Goal: Transaction & Acquisition: Purchase product/service

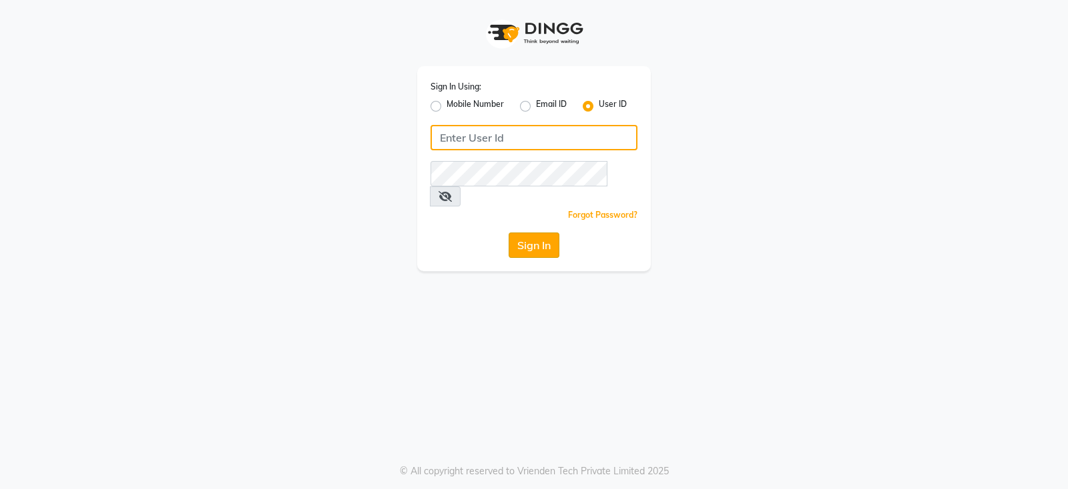
type input "bridalvilla"
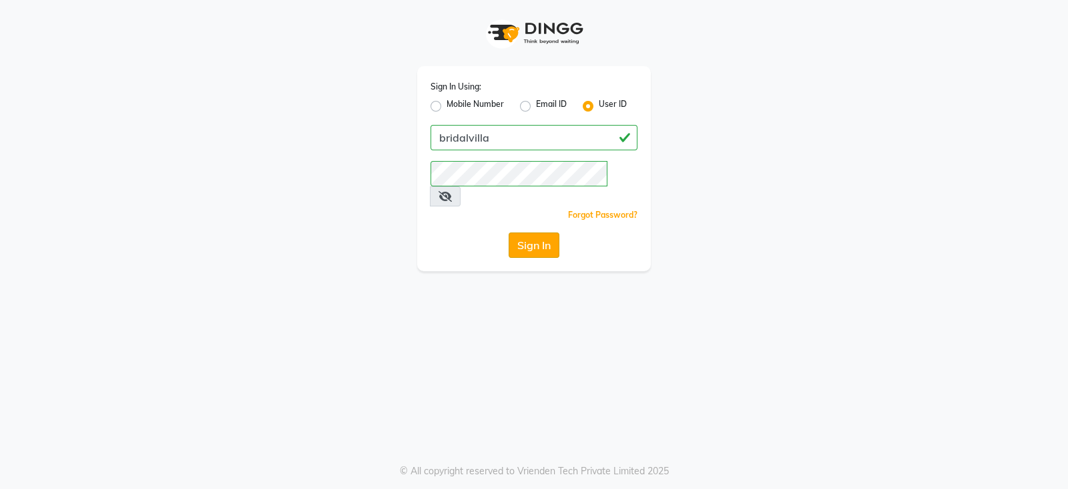
click at [516, 232] on button "Sign In" at bounding box center [534, 244] width 51 height 25
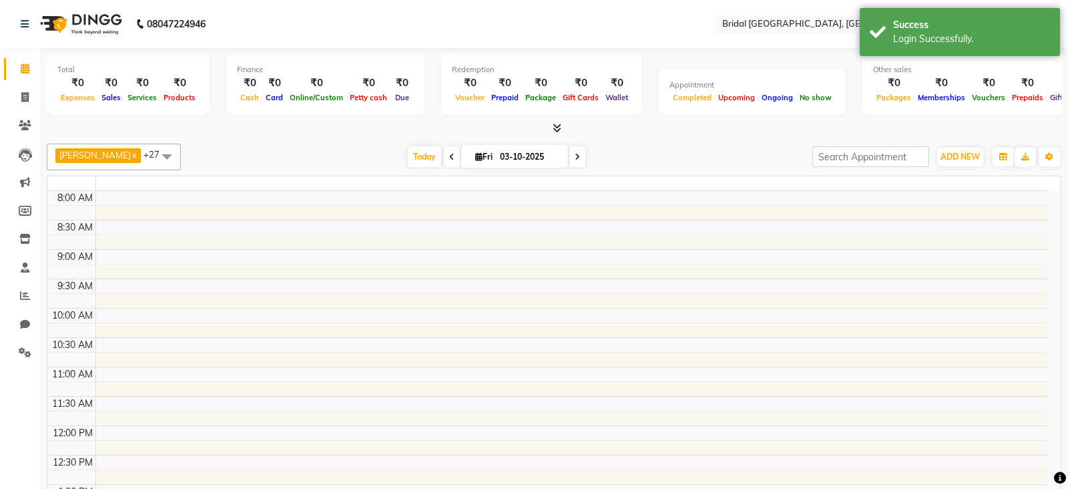
select select "en"
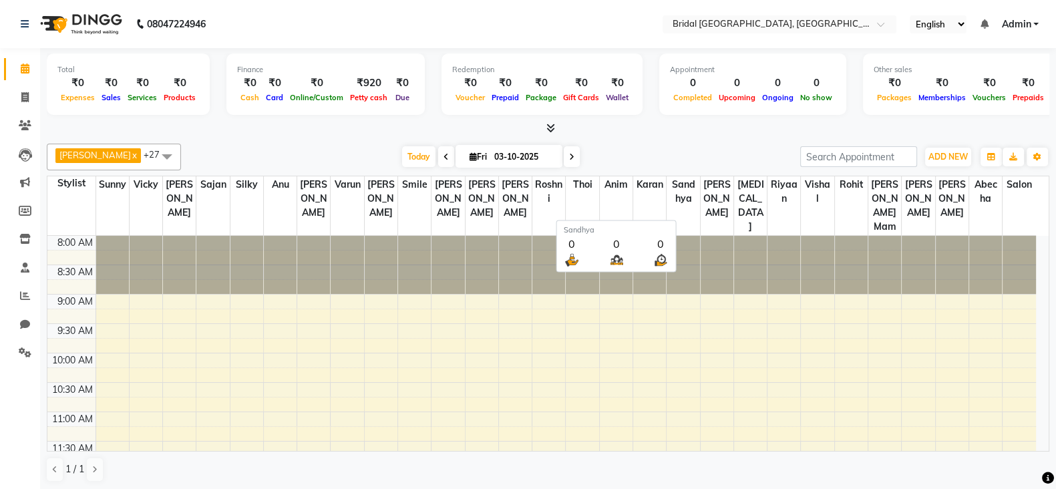
click at [680, 210] on th "Sandhya" at bounding box center [682, 205] width 33 height 59
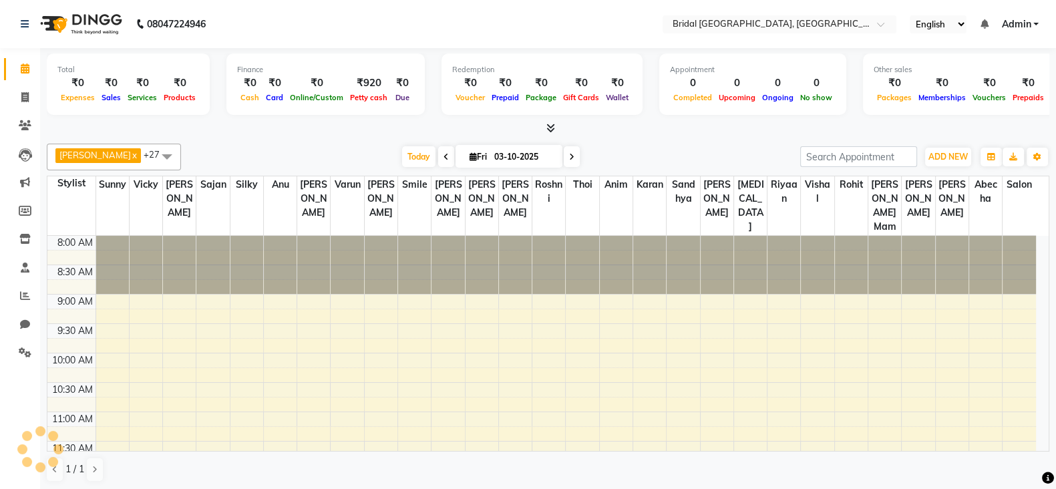
click at [298, 59] on div "Finance ₹0 Cash ₹0 Card ₹0 Online/Custom ₹920 Petty cash ₹0 Due" at bounding box center [325, 83] width 198 height 61
click at [950, 157] on span "ADD NEW" at bounding box center [947, 157] width 39 height 10
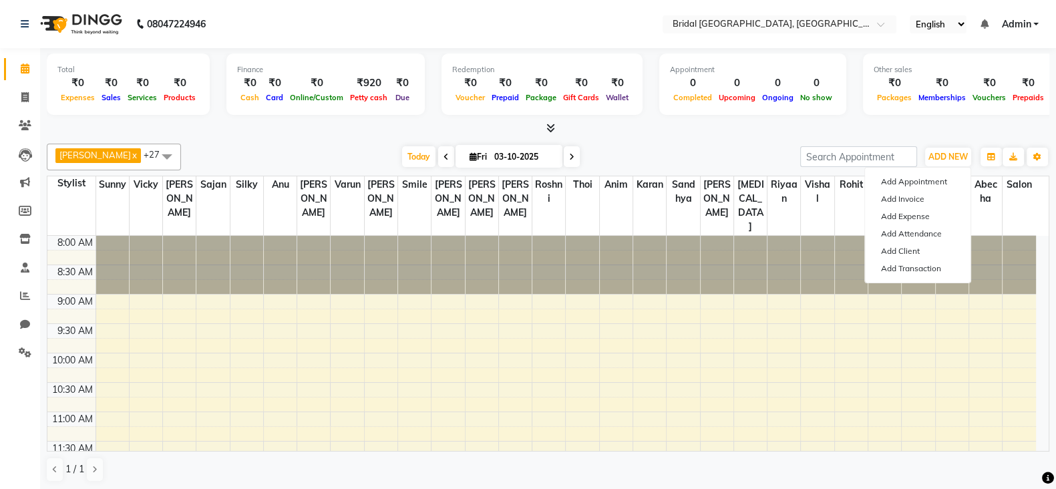
click at [954, 125] on div at bounding box center [548, 129] width 1002 height 14
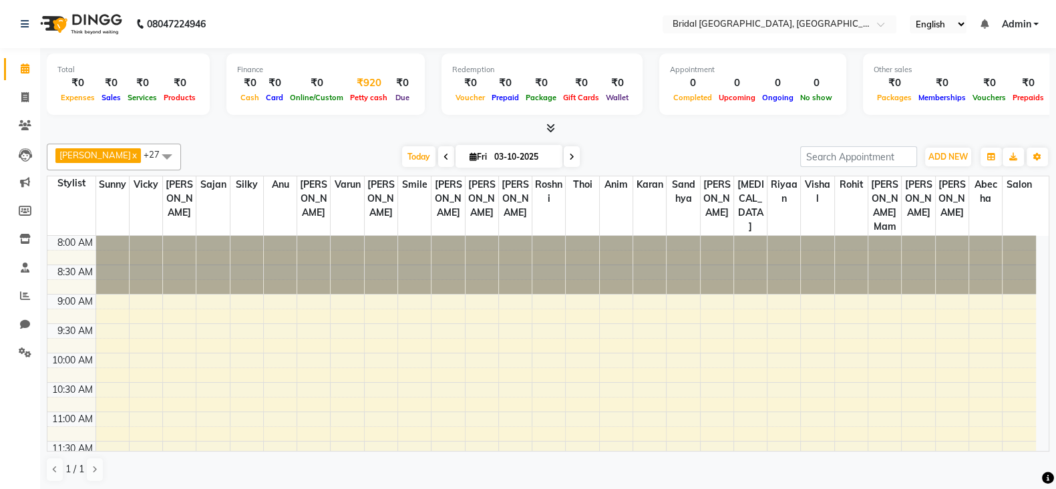
click at [367, 86] on div "₹920" at bounding box center [369, 82] width 44 height 15
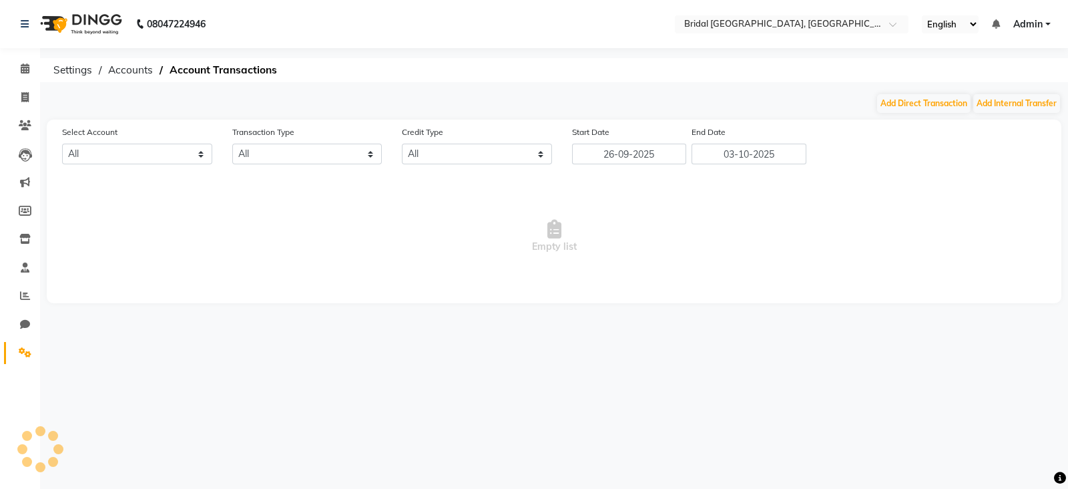
select select "8044"
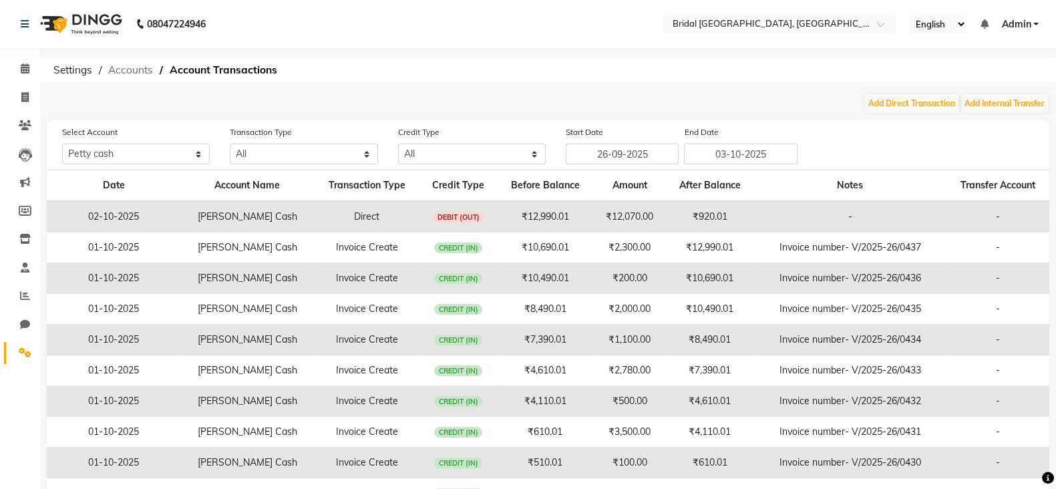
click at [144, 65] on span "Accounts" at bounding box center [130, 70] width 58 height 24
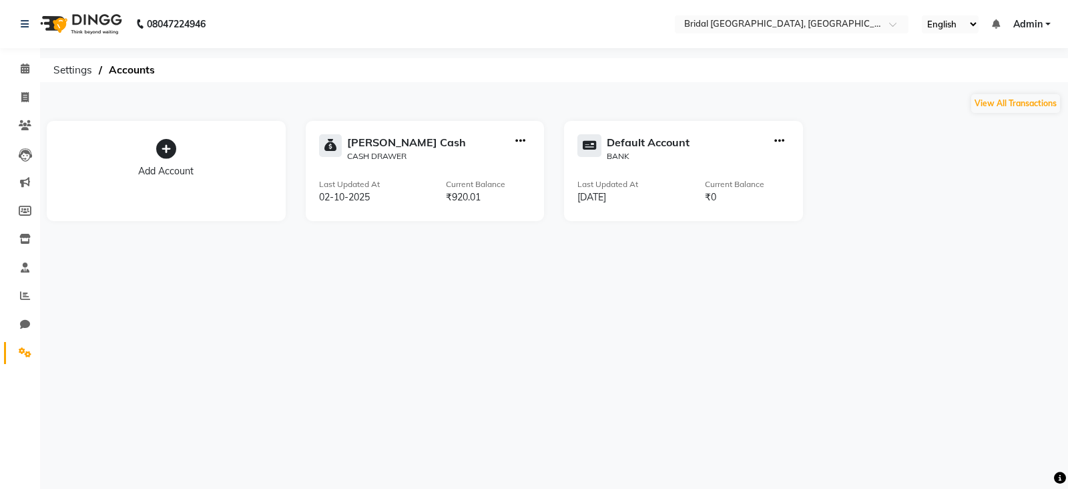
click at [471, 190] on div "₹920.01" at bounding box center [488, 197] width 85 height 14
click at [474, 205] on div "Petty Cash CASH DRAWER Last Updated At 02-10-2025 Current Balance ₹920.01" at bounding box center [425, 171] width 239 height 100
click at [339, 192] on div "02-10-2025" at bounding box center [349, 197] width 61 height 14
click at [784, 142] on icon "button" at bounding box center [780, 141] width 10 height 1
click at [522, 142] on icon "button" at bounding box center [520, 141] width 10 height 1
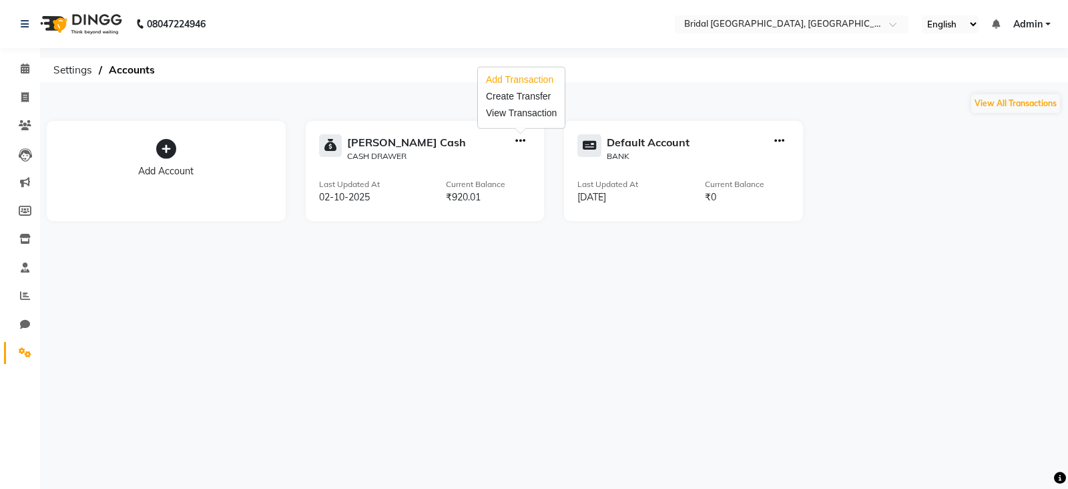
click at [514, 83] on div "Add Transaction" at bounding box center [521, 80] width 71 height 14
select select "direct"
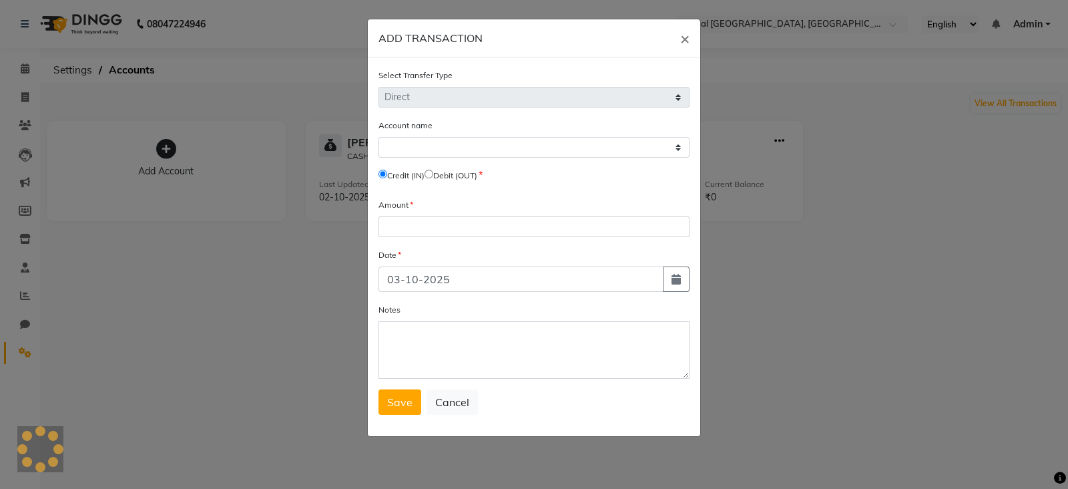
select select "8044"
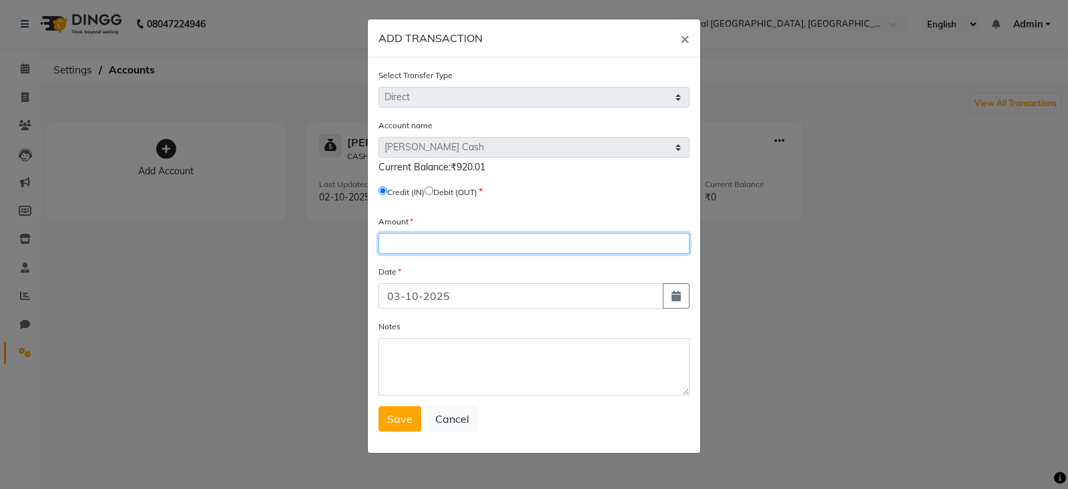
click at [430, 252] on input "number" at bounding box center [534, 243] width 311 height 21
type input "660"
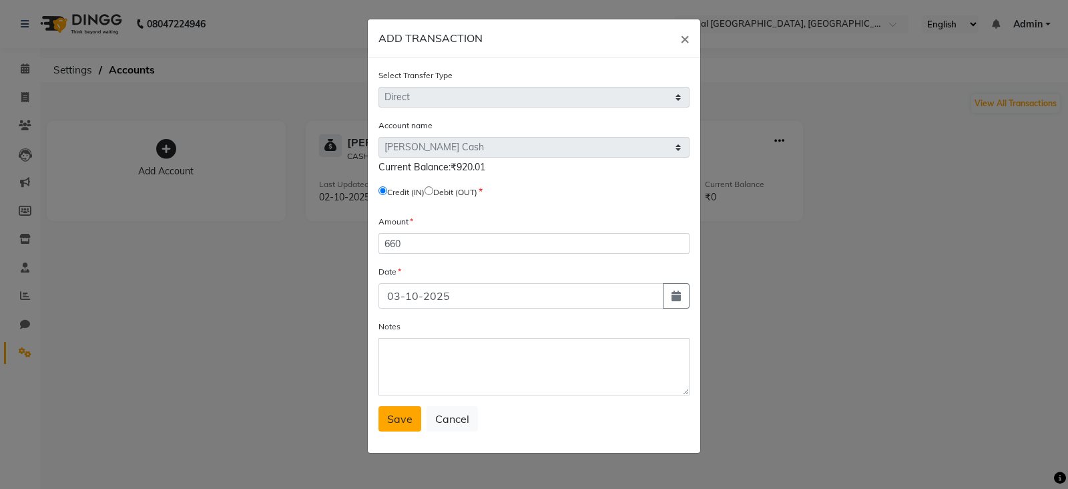
click at [383, 425] on button "Save" at bounding box center [400, 418] width 43 height 25
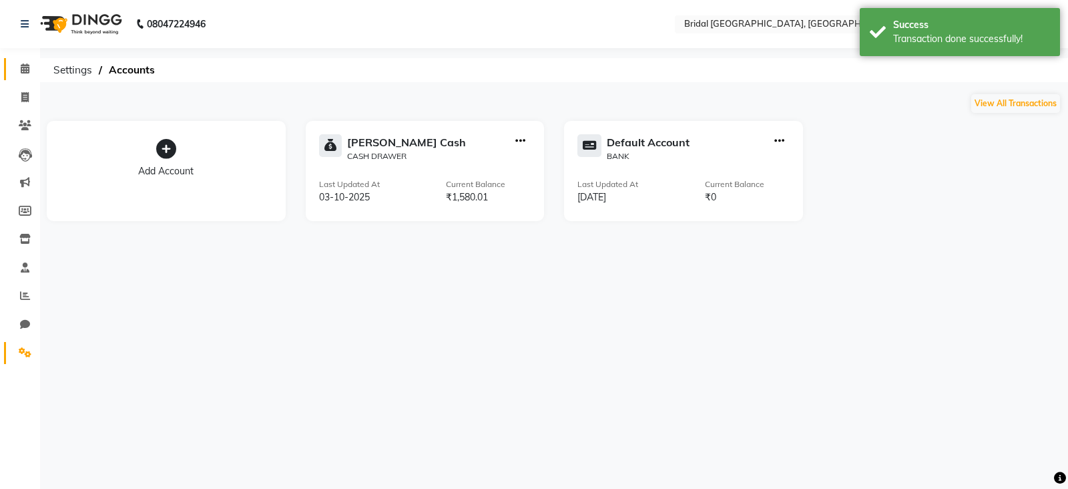
click at [27, 65] on icon at bounding box center [25, 68] width 9 height 10
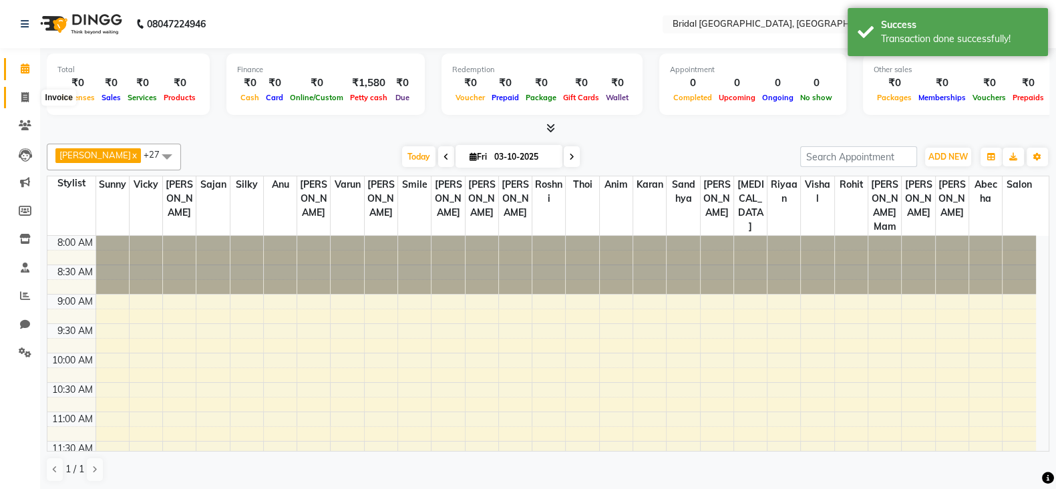
click at [23, 90] on span at bounding box center [24, 97] width 23 height 15
select select "service"
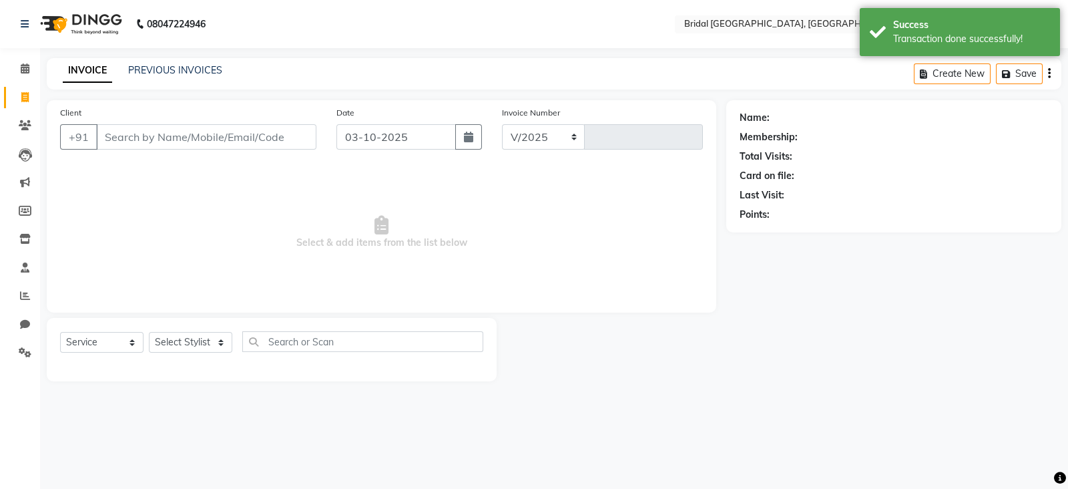
select select "8752"
type input "0438"
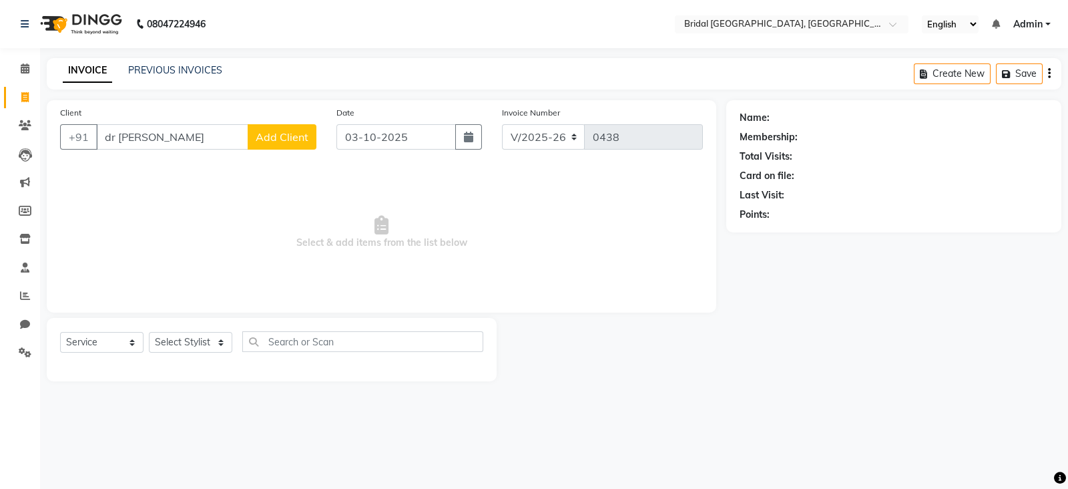
click at [113, 140] on input "dr smriti" at bounding box center [172, 136] width 152 height 25
click at [165, 125] on input "dr smriti" at bounding box center [172, 136] width 152 height 25
click at [156, 141] on input "dr smriti" at bounding box center [172, 136] width 152 height 25
type input "d"
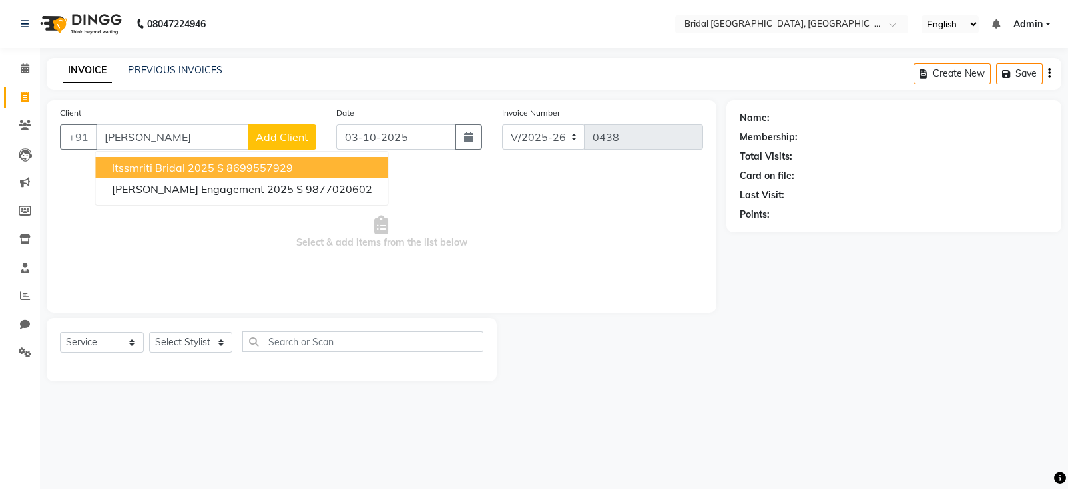
click at [202, 134] on input "smriti" at bounding box center [172, 136] width 152 height 25
type input "s"
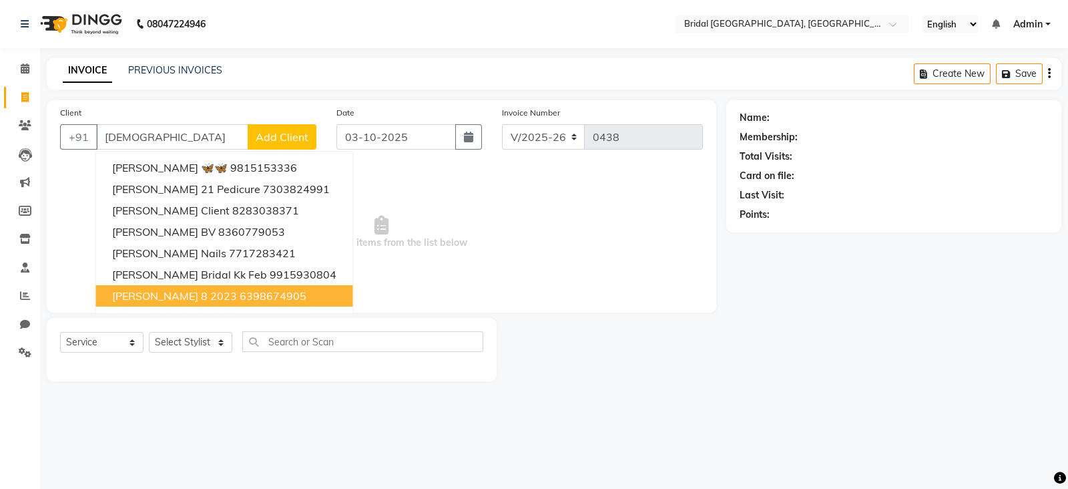
click at [373, 248] on span "Select & add items from the list below" at bounding box center [381, 233] width 643 height 134
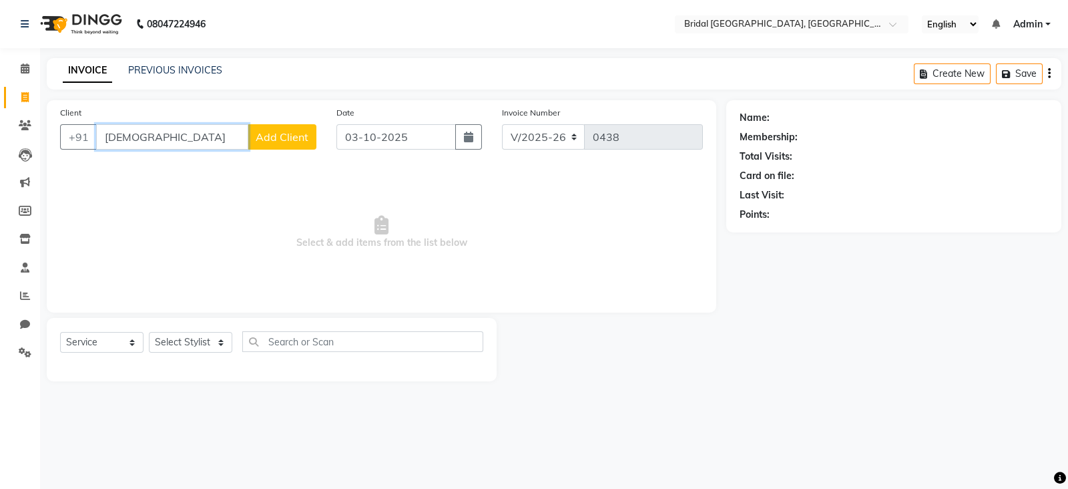
click at [244, 128] on input "shivani" at bounding box center [172, 136] width 152 height 25
type input "s"
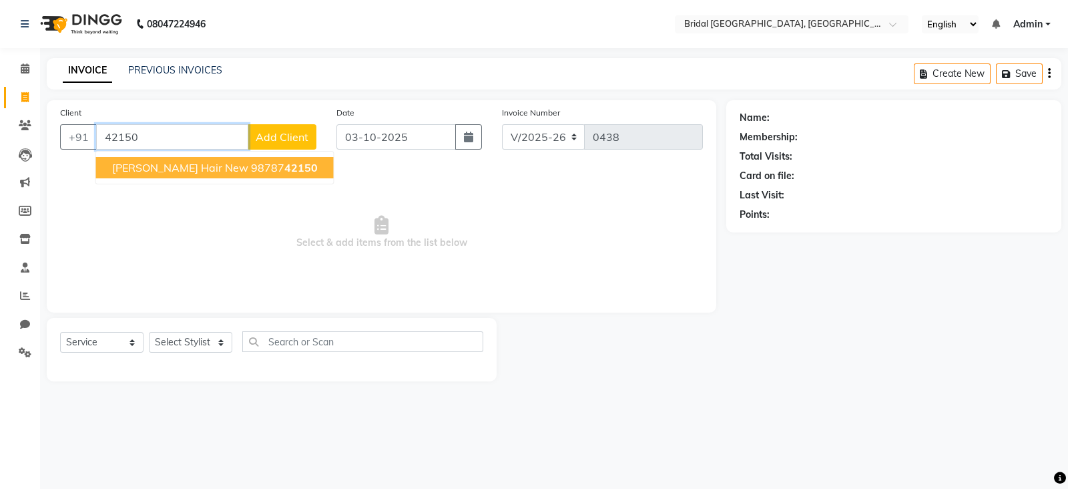
click at [244, 177] on button "Shivani Hair New 98787 42150" at bounding box center [215, 167] width 238 height 21
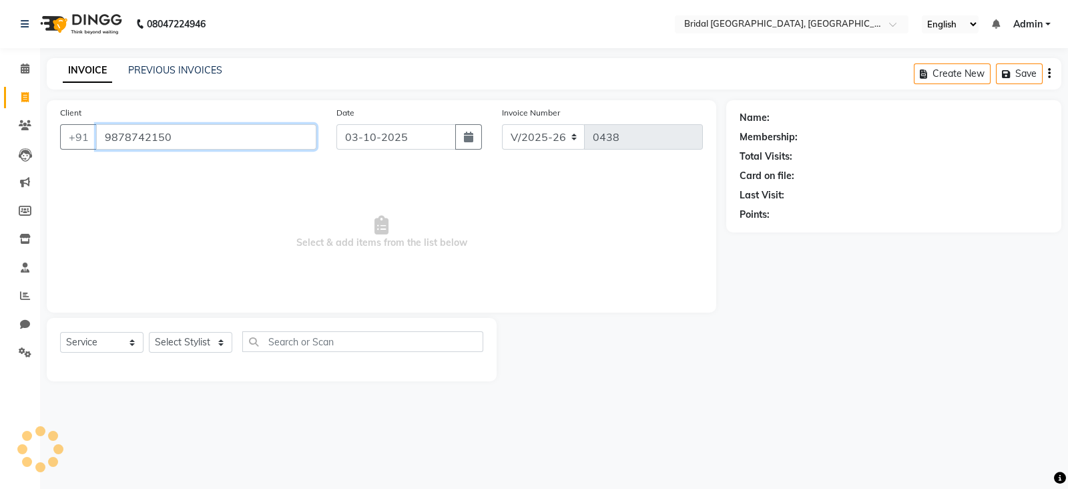
type input "9878742150"
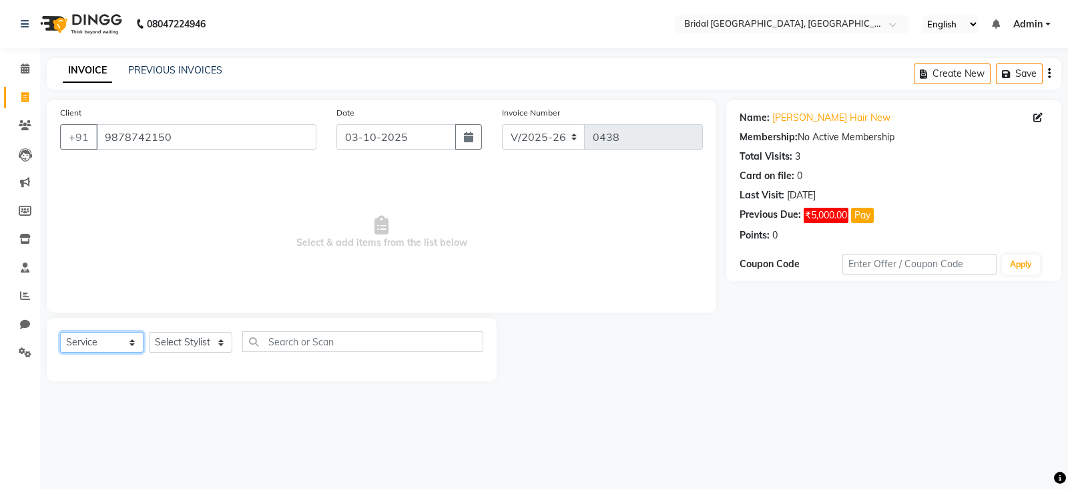
click at [136, 349] on select "Select Service Product Membership Package Voucher Prepaid Gift Card" at bounding box center [101, 342] width 83 height 21
select select "product"
click at [60, 333] on select "Select Service Product Membership Package Voucher Prepaid Gift Card" at bounding box center [101, 342] width 83 height 21
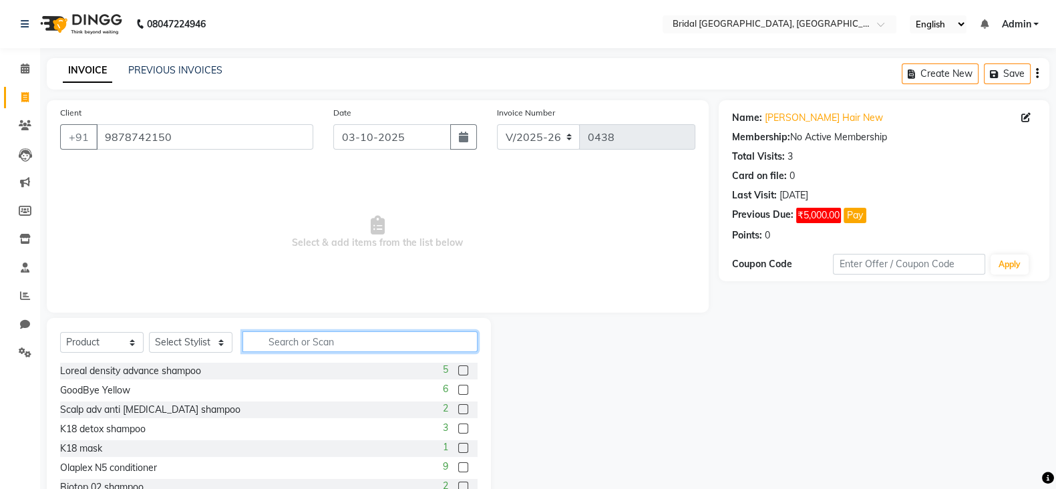
click at [293, 342] on input "text" at bounding box center [359, 341] width 235 height 21
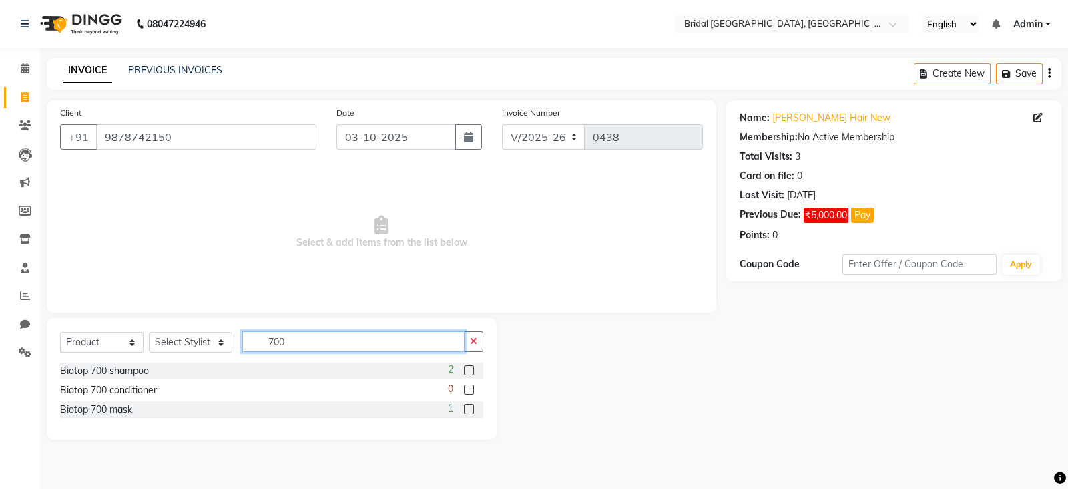
type input "700"
click at [471, 409] on label at bounding box center [469, 409] width 10 height 10
click at [471, 409] on input "checkbox" at bounding box center [468, 409] width 9 height 9
checkbox input "false"
click at [417, 342] on input "700" at bounding box center [353, 341] width 222 height 21
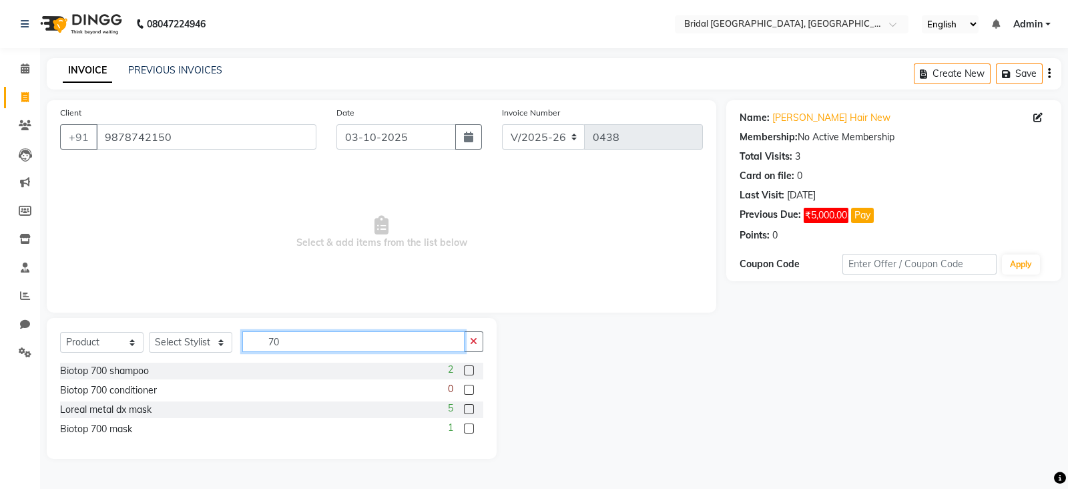
type input "7"
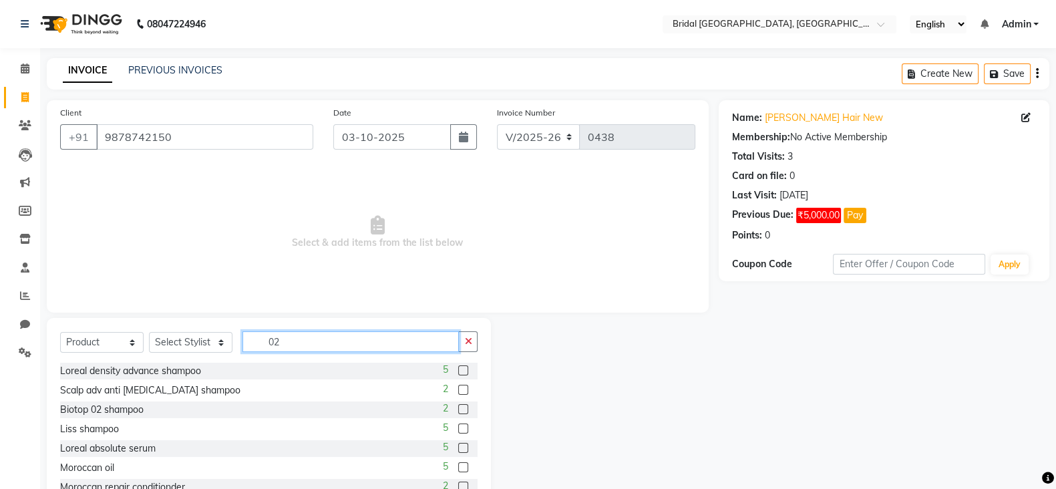
type input "02"
click at [458, 387] on label at bounding box center [463, 390] width 10 height 10
click at [458, 387] on input "checkbox" at bounding box center [462, 390] width 9 height 9
click at [458, 387] on label at bounding box center [463, 390] width 10 height 10
click at [458, 387] on input "checkbox" at bounding box center [462, 390] width 9 height 9
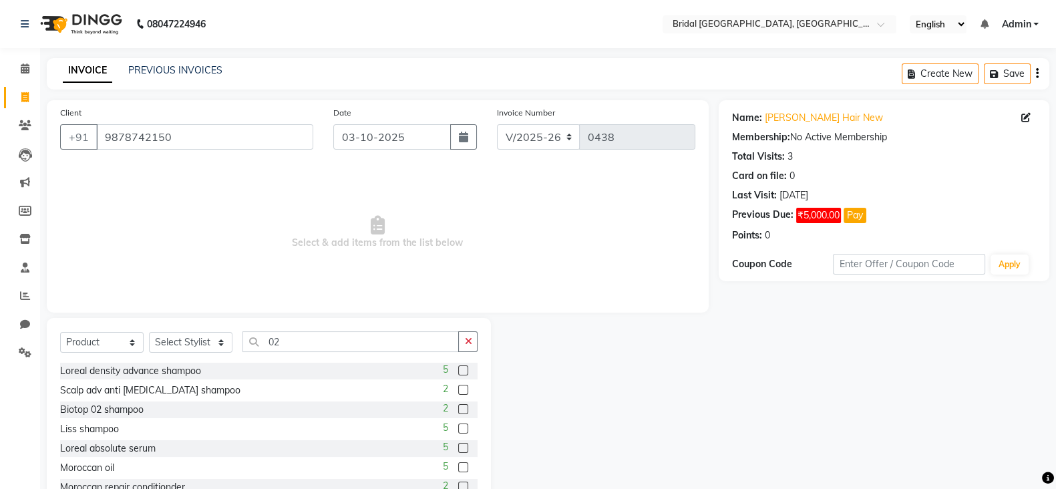
click at [458, 387] on label at bounding box center [463, 390] width 10 height 10
click at [458, 387] on input "checkbox" at bounding box center [462, 390] width 9 height 9
checkbox input "false"
click at [224, 344] on select "Select Stylist [PERSON_NAME] Abecha Anim [PERSON_NAME] [PERSON_NAME] [PERSON_NA…" at bounding box center [190, 342] width 83 height 21
select select "90141"
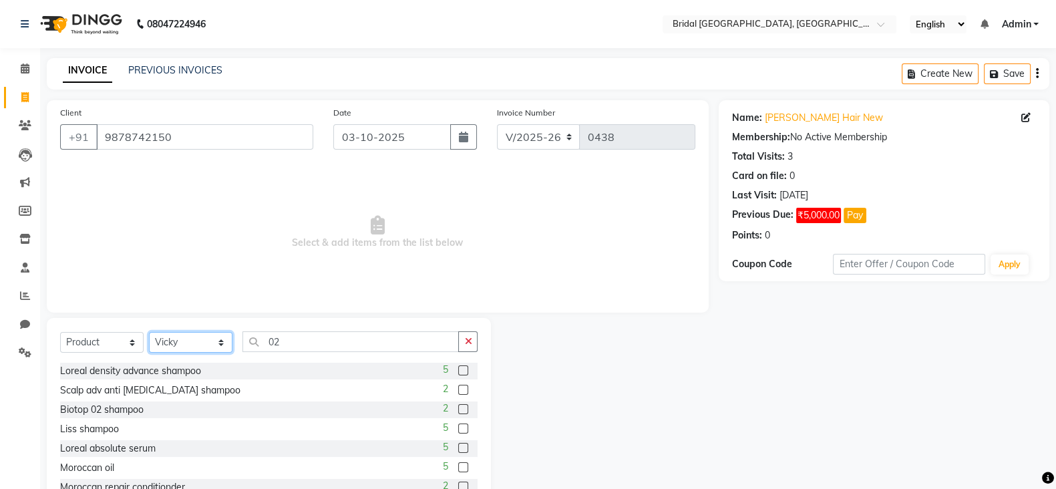
click at [149, 333] on select "Select Stylist [PERSON_NAME] Abecha Anim [PERSON_NAME] [PERSON_NAME] [PERSON_NA…" at bounding box center [190, 342] width 83 height 21
click at [458, 411] on label at bounding box center [463, 409] width 10 height 10
click at [458, 411] on input "checkbox" at bounding box center [462, 409] width 9 height 9
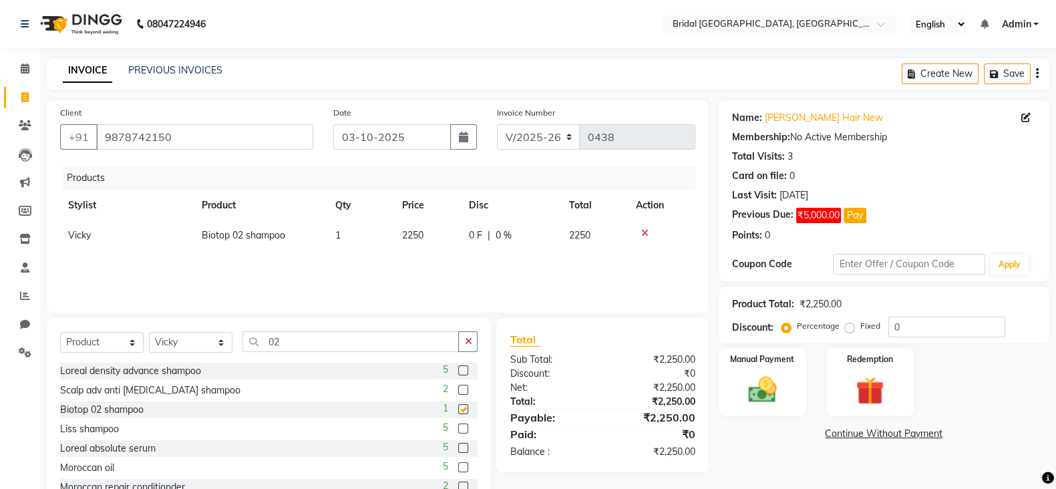
checkbox input "false"
click at [361, 337] on input "02" at bounding box center [350, 341] width 216 height 21
type input "0"
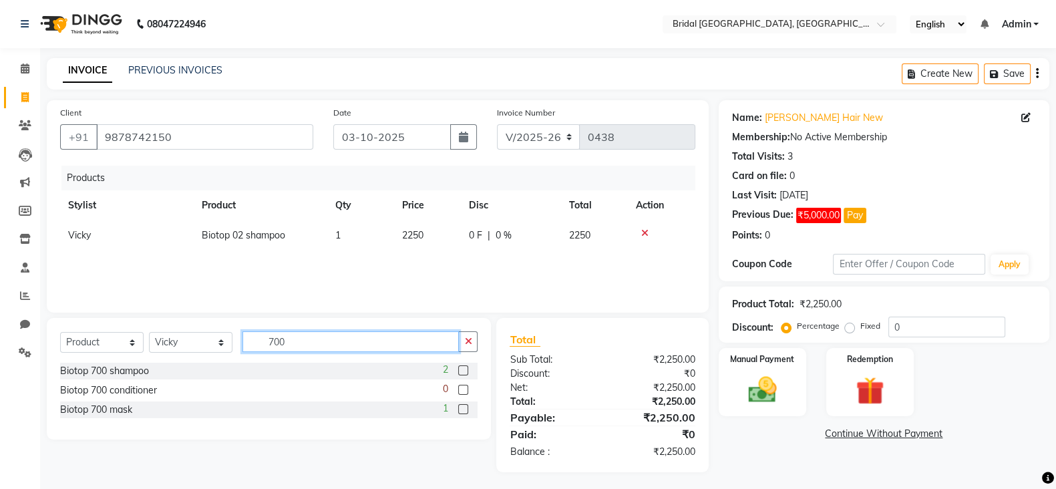
type input "700"
click at [464, 405] on label at bounding box center [463, 409] width 10 height 10
click at [464, 405] on input "checkbox" at bounding box center [462, 409] width 9 height 9
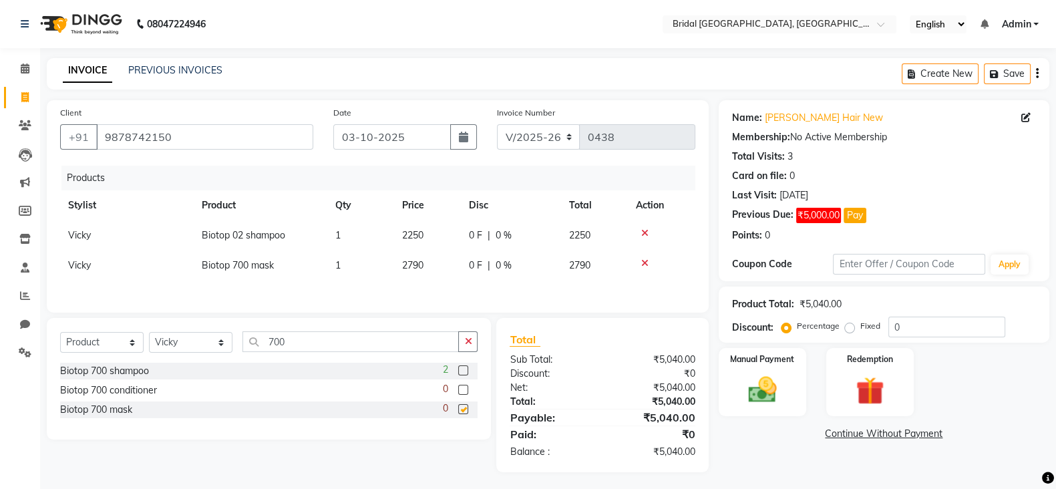
checkbox input "false"
click at [368, 344] on input "700" at bounding box center [350, 341] width 216 height 21
type input "7"
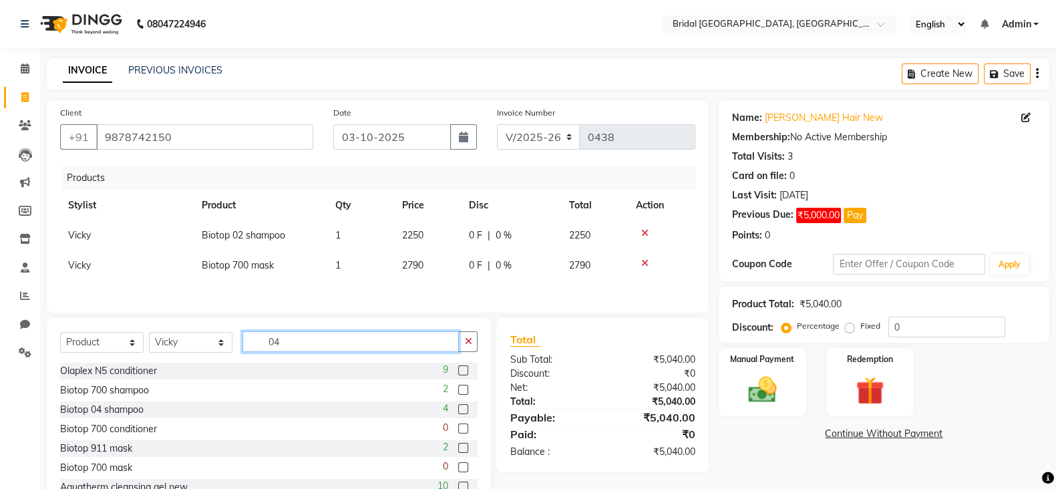
type input "04"
click at [458, 413] on label at bounding box center [463, 409] width 10 height 10
click at [458, 413] on input "checkbox" at bounding box center [462, 409] width 9 height 9
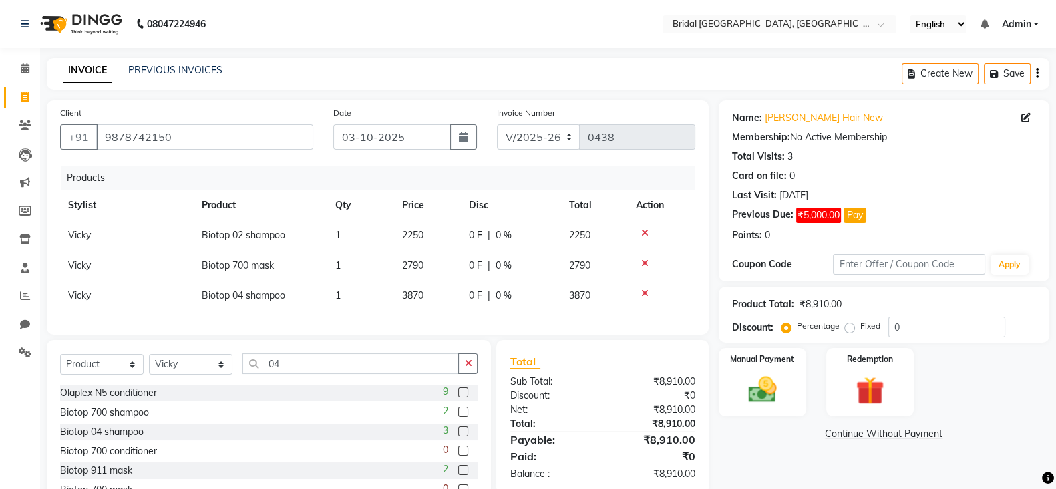
click at [643, 292] on icon at bounding box center [644, 292] width 7 height 9
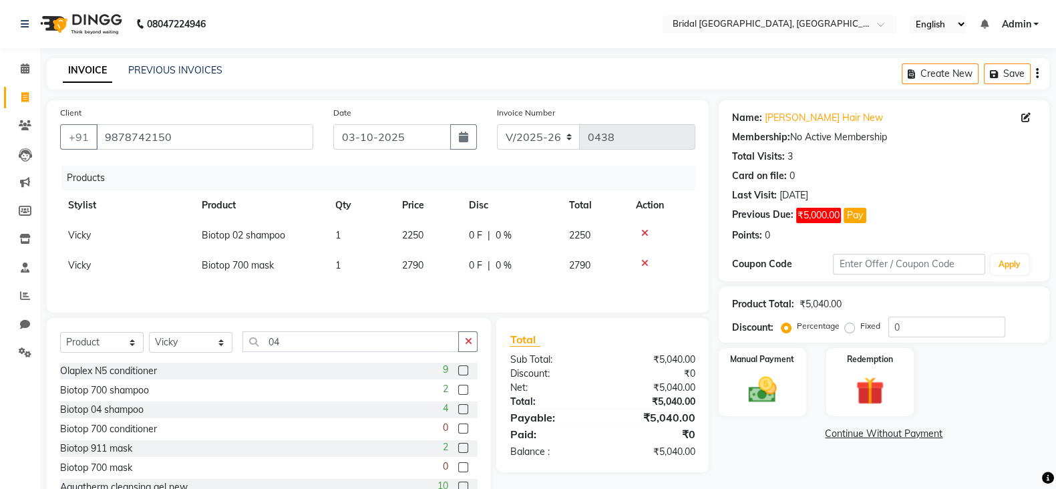
click at [458, 414] on label at bounding box center [463, 409] width 10 height 10
click at [458, 414] on input "checkbox" at bounding box center [462, 409] width 9 height 9
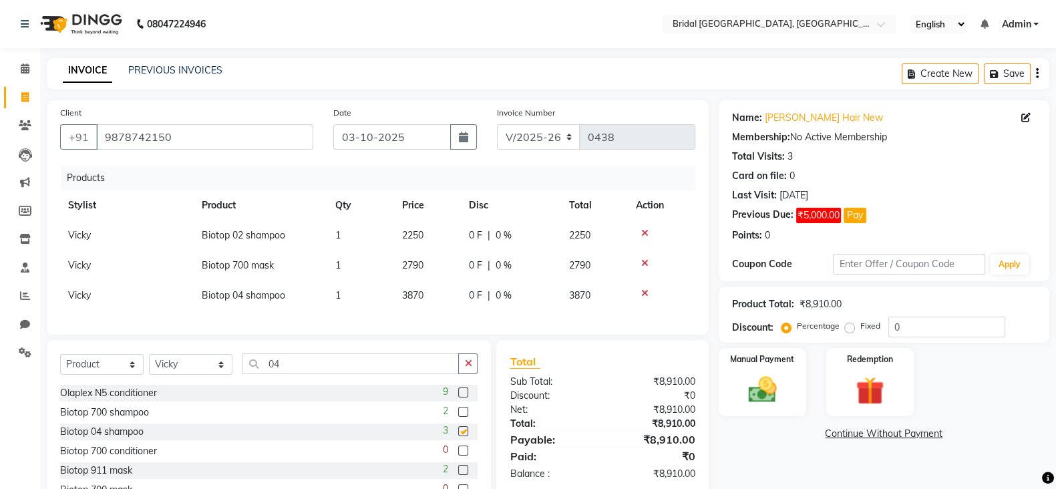
checkbox input "false"
click at [423, 294] on span "3870" at bounding box center [412, 295] width 21 height 12
select select "90141"
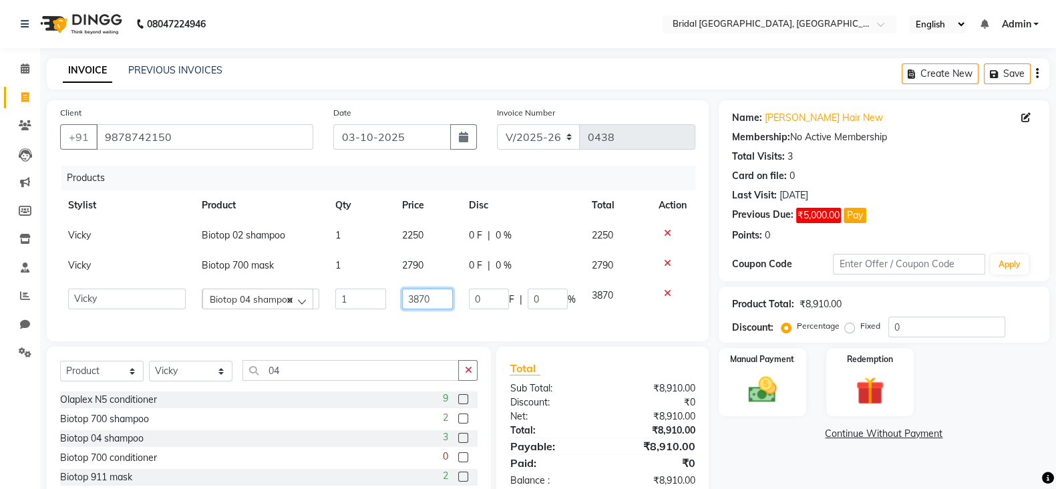
click at [441, 297] on input "3870" at bounding box center [427, 298] width 51 height 21
type input "3"
type input "2250"
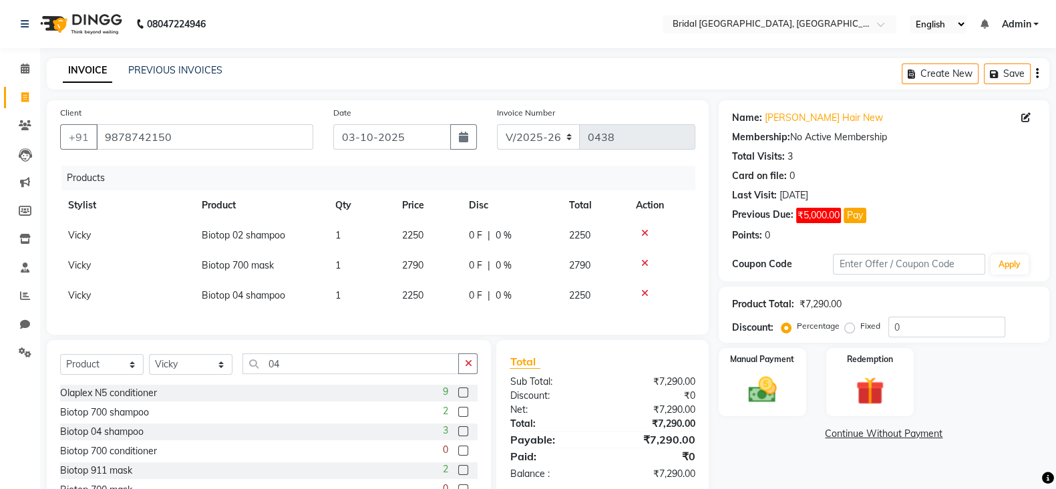
click at [669, 292] on div at bounding box center [661, 292] width 51 height 9
click at [775, 381] on img at bounding box center [761, 389] width 47 height 33
click at [856, 435] on span "UPI" at bounding box center [859, 434] width 21 height 15
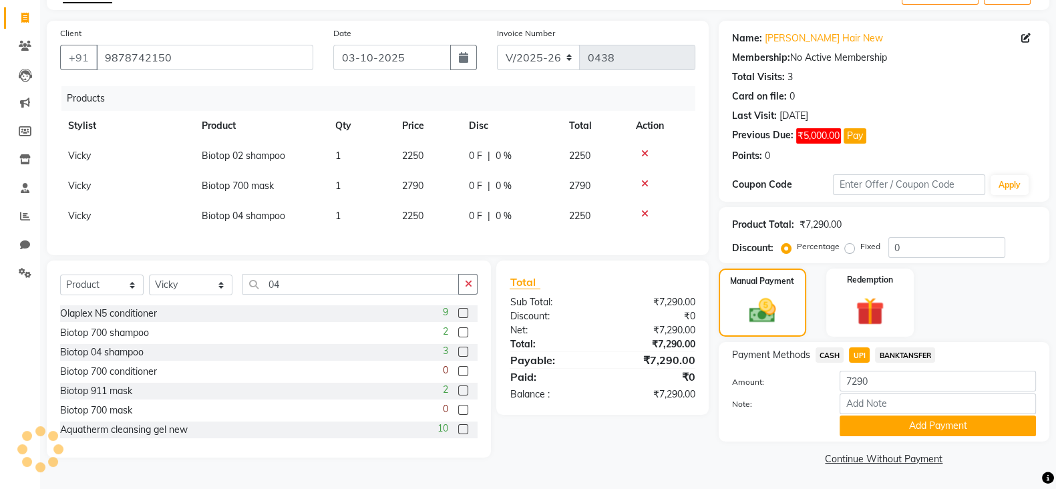
scroll to position [81, 0]
click at [955, 428] on button "Add Payment" at bounding box center [937, 425] width 196 height 21
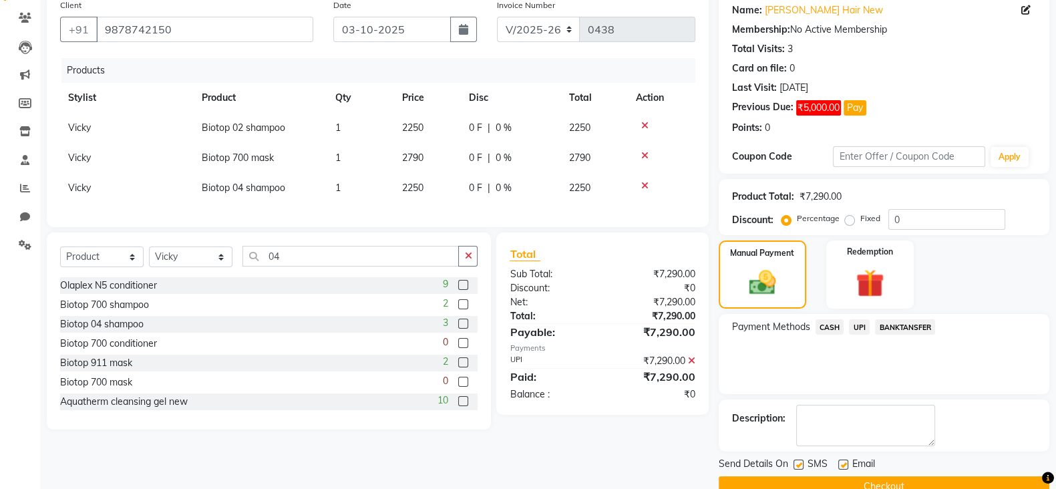
scroll to position [135, 0]
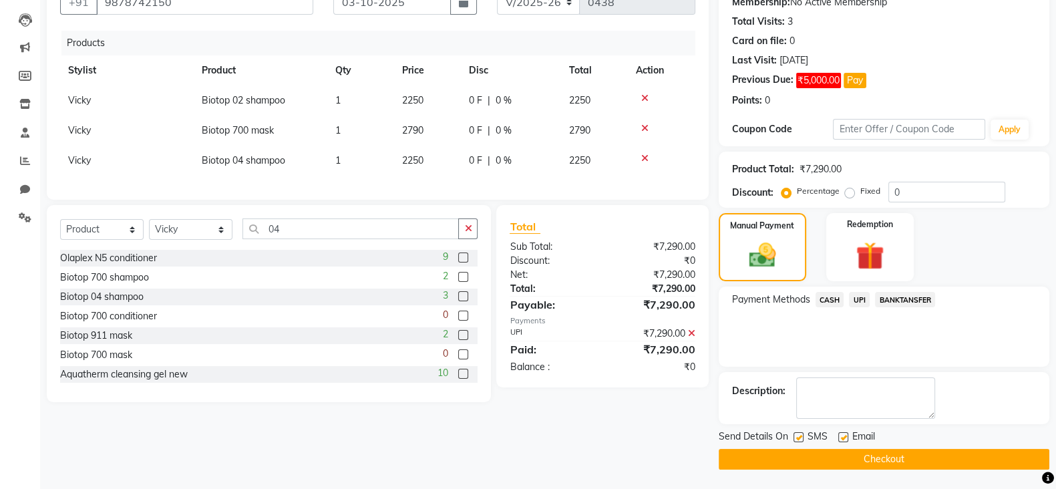
click at [845, 438] on label at bounding box center [843, 437] width 10 height 10
click at [845, 438] on input "checkbox" at bounding box center [842, 437] width 9 height 9
checkbox input "false"
click at [797, 437] on label at bounding box center [798, 437] width 10 height 10
click at [797, 437] on input "checkbox" at bounding box center [797, 437] width 9 height 9
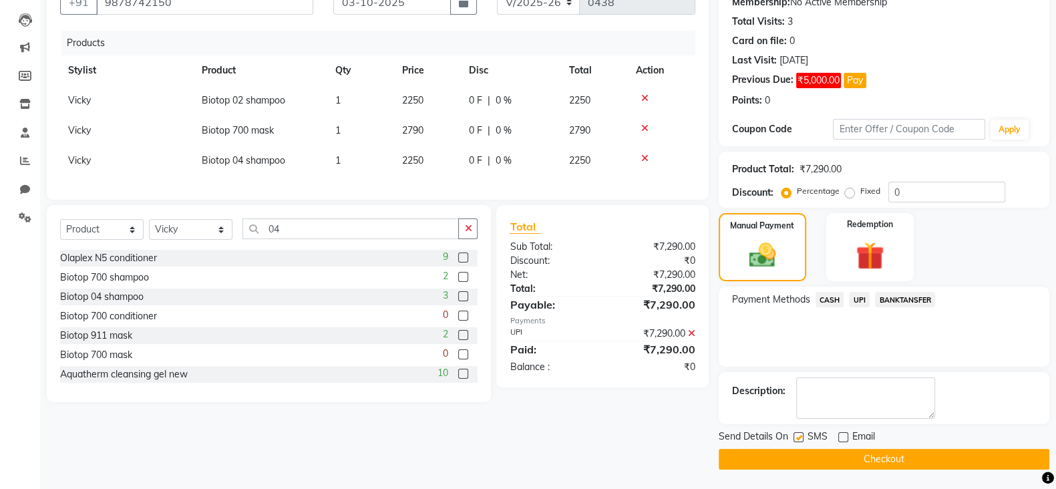
checkbox input "false"
click at [835, 452] on button "Checkout" at bounding box center [883, 459] width 331 height 21
click at [848, 452] on button "Checkout" at bounding box center [883, 459] width 331 height 21
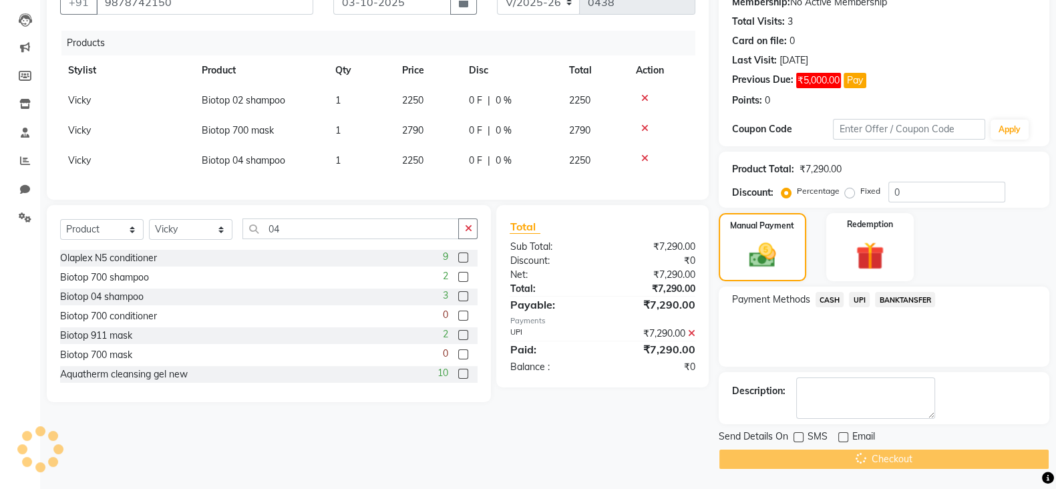
click at [851, 452] on div "Checkout" at bounding box center [883, 459] width 331 height 21
click at [901, 459] on div "Checkout" at bounding box center [883, 459] width 331 height 21
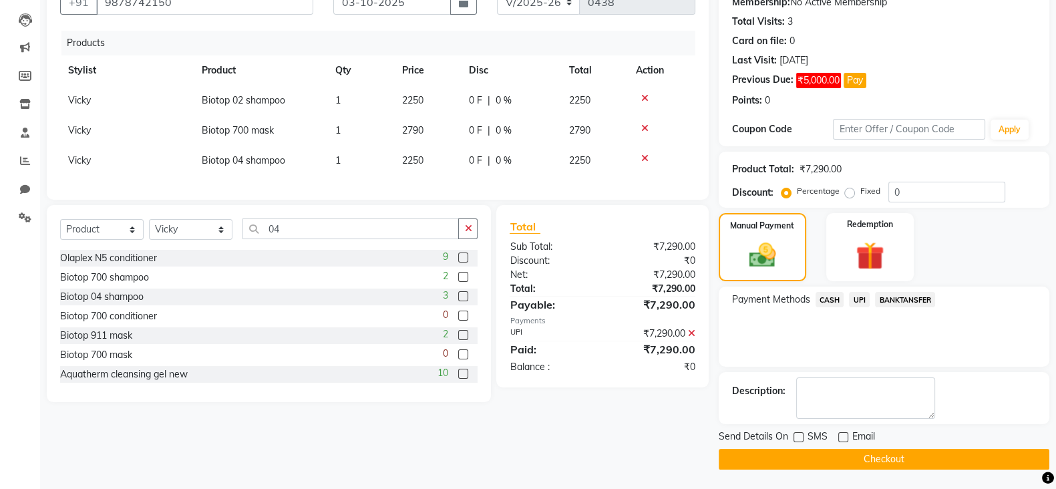
click at [901, 459] on button "Checkout" at bounding box center [883, 459] width 331 height 21
click at [858, 298] on span "UPI" at bounding box center [859, 299] width 21 height 15
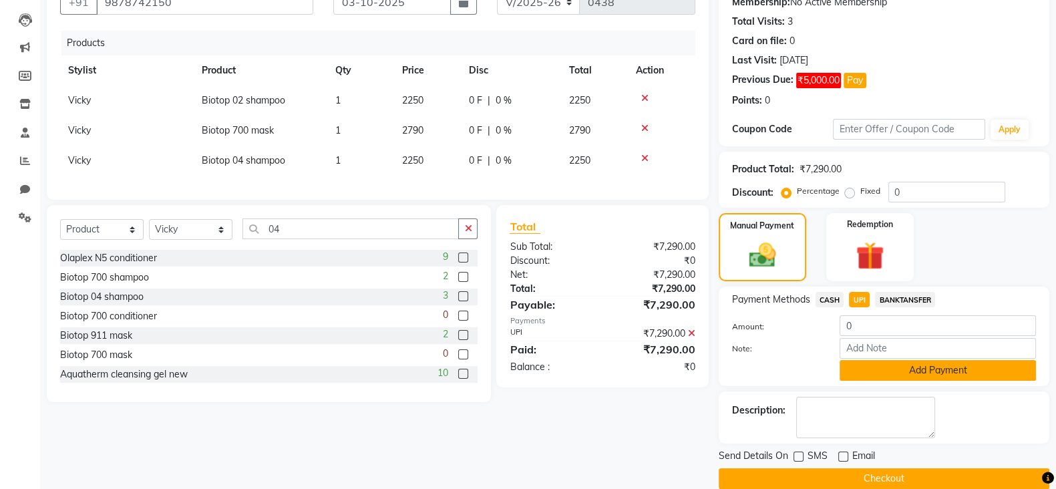
click at [931, 373] on button "Add Payment" at bounding box center [937, 370] width 196 height 21
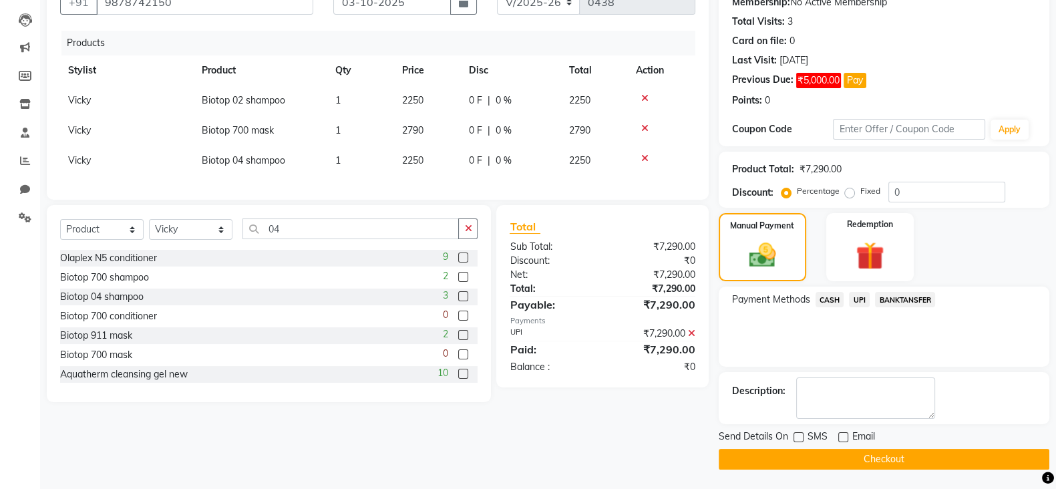
click at [889, 455] on button "Checkout" at bounding box center [883, 459] width 331 height 21
click at [878, 454] on button "Checkout" at bounding box center [883, 459] width 331 height 21
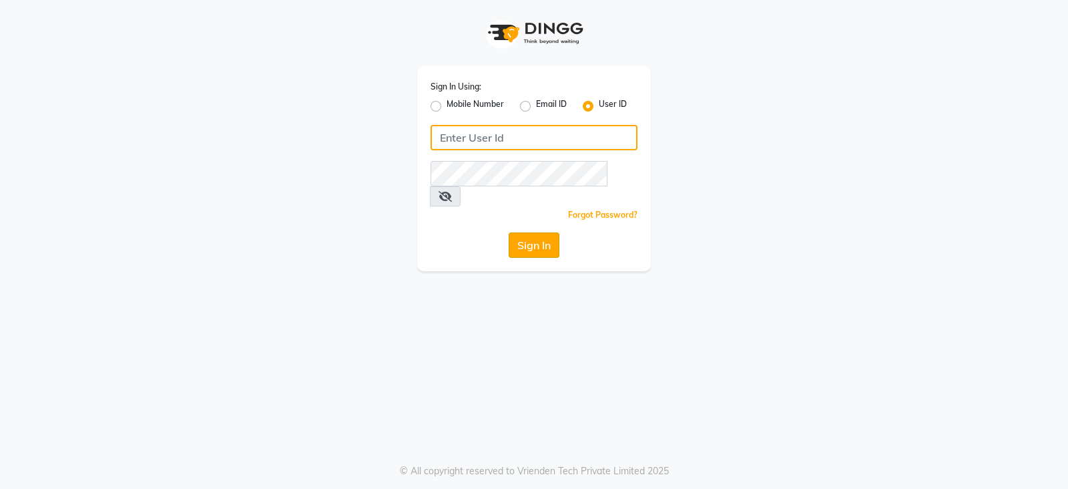
type input "bridalvilla"
click at [547, 232] on button "Sign In" at bounding box center [534, 244] width 51 height 25
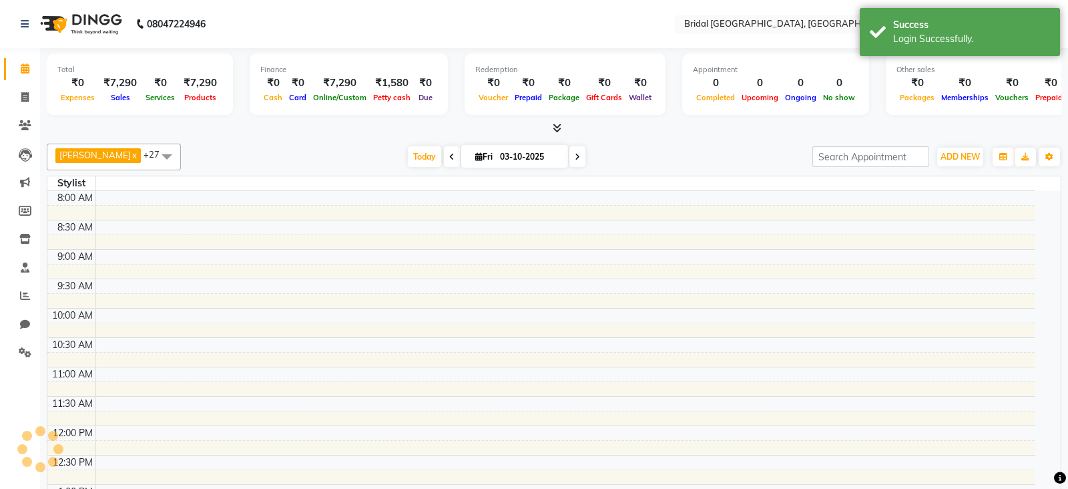
select select "en"
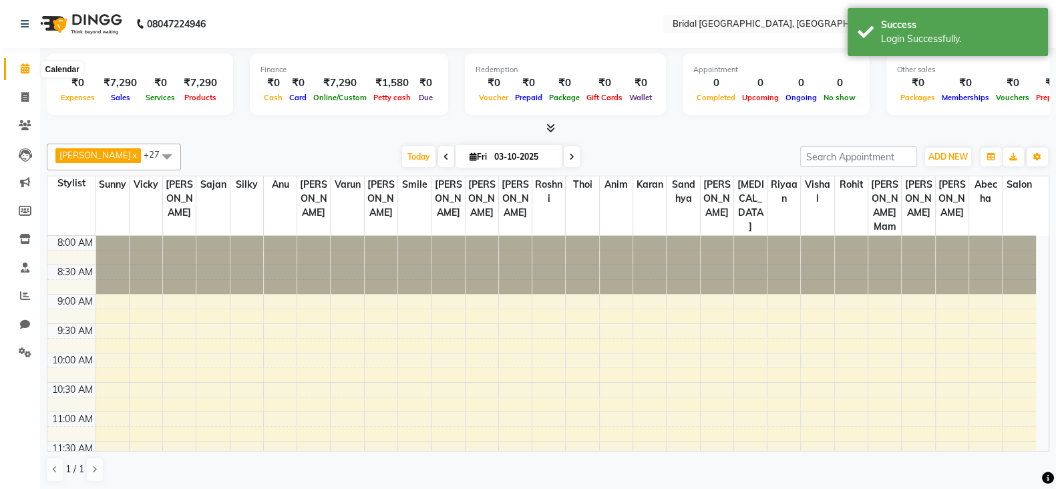
click at [18, 66] on span at bounding box center [24, 68] width 23 height 15
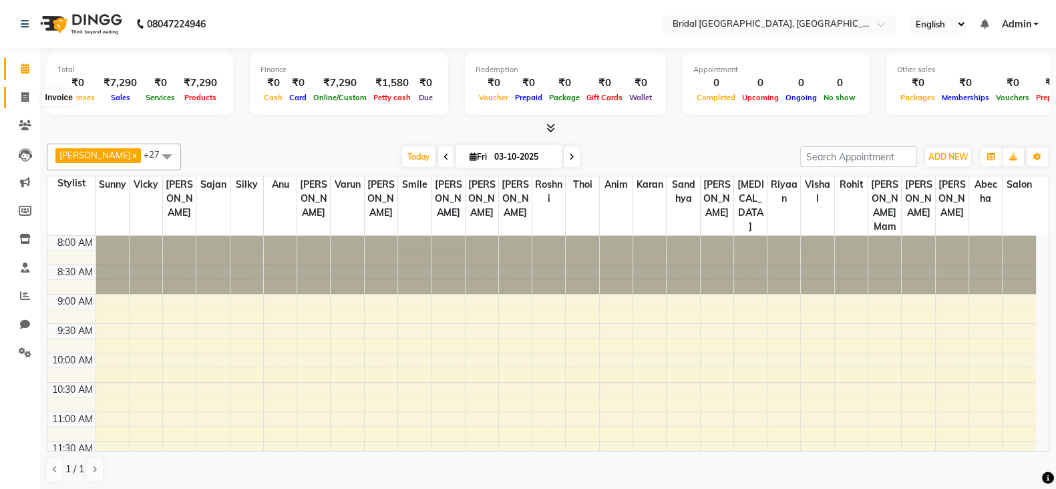
click at [27, 96] on icon at bounding box center [24, 97] width 7 height 10
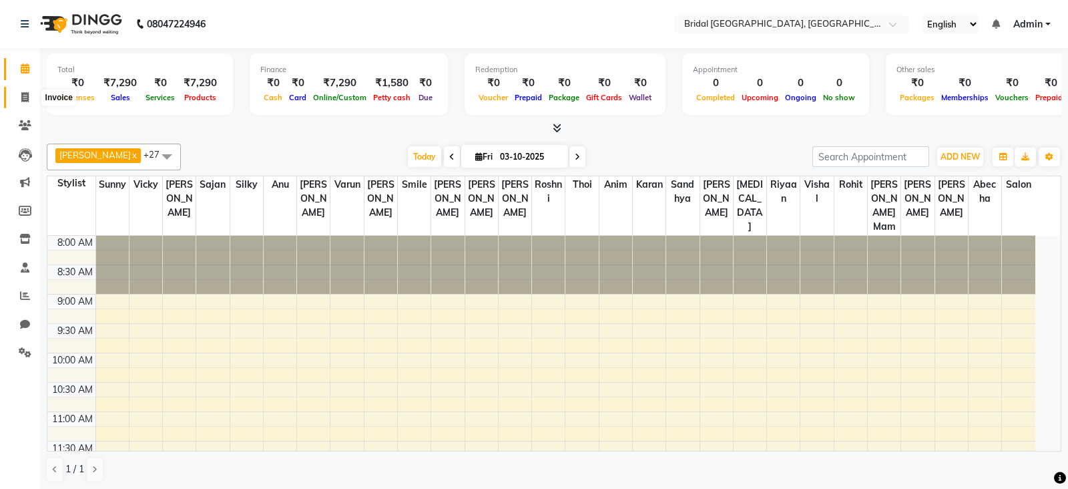
select select "service"
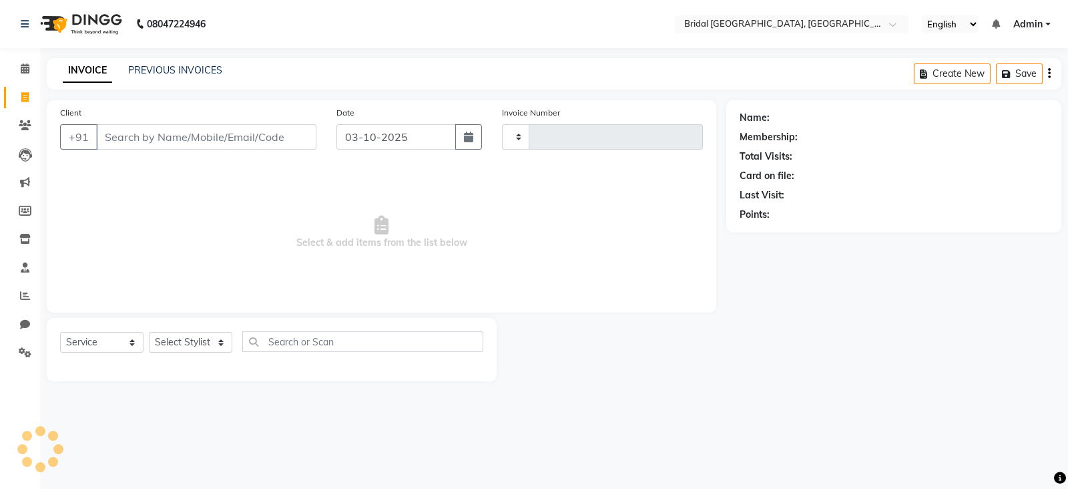
type input "0439"
select select "8752"
click at [183, 153] on div "Client +91" at bounding box center [188, 132] width 276 height 55
click at [180, 135] on input "Client" at bounding box center [206, 136] width 220 height 25
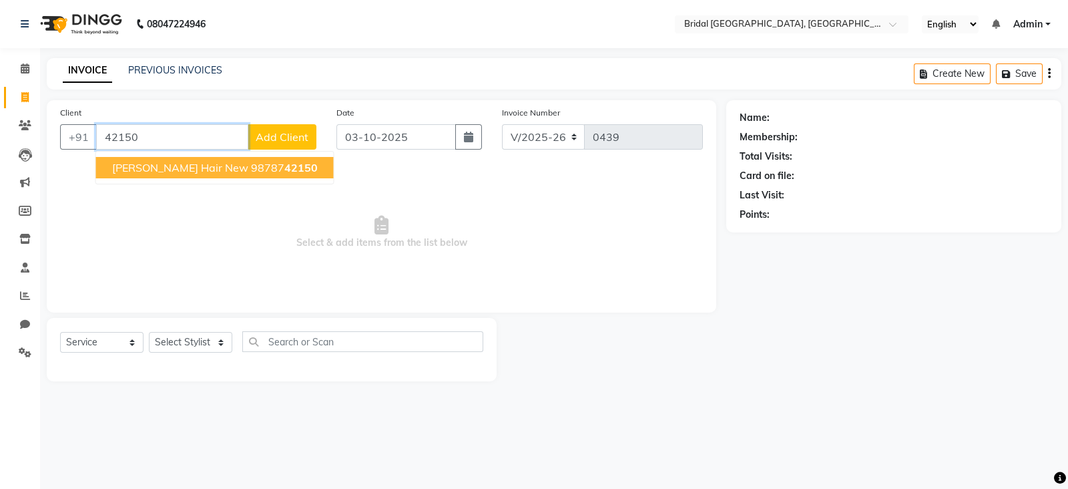
click at [189, 166] on span "[PERSON_NAME] Hair New" at bounding box center [180, 167] width 136 height 13
type input "9878742150"
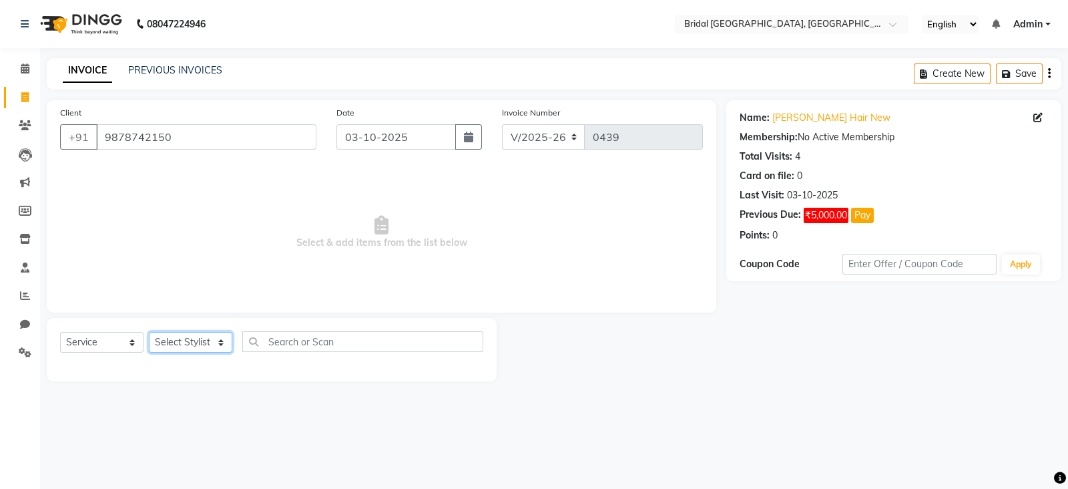
click at [220, 341] on select "Select Stylist [PERSON_NAME] Abecha Anim [PERSON_NAME] [PERSON_NAME] [PERSON_NA…" at bounding box center [190, 342] width 83 height 21
select select "90141"
click at [149, 333] on select "Select Stylist [PERSON_NAME] Abecha Anim [PERSON_NAME] [PERSON_NAME] [PERSON_NA…" at bounding box center [190, 342] width 83 height 21
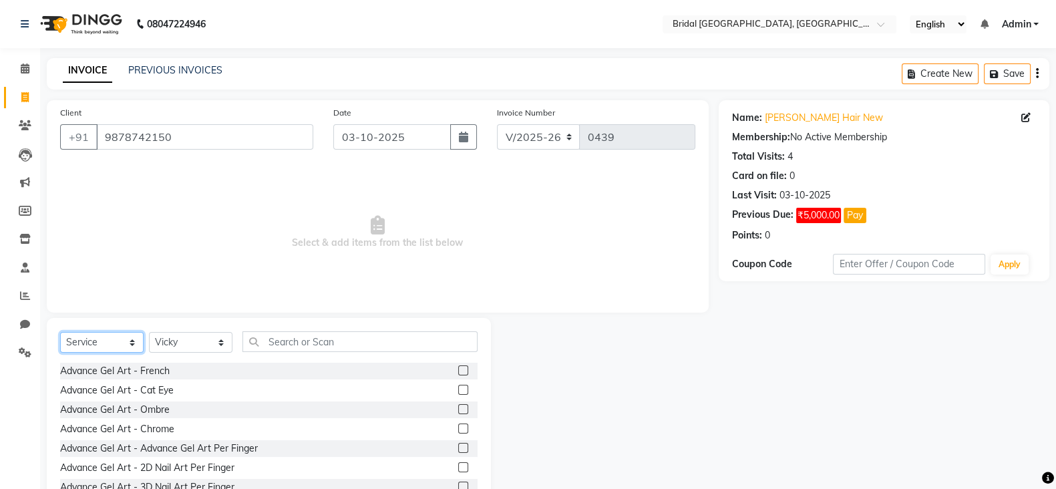
click at [134, 344] on select "Select Service Product Membership Package Voucher Prepaid Gift Card" at bounding box center [101, 342] width 83 height 21
select select "product"
click at [60, 333] on select "Select Service Product Membership Package Voucher Prepaid Gift Card" at bounding box center [101, 342] width 83 height 21
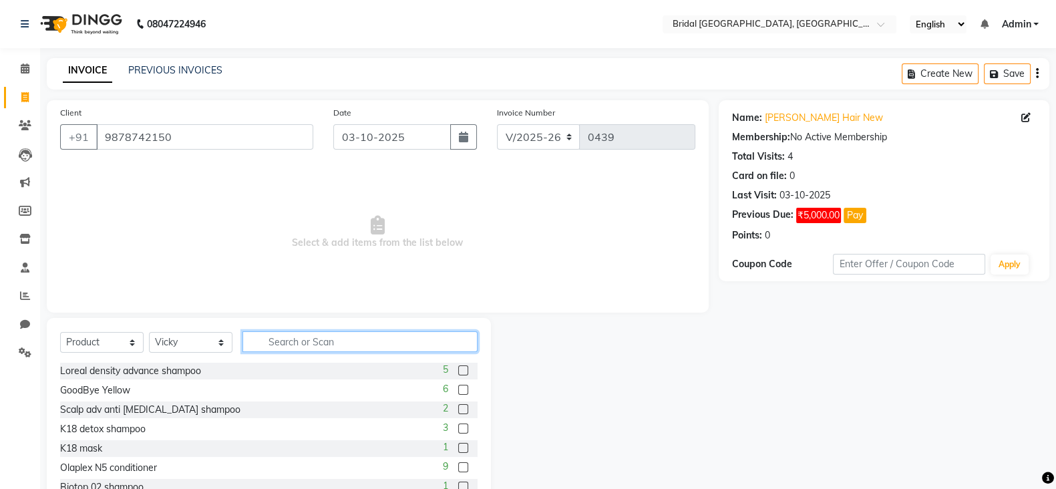
click at [304, 350] on input "text" at bounding box center [359, 341] width 235 height 21
type input "04"
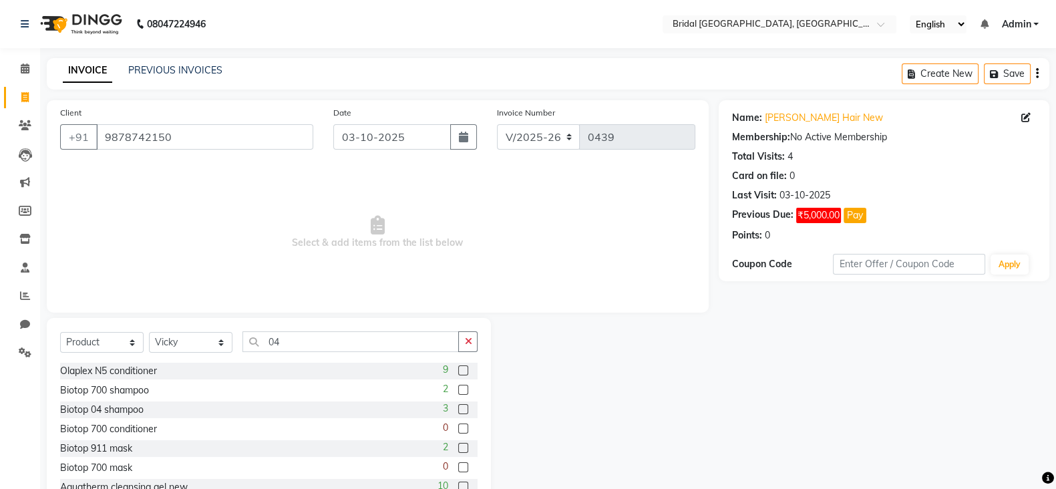
click at [458, 407] on label at bounding box center [463, 409] width 10 height 10
click at [458, 407] on input "checkbox" at bounding box center [462, 409] width 9 height 9
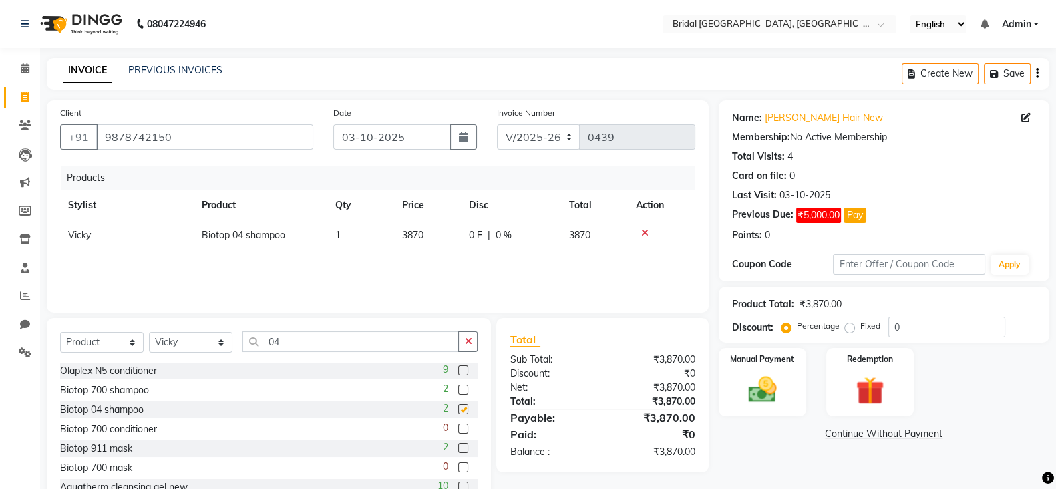
checkbox input "false"
click at [421, 235] on span "3870" at bounding box center [412, 235] width 21 height 12
select select "90141"
click at [435, 238] on input "3870" at bounding box center [427, 238] width 51 height 21
type input "3"
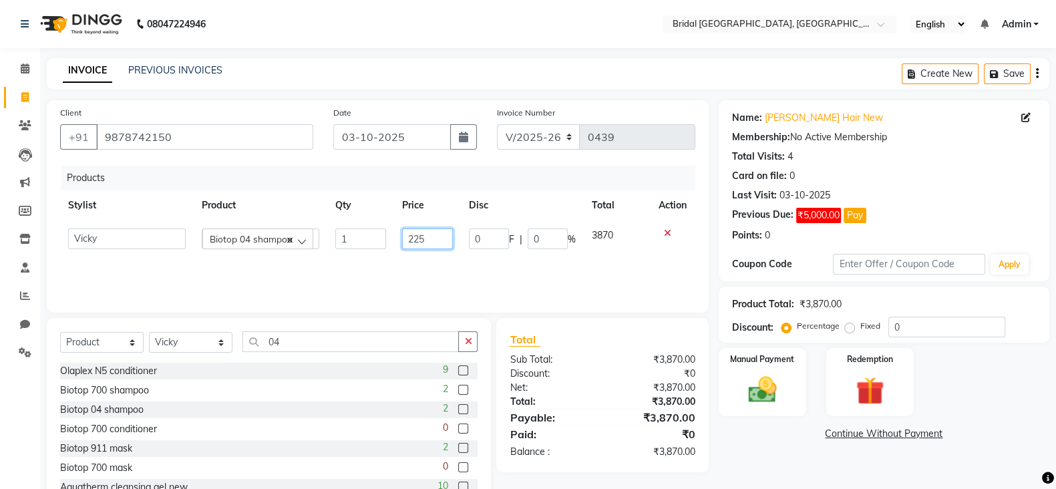
type input "2250"
click at [668, 230] on div at bounding box center [661, 232] width 51 height 9
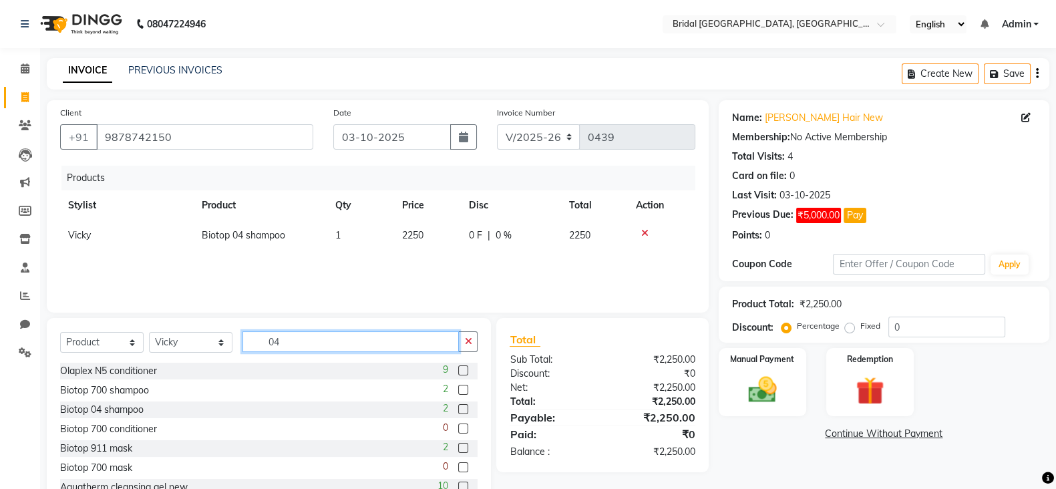
click at [415, 337] on input "04" at bounding box center [350, 341] width 216 height 21
type input "0"
type input "02"
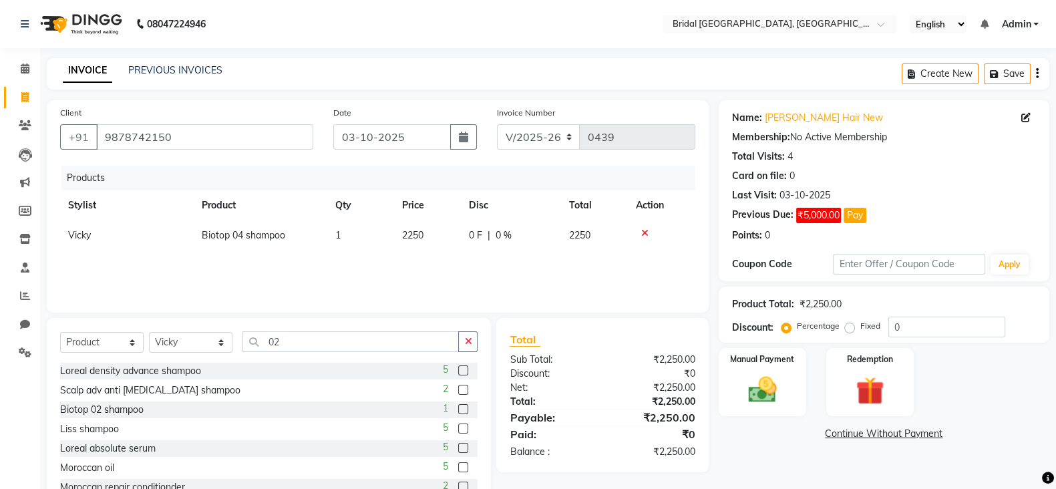
click at [458, 404] on div at bounding box center [462, 411] width 9 height 14
click at [458, 409] on label at bounding box center [463, 409] width 10 height 10
click at [458, 409] on input "checkbox" at bounding box center [462, 409] width 9 height 9
checkbox input "false"
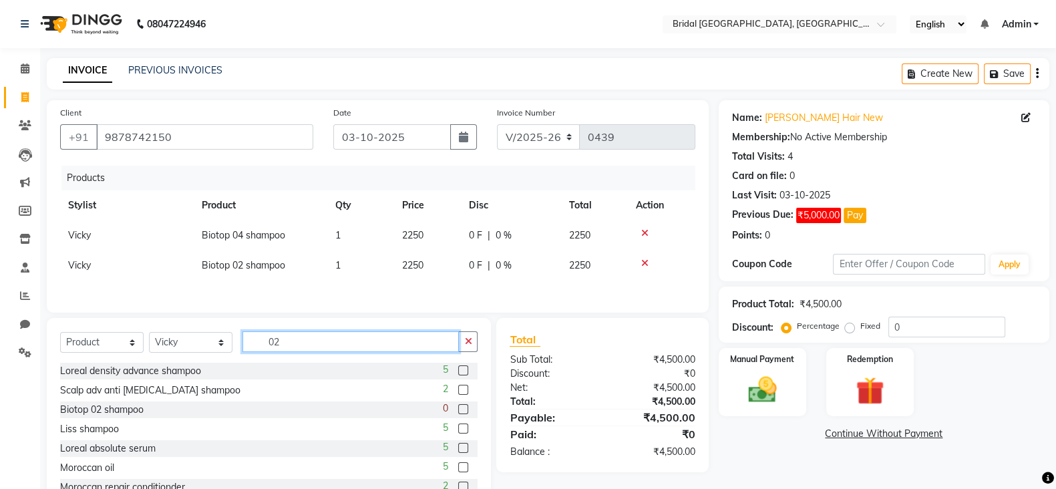
click at [363, 340] on input "02" at bounding box center [350, 341] width 216 height 21
type input "0"
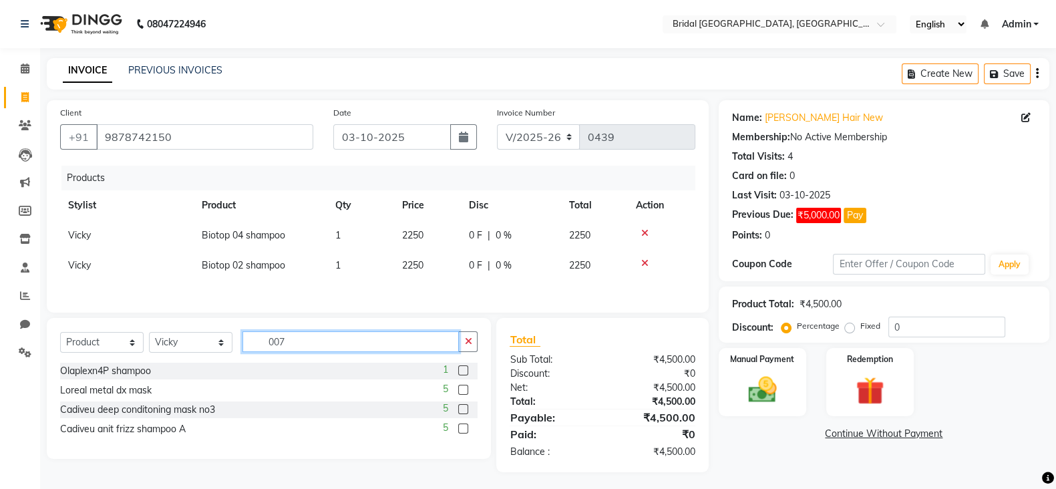
click at [290, 351] on input "007" at bounding box center [350, 341] width 216 height 21
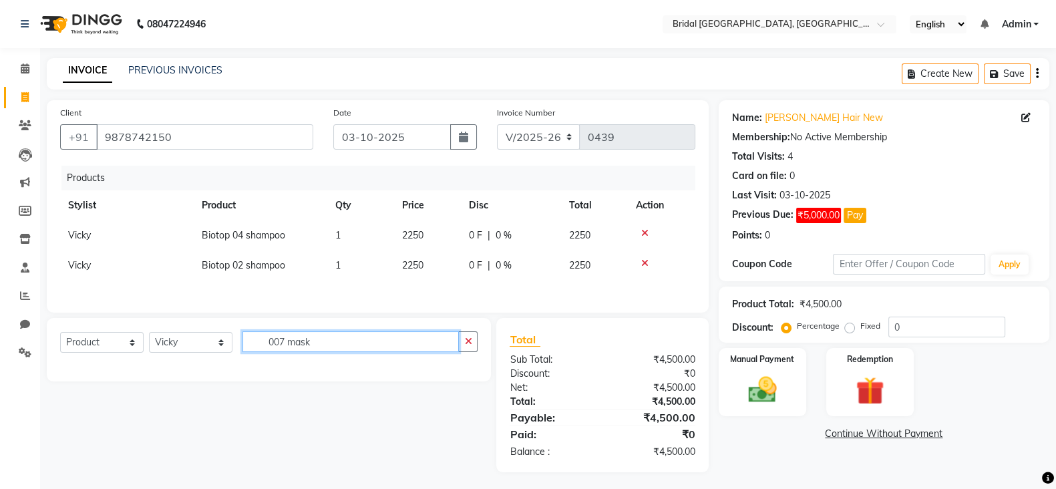
click at [327, 346] on input "007 mask" at bounding box center [350, 341] width 216 height 21
click at [314, 345] on input "007 mask" at bounding box center [350, 341] width 216 height 21
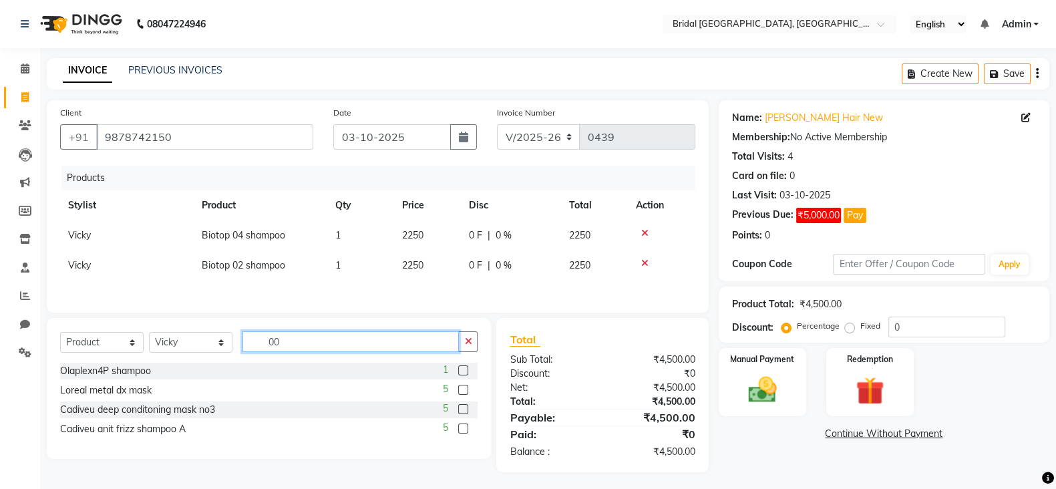
type input "0"
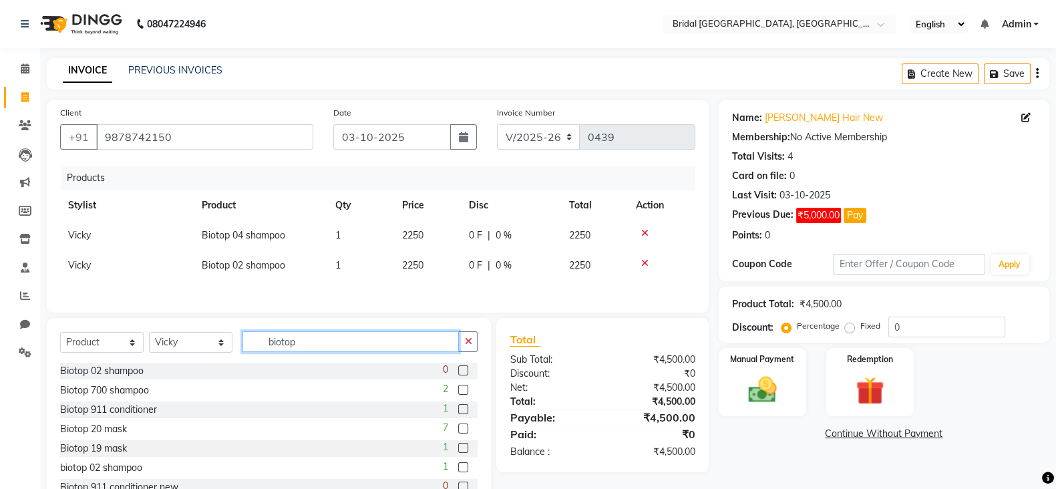
click at [314, 345] on input "biotop" at bounding box center [350, 341] width 216 height 21
click at [394, 349] on input "biotop" at bounding box center [350, 341] width 216 height 21
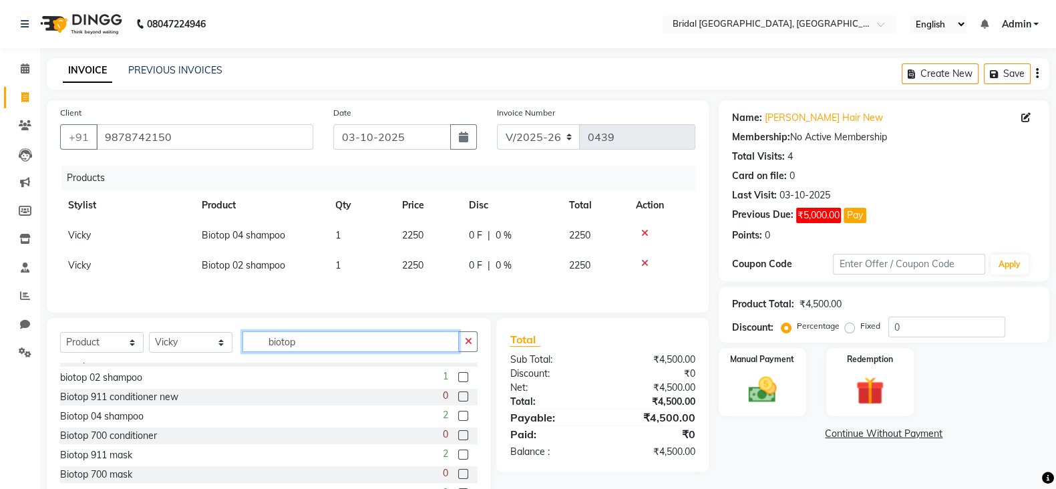
scroll to position [98, 0]
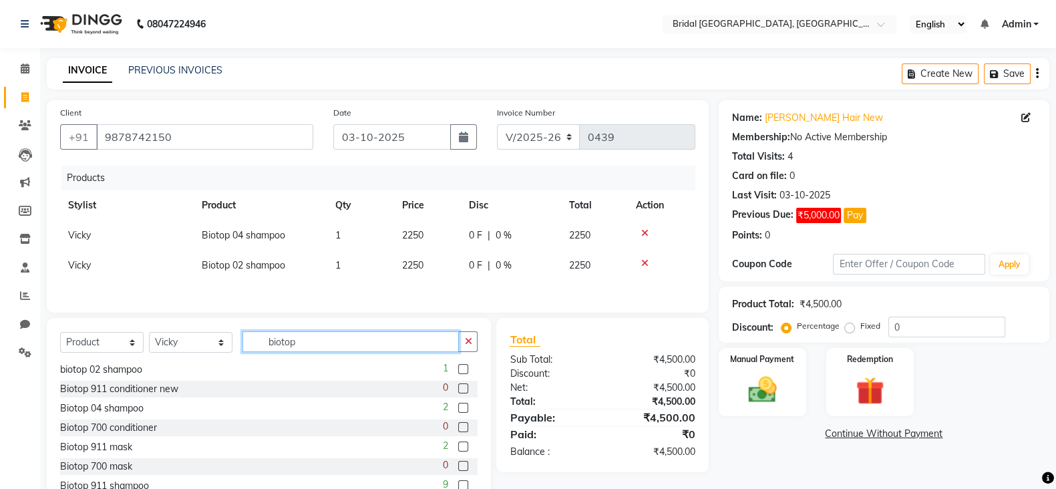
type input "biotop"
click at [458, 469] on label at bounding box center [463, 466] width 10 height 10
click at [458, 469] on input "checkbox" at bounding box center [462, 466] width 9 height 9
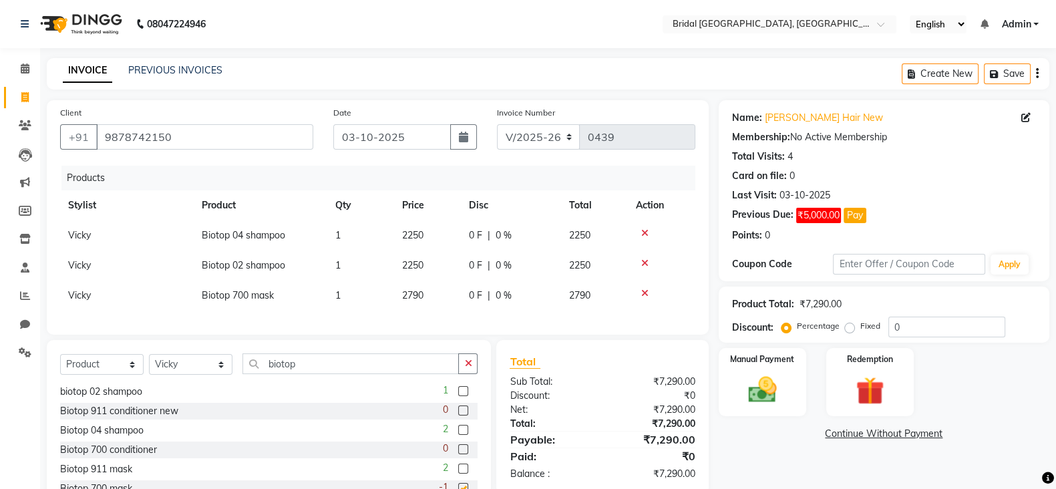
checkbox input "false"
click at [761, 365] on div "Manual Payment" at bounding box center [761, 382] width 91 height 71
click at [861, 434] on span "UPI" at bounding box center [859, 434] width 21 height 15
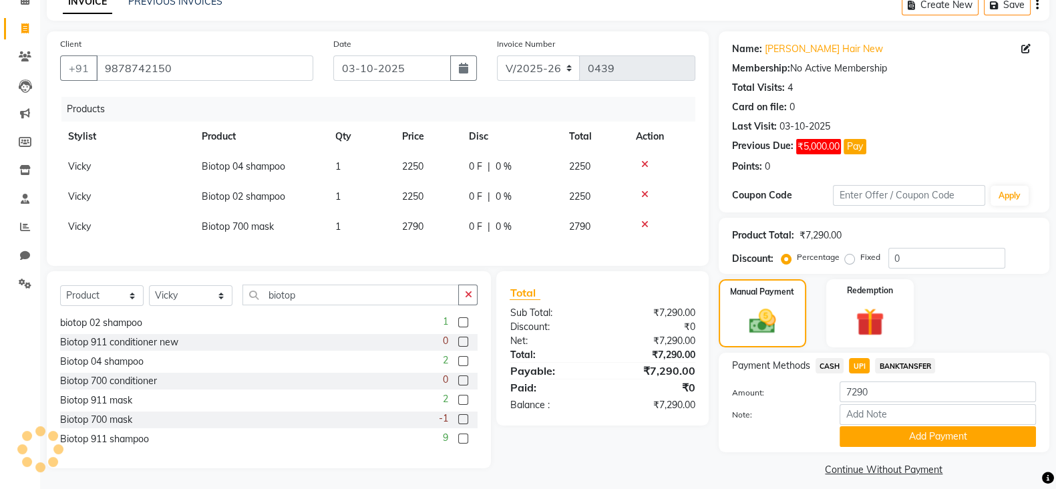
scroll to position [81, 0]
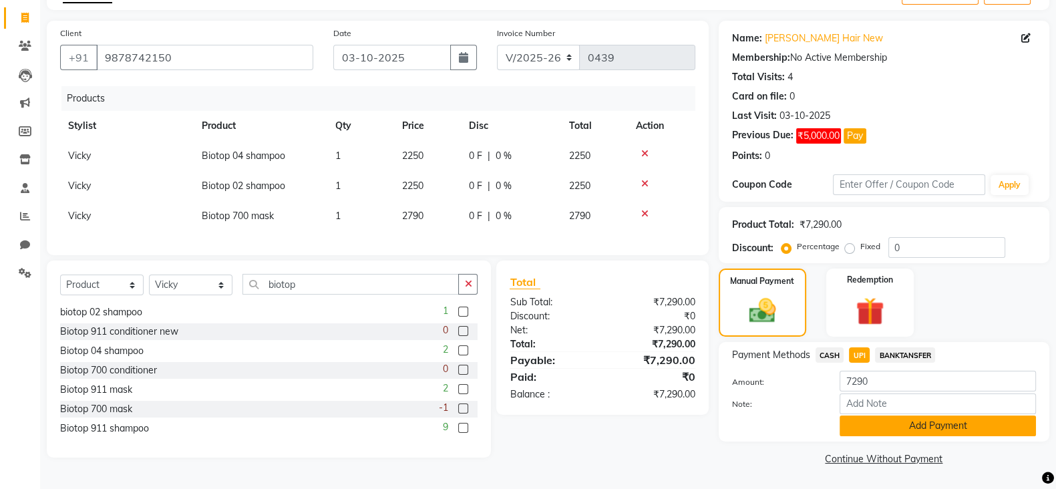
click at [951, 429] on button "Add Payment" at bounding box center [937, 425] width 196 height 21
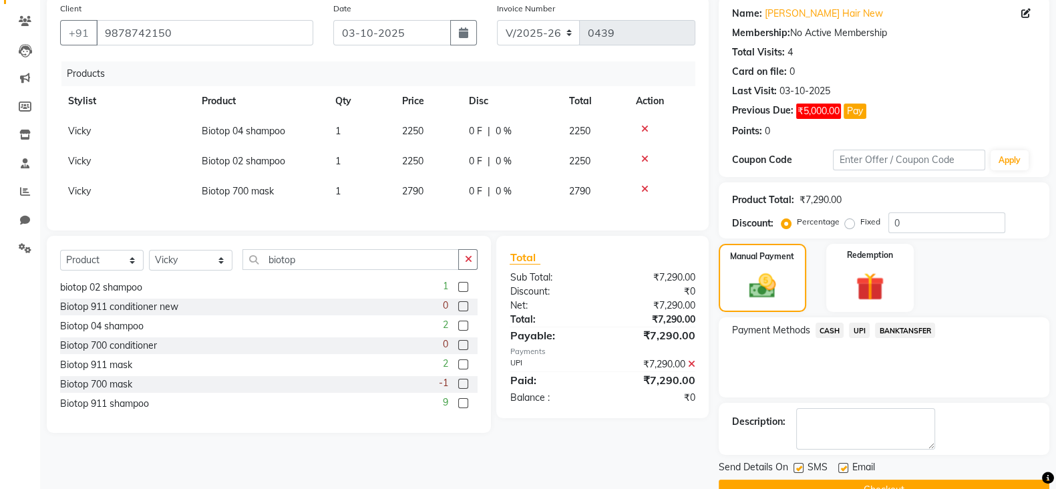
scroll to position [135, 0]
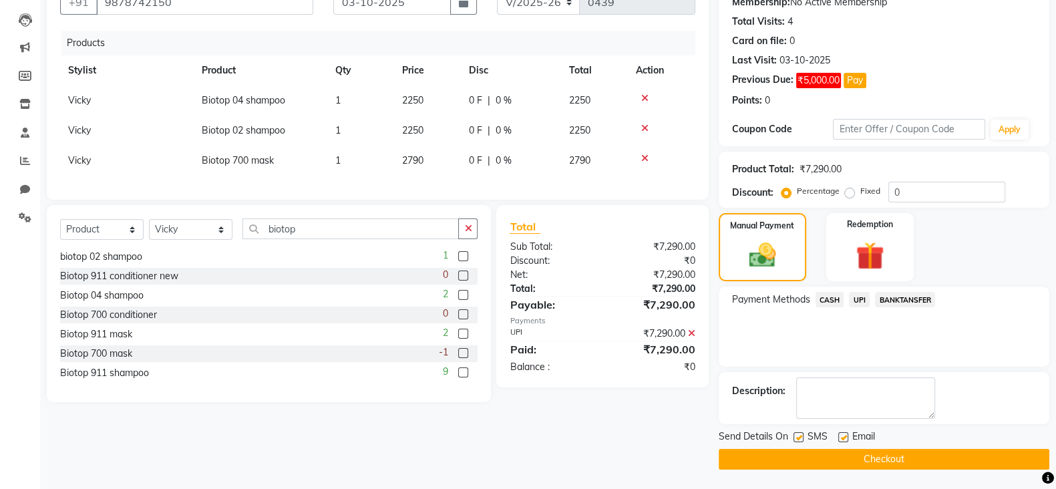
click at [841, 433] on label at bounding box center [843, 437] width 10 height 10
click at [841, 433] on input "checkbox" at bounding box center [842, 437] width 9 height 9
checkbox input "false"
click at [796, 437] on label at bounding box center [798, 437] width 10 height 10
click at [796, 437] on input "checkbox" at bounding box center [797, 437] width 9 height 9
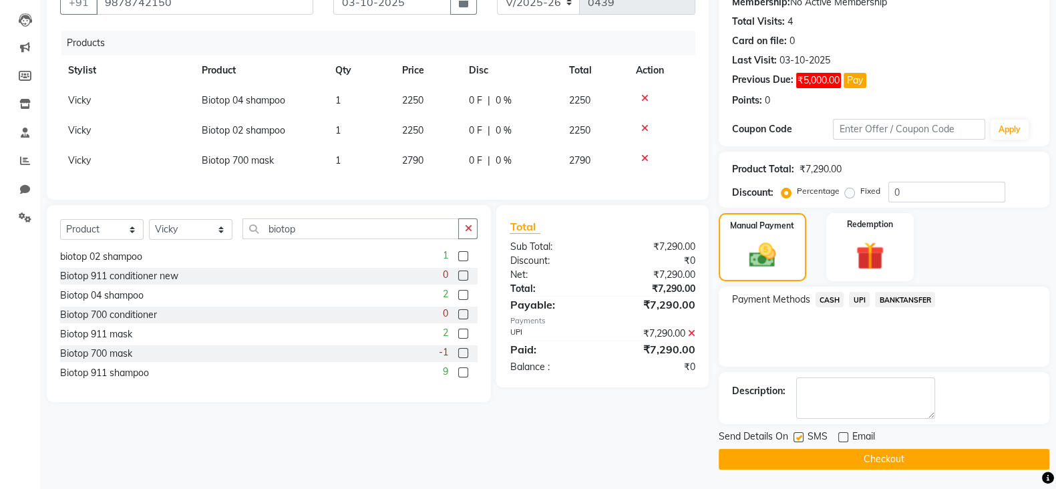
checkbox input "false"
click at [881, 457] on button "Checkout" at bounding box center [883, 459] width 331 height 21
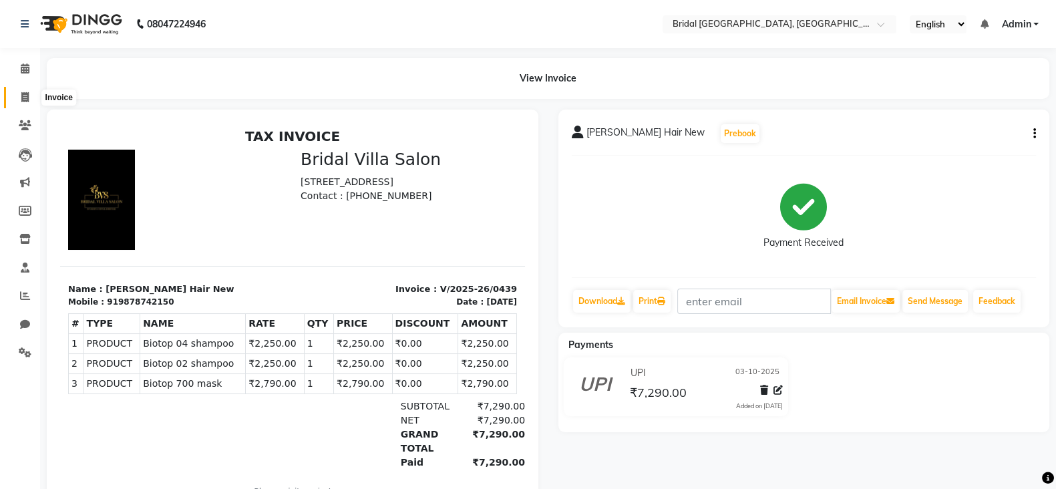
click at [26, 95] on icon at bounding box center [24, 97] width 7 height 10
select select "8752"
select select "service"
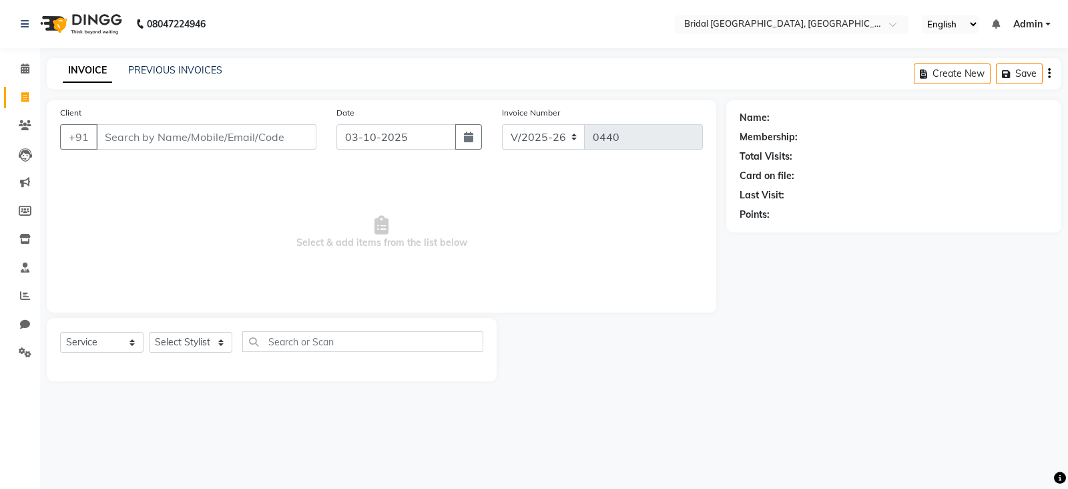
click at [147, 146] on input "Client" at bounding box center [206, 136] width 220 height 25
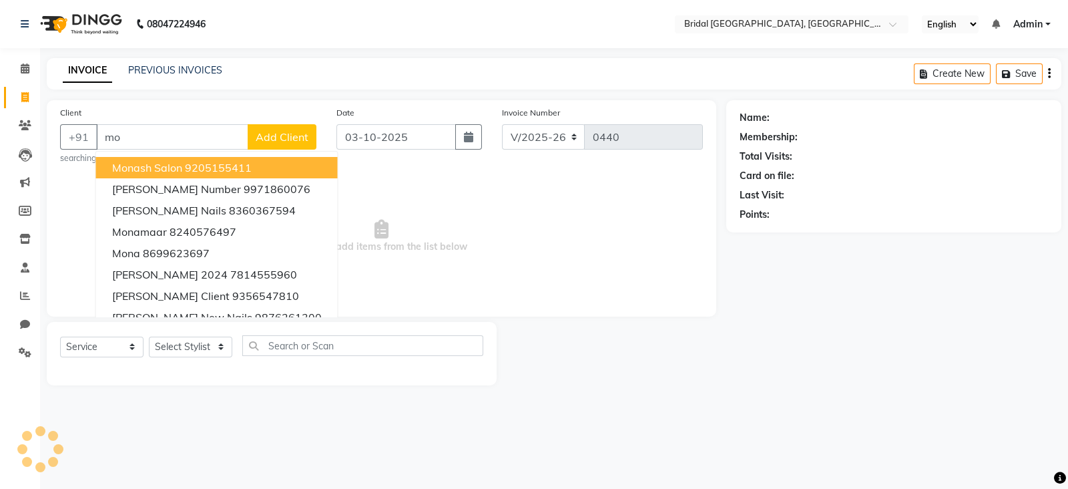
type input "m"
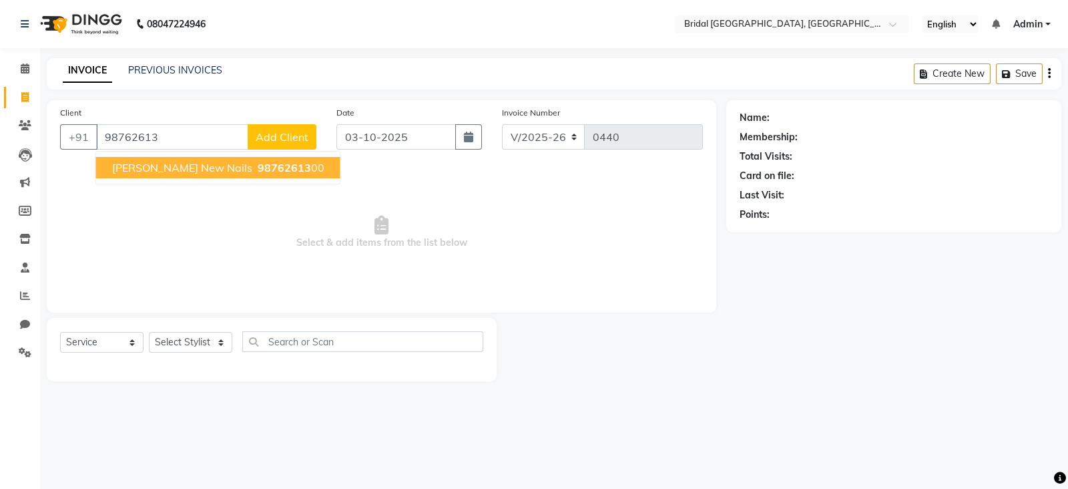
click at [258, 171] on span "98762613" at bounding box center [284, 167] width 53 height 13
type input "9876261300"
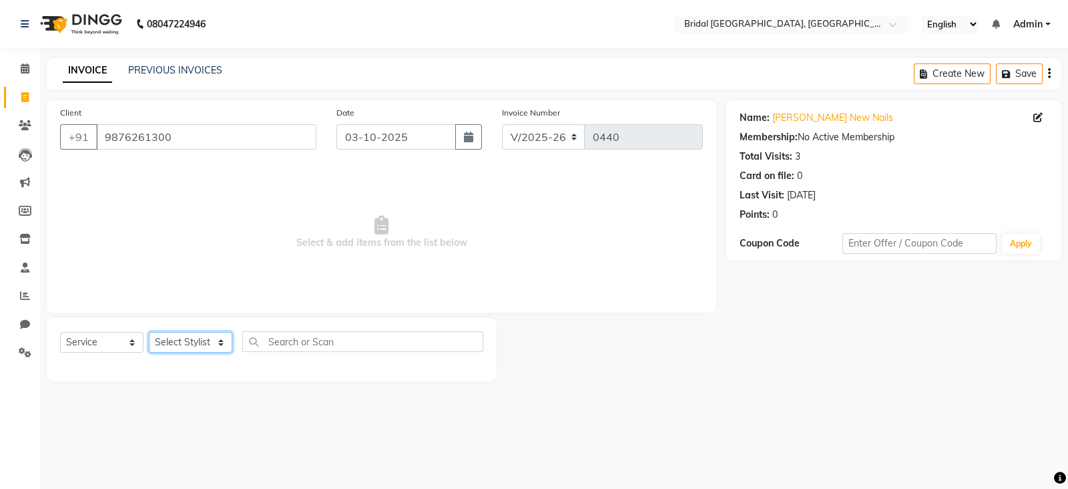
click at [222, 344] on select "Select Stylist [PERSON_NAME] Abecha Anim [PERSON_NAME] [PERSON_NAME] [PERSON_NA…" at bounding box center [190, 342] width 83 height 21
select select "90143"
click at [149, 333] on select "Select Stylist [PERSON_NAME] Abecha Anim [PERSON_NAME] [PERSON_NAME] [PERSON_NA…" at bounding box center [190, 342] width 83 height 21
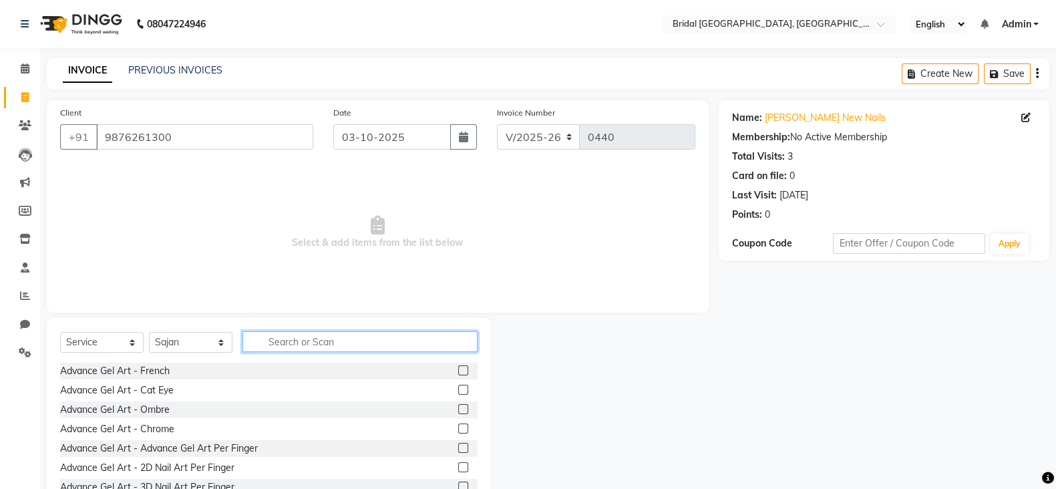
click at [401, 338] on input "text" at bounding box center [359, 341] width 235 height 21
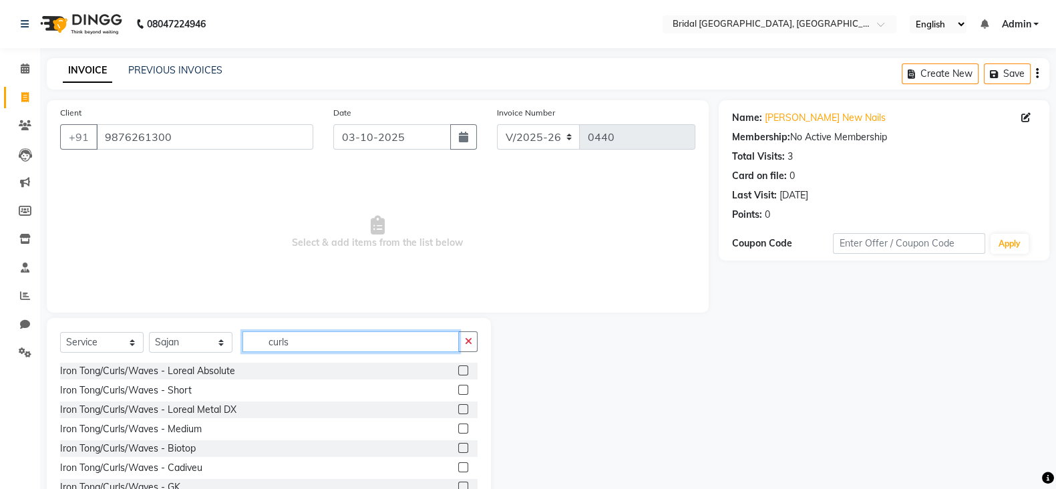
type input "curls"
click at [458, 427] on label at bounding box center [463, 428] width 10 height 10
click at [458, 427] on input "checkbox" at bounding box center [462, 429] width 9 height 9
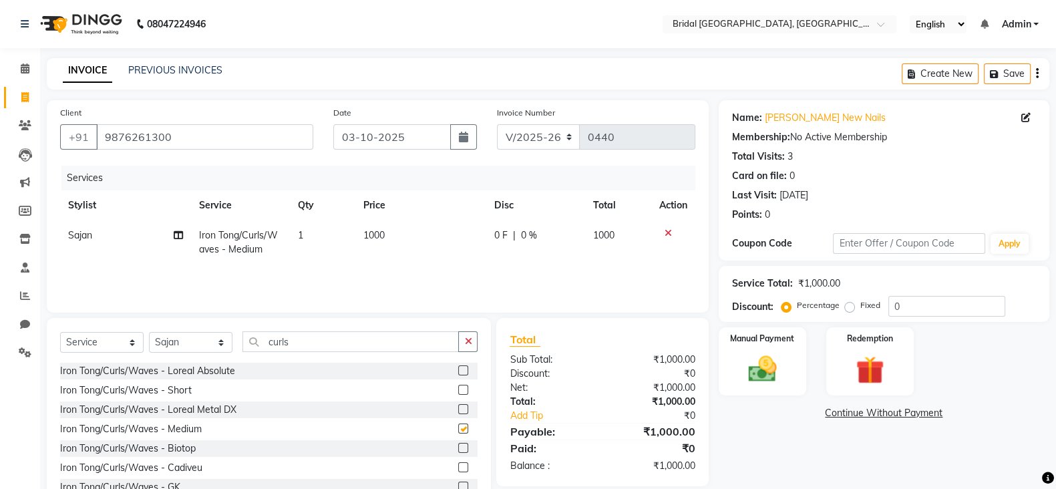
checkbox input "false"
click at [334, 347] on input "curls" at bounding box center [350, 341] width 216 height 21
type input "c"
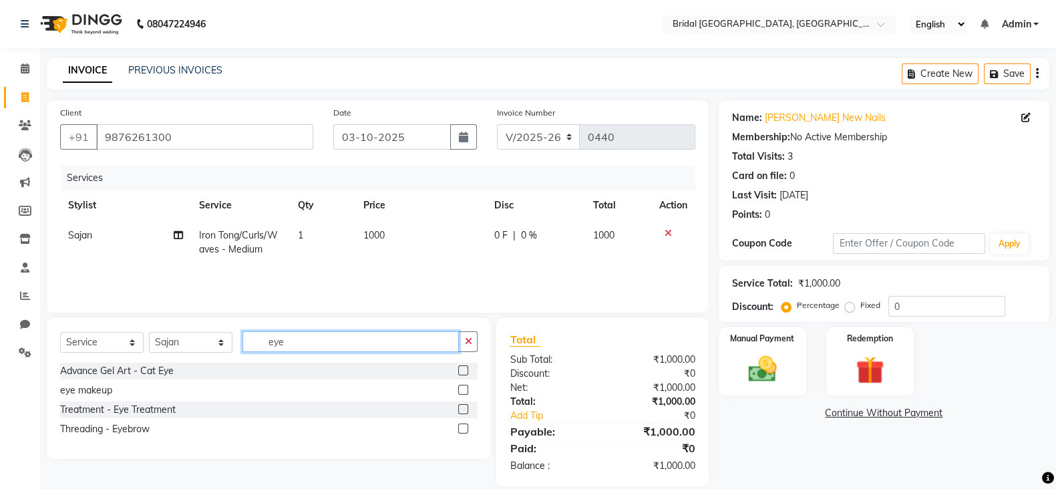
type input "eye"
click at [465, 389] on label at bounding box center [463, 390] width 10 height 10
click at [465, 389] on input "checkbox" at bounding box center [462, 390] width 9 height 9
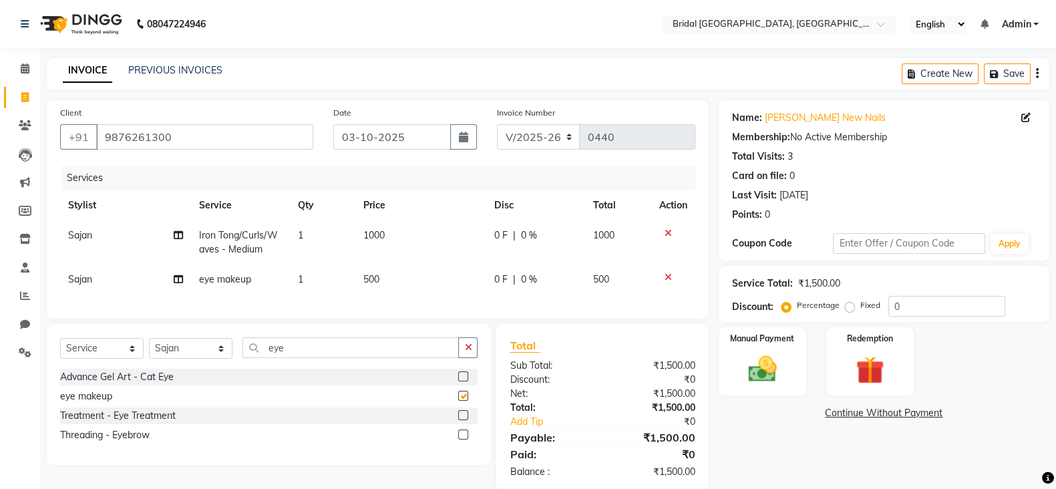
checkbox input "false"
click at [377, 279] on span "500" at bounding box center [371, 279] width 16 height 12
select select "90143"
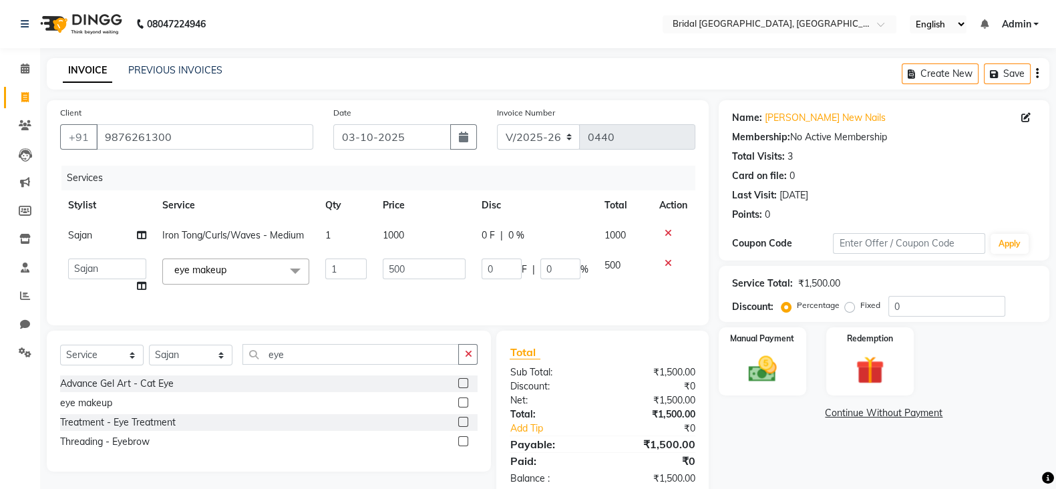
click at [377, 279] on td "500" at bounding box center [424, 275] width 99 height 51
click at [427, 272] on input "500" at bounding box center [424, 268] width 83 height 21
type input "5"
click at [433, 266] on input "1500" at bounding box center [424, 268] width 83 height 21
type input "1000"
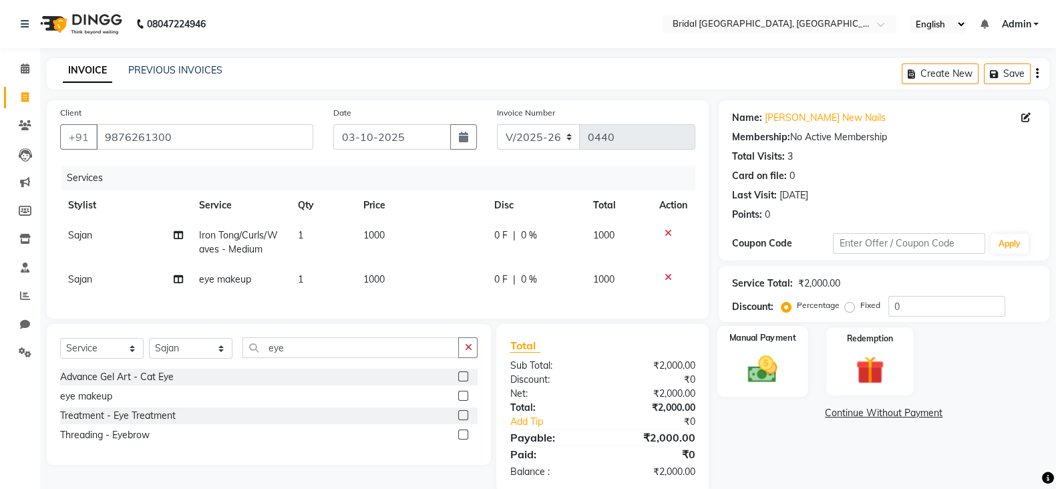
click at [742, 346] on div "Manual Payment" at bounding box center [761, 361] width 91 height 71
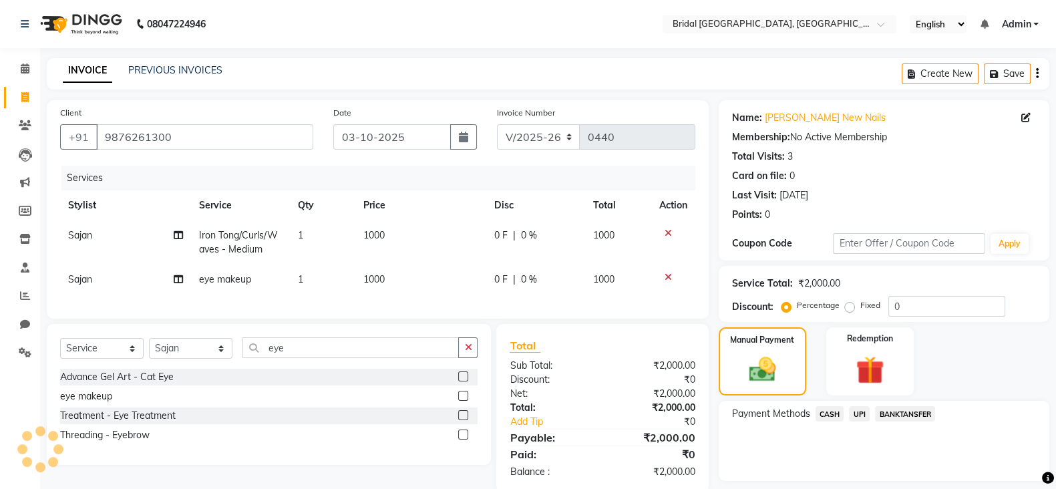
click at [828, 415] on span "CASH" at bounding box center [829, 413] width 29 height 15
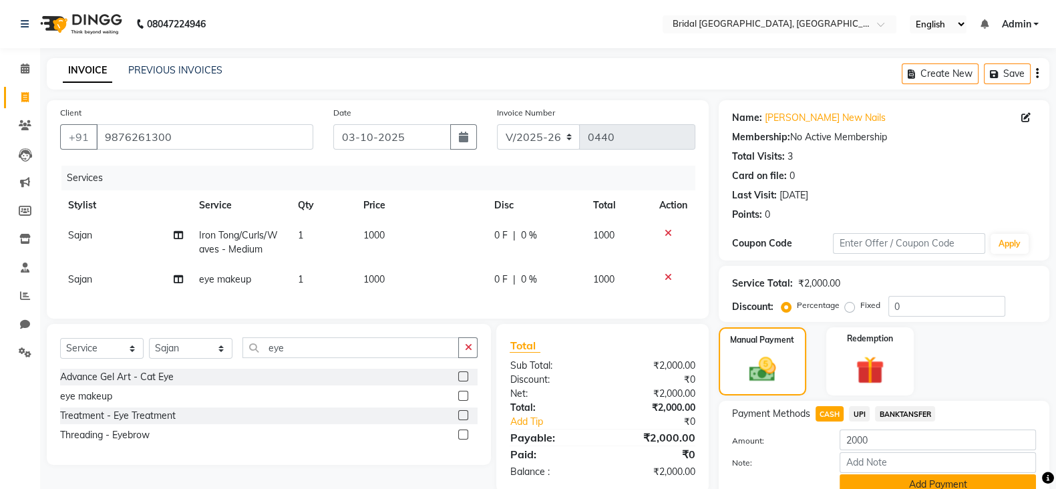
click at [917, 486] on button "Add Payment" at bounding box center [937, 484] width 196 height 21
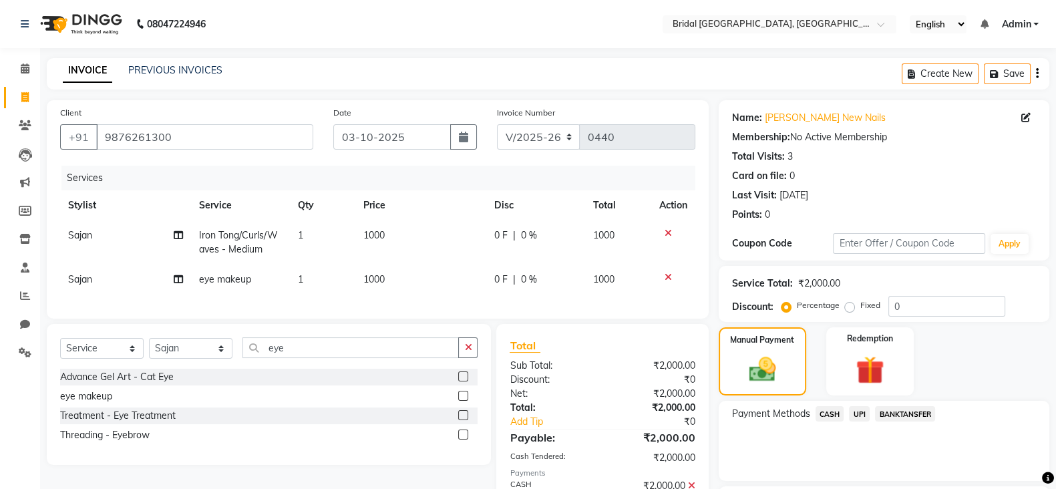
scroll to position [114, 0]
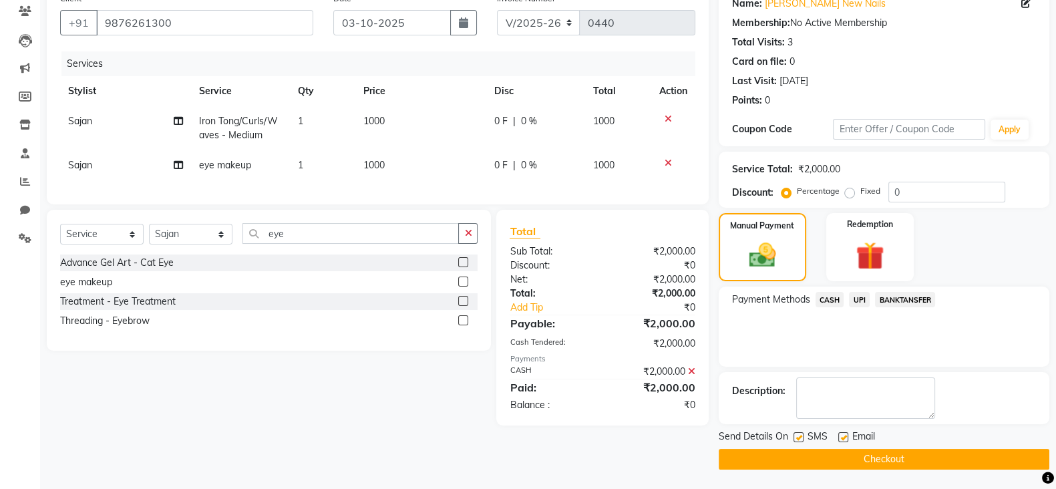
click at [846, 432] on label at bounding box center [843, 437] width 10 height 10
click at [846, 433] on input "checkbox" at bounding box center [842, 437] width 9 height 9
checkbox input "false"
click at [800, 439] on label at bounding box center [798, 437] width 10 height 10
click at [800, 439] on input "checkbox" at bounding box center [797, 437] width 9 height 9
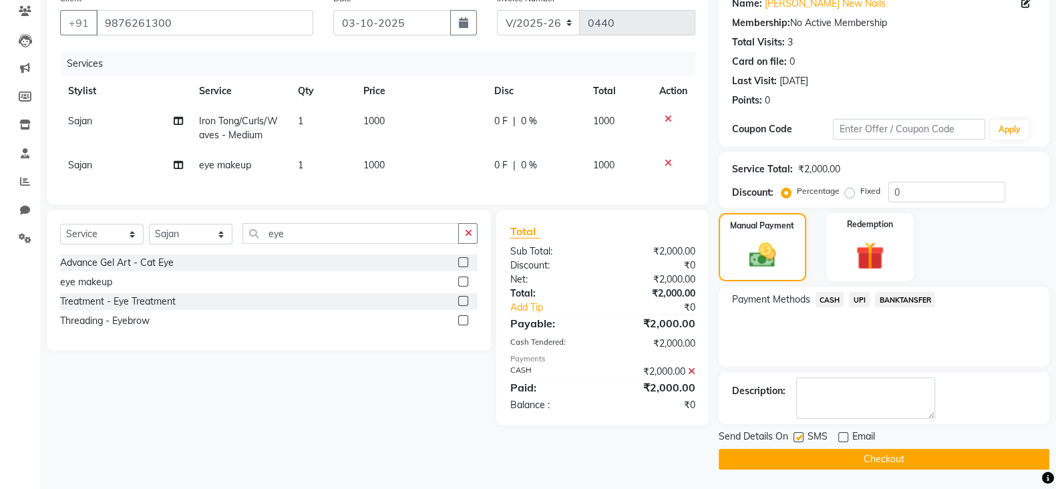
checkbox input "false"
click at [841, 469] on main "INVOICE PREVIOUS INVOICES Create New Save Client [PHONE_NUMBER] Date [DATE] Inv…" at bounding box center [548, 216] width 1016 height 545
click at [851, 463] on button "Checkout" at bounding box center [883, 459] width 331 height 21
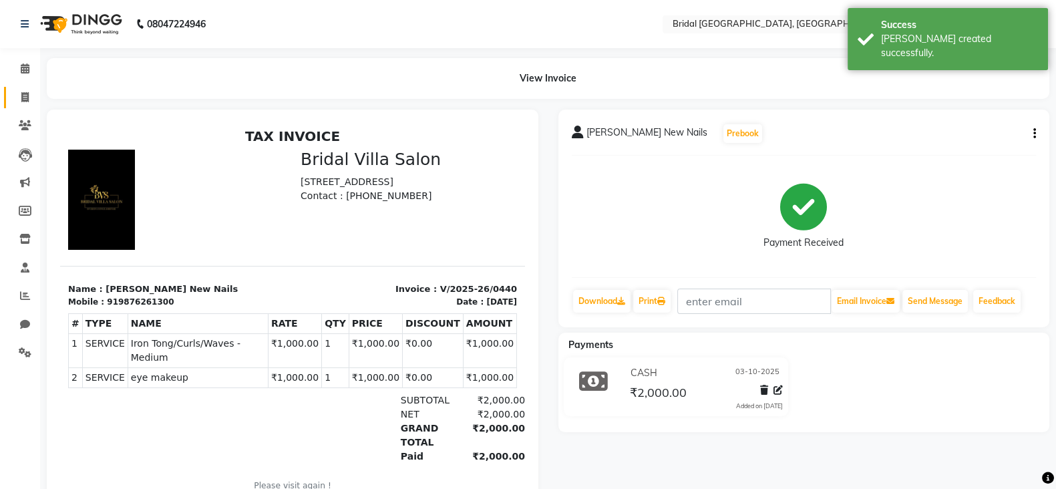
click at [27, 98] on icon at bounding box center [24, 97] width 7 height 10
select select "service"
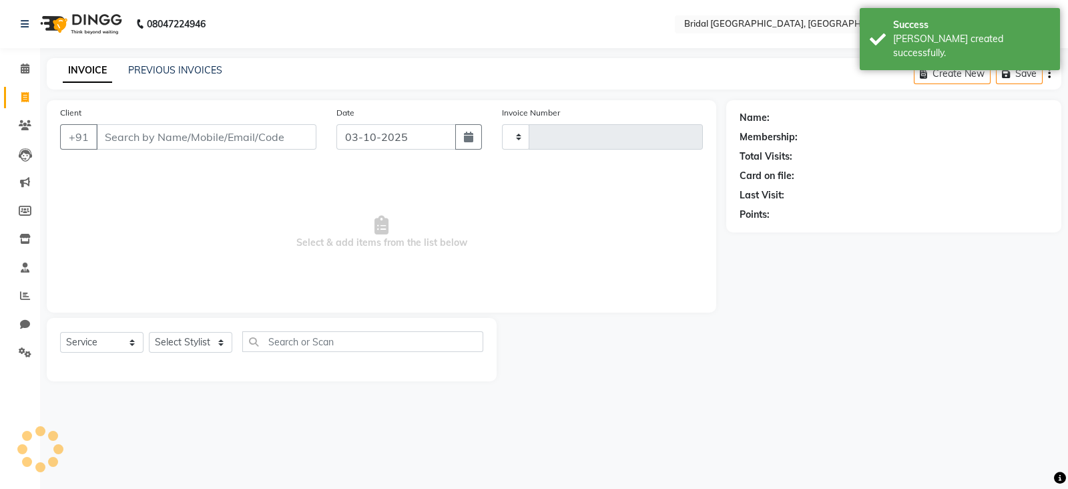
type input "0441"
select select "8752"
click at [148, 134] on input "Client" at bounding box center [206, 136] width 220 height 25
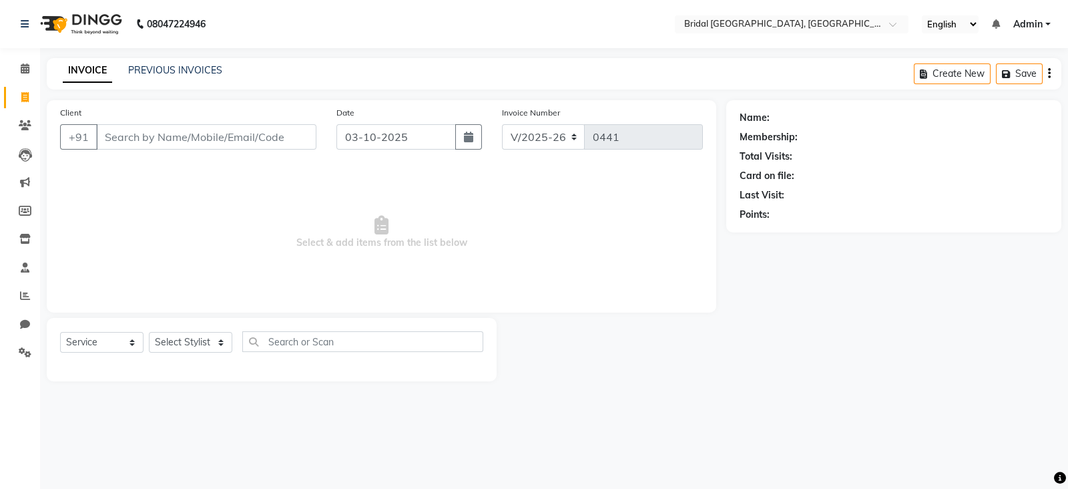
click at [148, 134] on input "Client" at bounding box center [206, 136] width 220 height 25
click at [164, 65] on link "PREVIOUS INVOICES" at bounding box center [175, 70] width 94 height 12
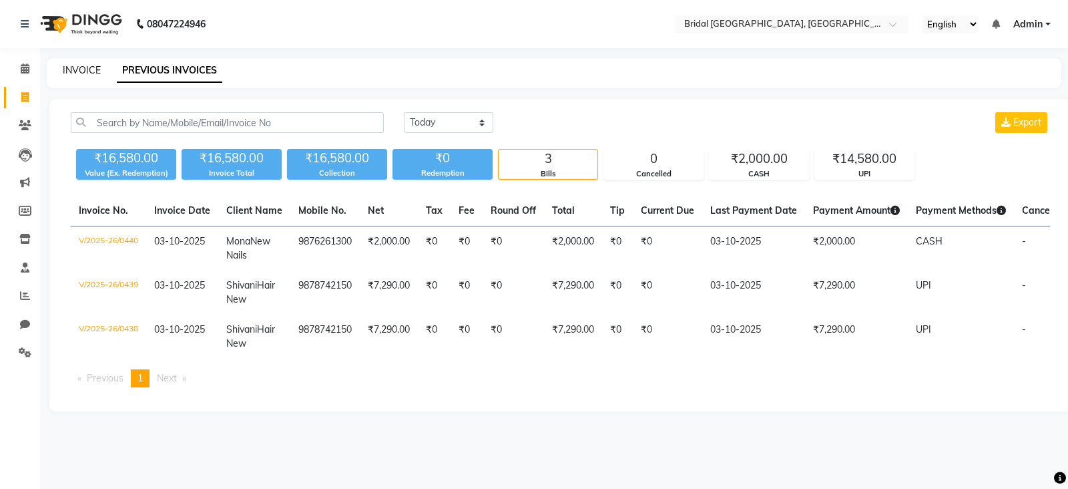
click at [82, 70] on link "INVOICE" at bounding box center [82, 70] width 38 height 12
select select "service"
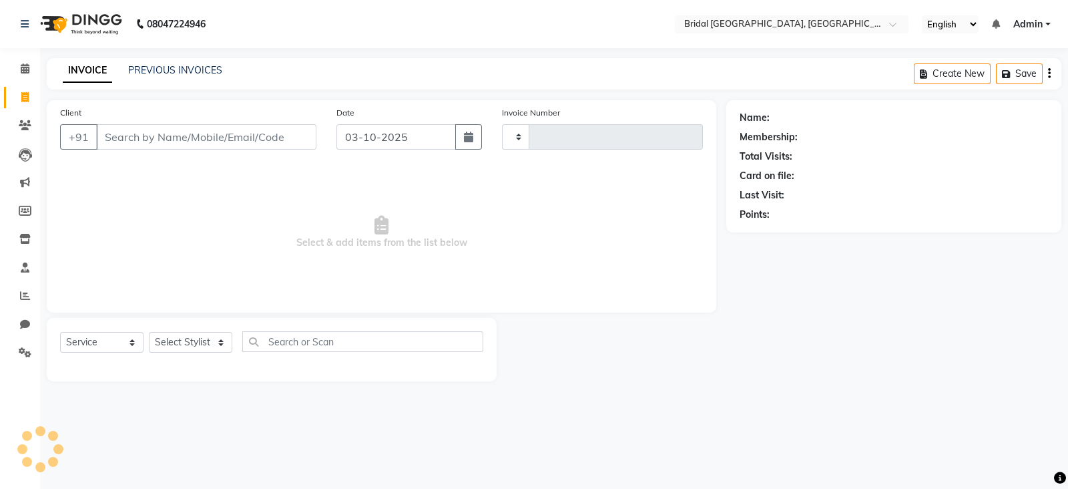
type input "0441"
select select "8752"
click at [164, 128] on input "Client" at bounding box center [206, 136] width 220 height 25
click at [152, 143] on input "Client" at bounding box center [206, 136] width 220 height 25
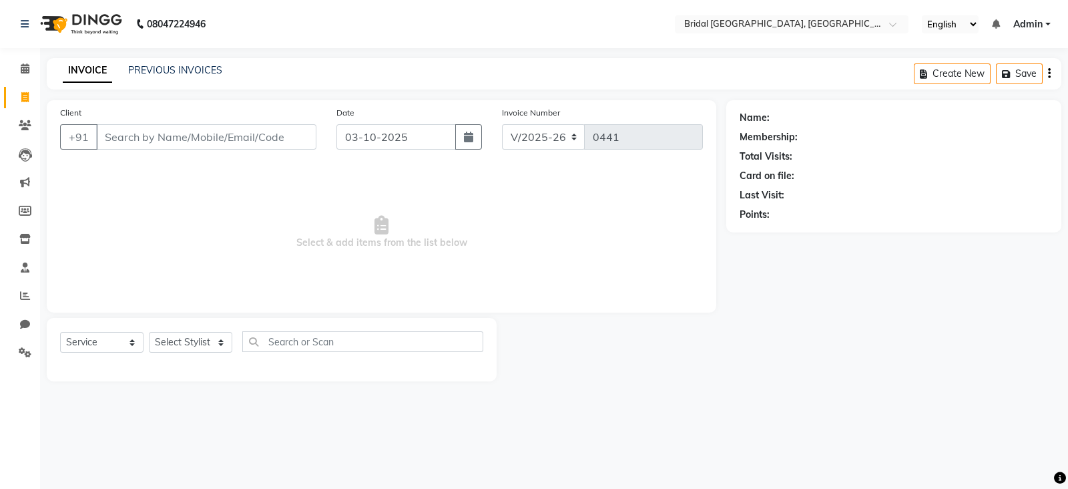
click at [154, 139] on input "Client" at bounding box center [206, 136] width 220 height 25
click at [158, 142] on input "Client" at bounding box center [206, 136] width 220 height 25
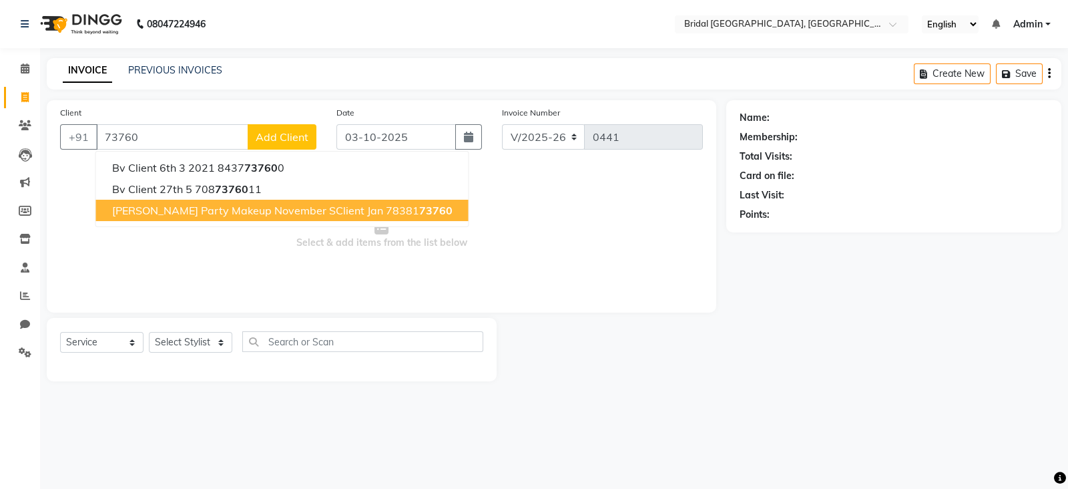
click at [183, 207] on span "[PERSON_NAME] Party Makeup November SClient Jan" at bounding box center [247, 210] width 271 height 13
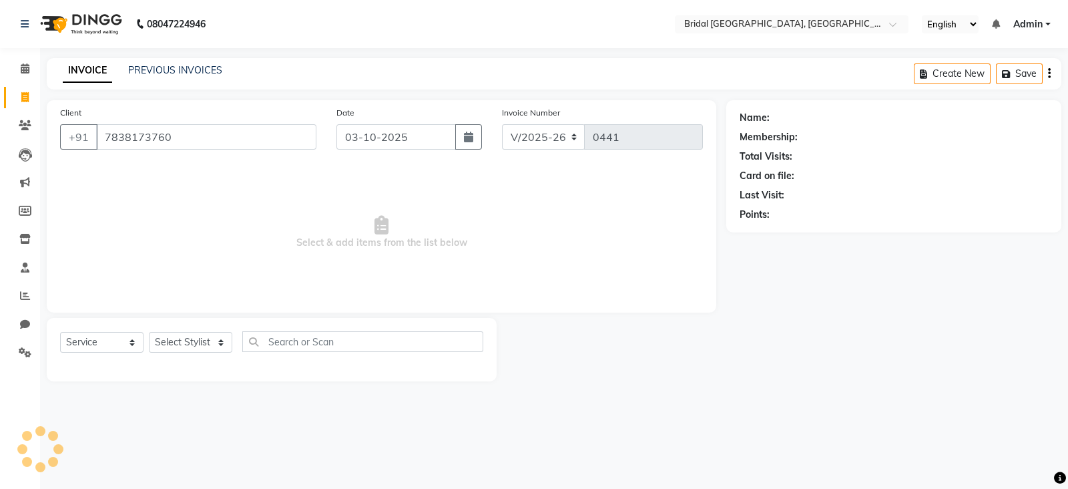
type input "7838173760"
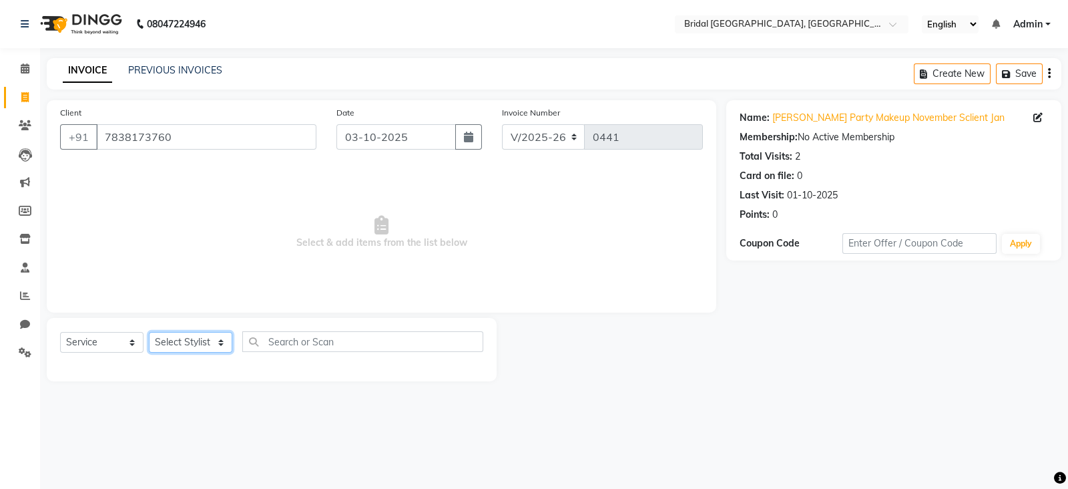
click at [227, 342] on select "Select Stylist [PERSON_NAME] Abecha Anim [PERSON_NAME] [PERSON_NAME] [PERSON_NA…" at bounding box center [190, 342] width 83 height 21
select select "90146"
click at [149, 333] on select "Select Stylist [PERSON_NAME] Abecha Anim [PERSON_NAME] [PERSON_NAME] [PERSON_NA…" at bounding box center [190, 342] width 83 height 21
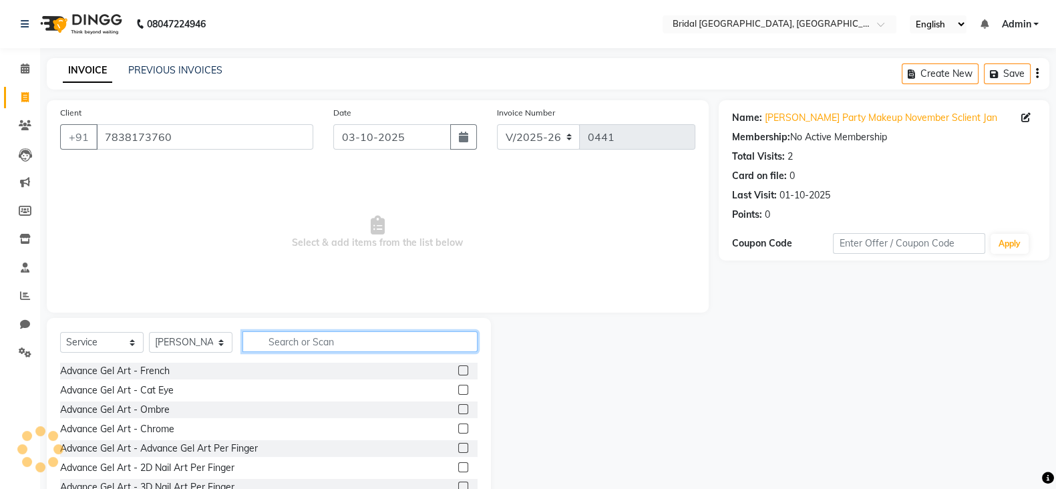
click at [323, 345] on input "text" at bounding box center [359, 341] width 235 height 21
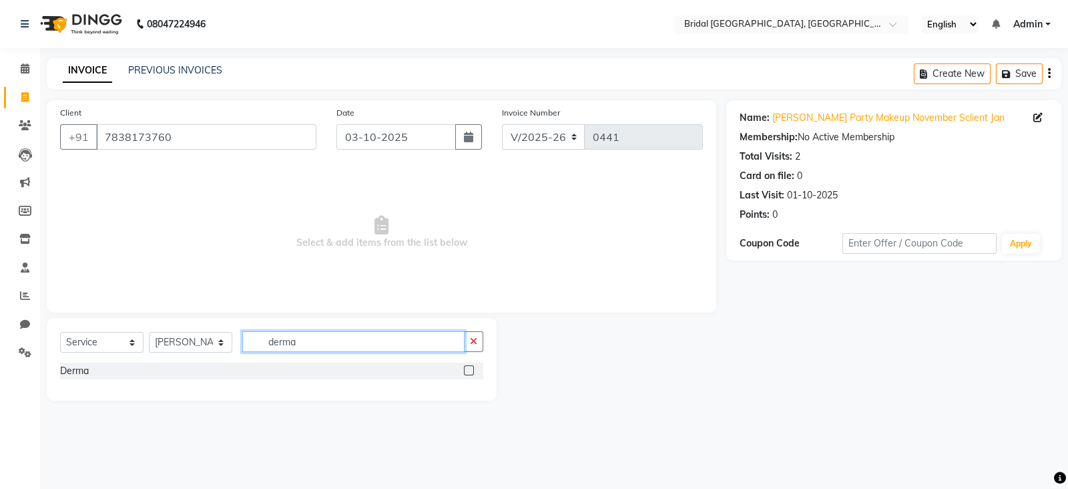
type input "derma"
click at [468, 374] on label at bounding box center [469, 370] width 10 height 10
click at [468, 374] on input "checkbox" at bounding box center [468, 371] width 9 height 9
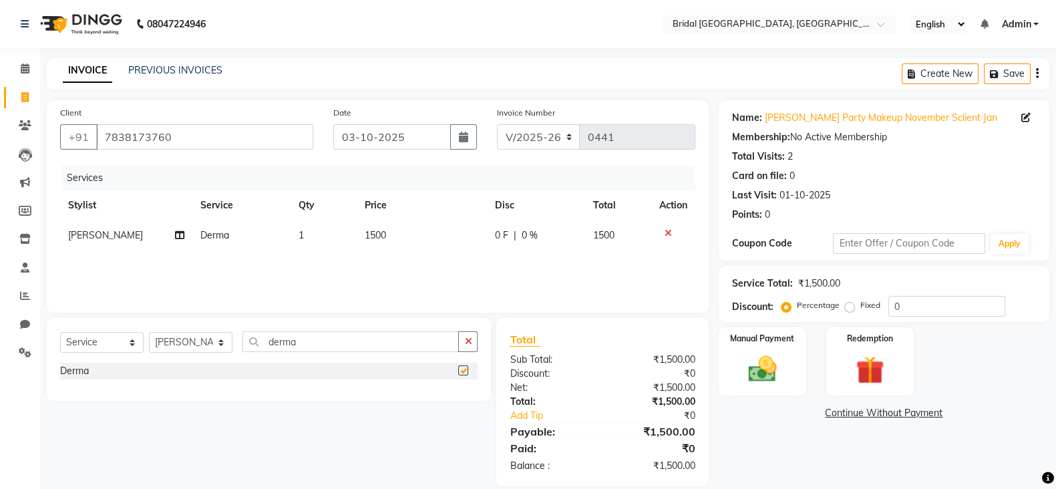
checkbox input "false"
click at [783, 382] on img at bounding box center [761, 368] width 47 height 33
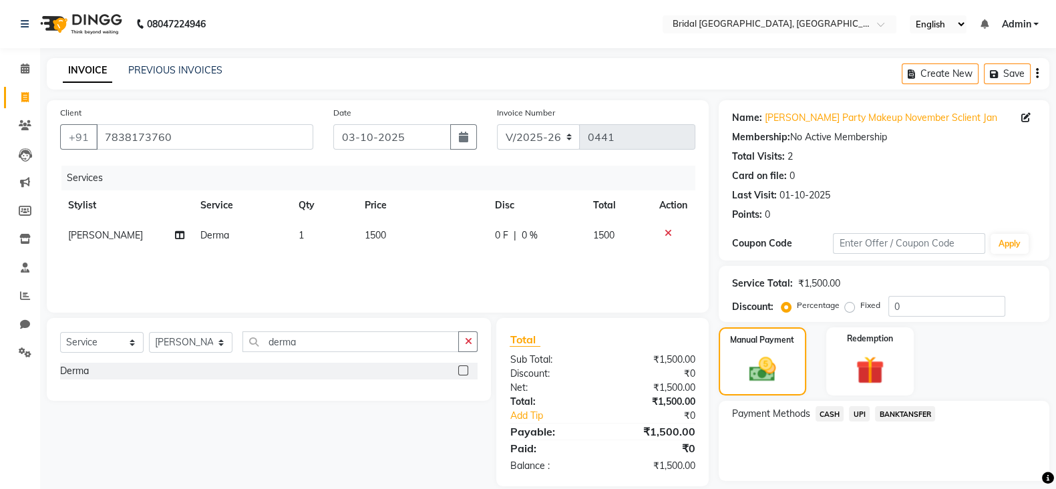
click at [855, 412] on span "UPI" at bounding box center [859, 413] width 21 height 15
click at [907, 482] on button "Add Payment" at bounding box center [937, 484] width 196 height 21
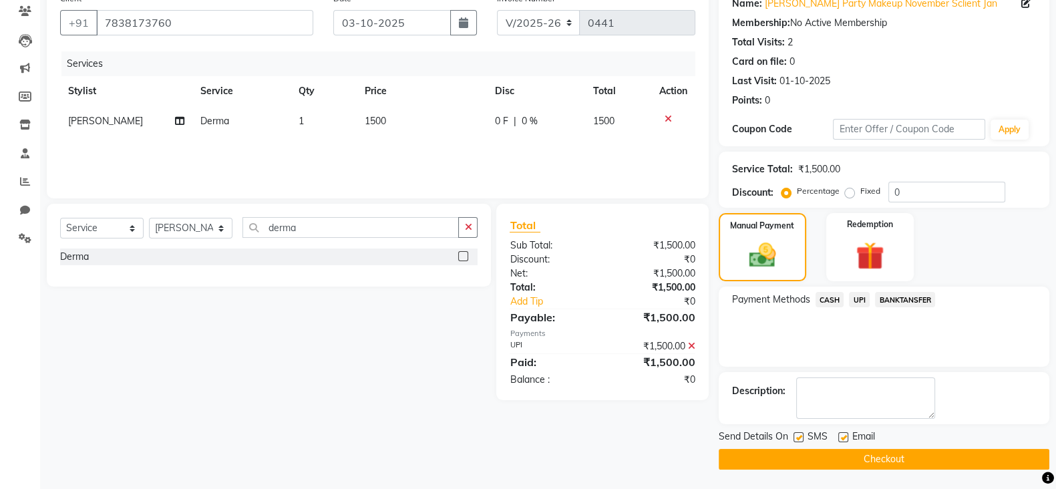
click at [840, 439] on label at bounding box center [843, 437] width 10 height 10
click at [840, 439] on input "checkbox" at bounding box center [842, 437] width 9 height 9
checkbox input "false"
click at [801, 435] on label at bounding box center [798, 437] width 10 height 10
click at [801, 435] on input "checkbox" at bounding box center [797, 437] width 9 height 9
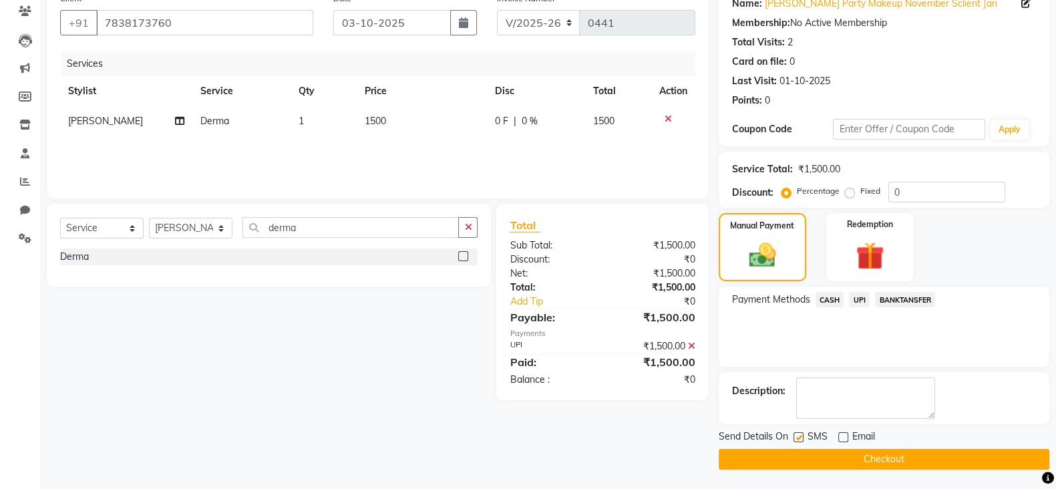
checkbox input "false"
click at [827, 452] on button "Checkout" at bounding box center [883, 459] width 331 height 21
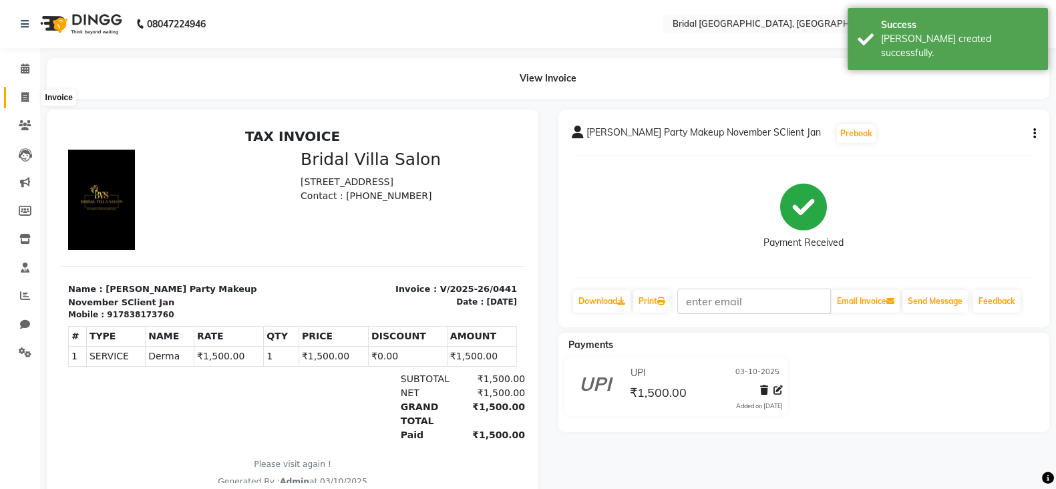
click at [21, 100] on icon at bounding box center [24, 97] width 7 height 10
select select "8752"
select select "service"
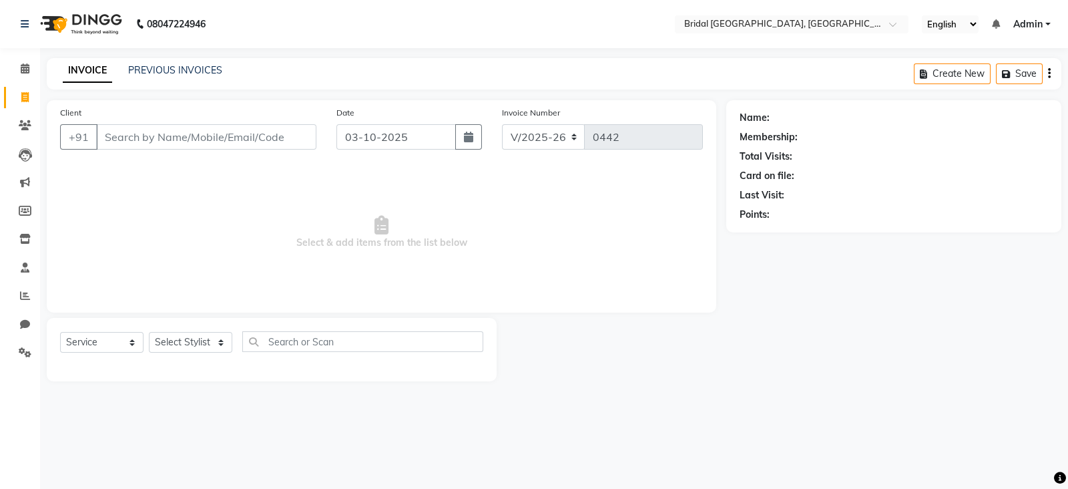
click at [135, 138] on input "Client" at bounding box center [206, 136] width 220 height 25
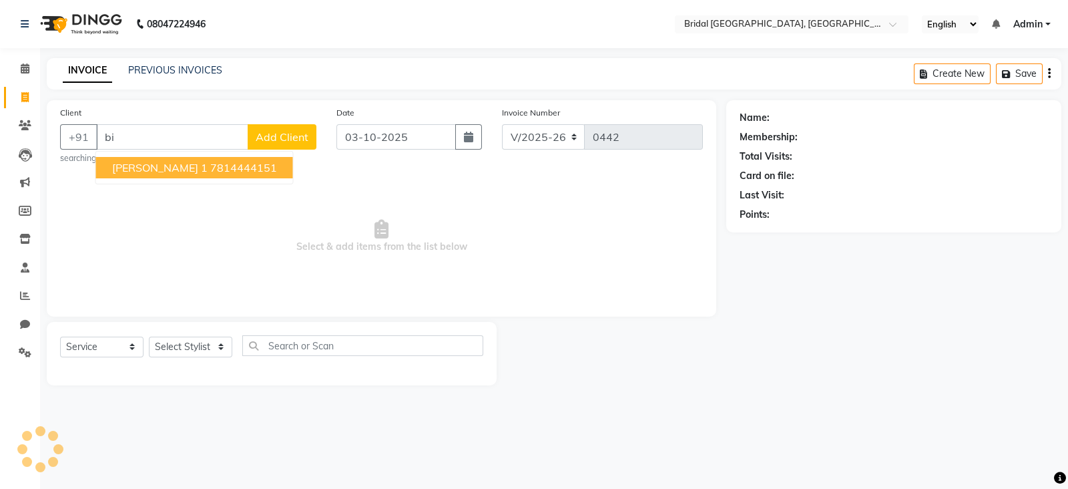
type input "b"
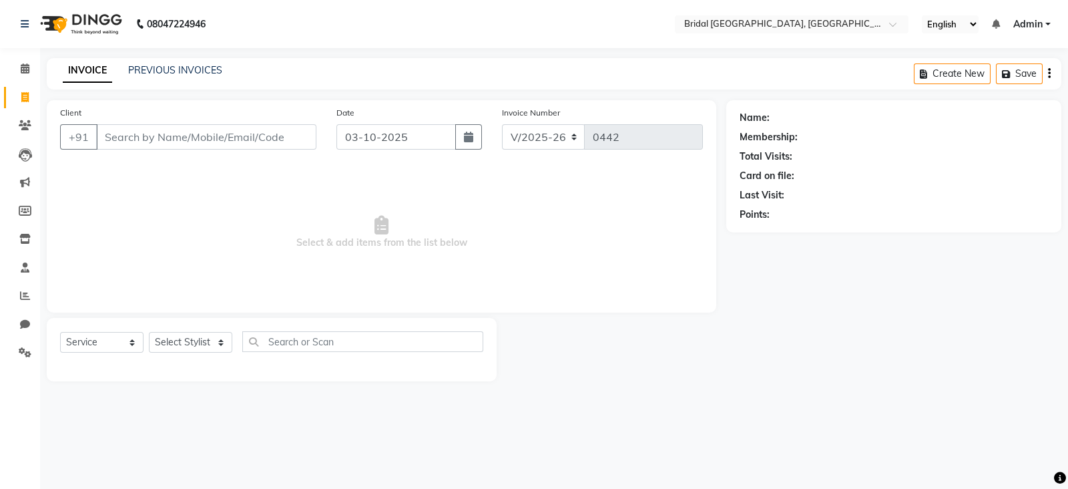
type input "7"
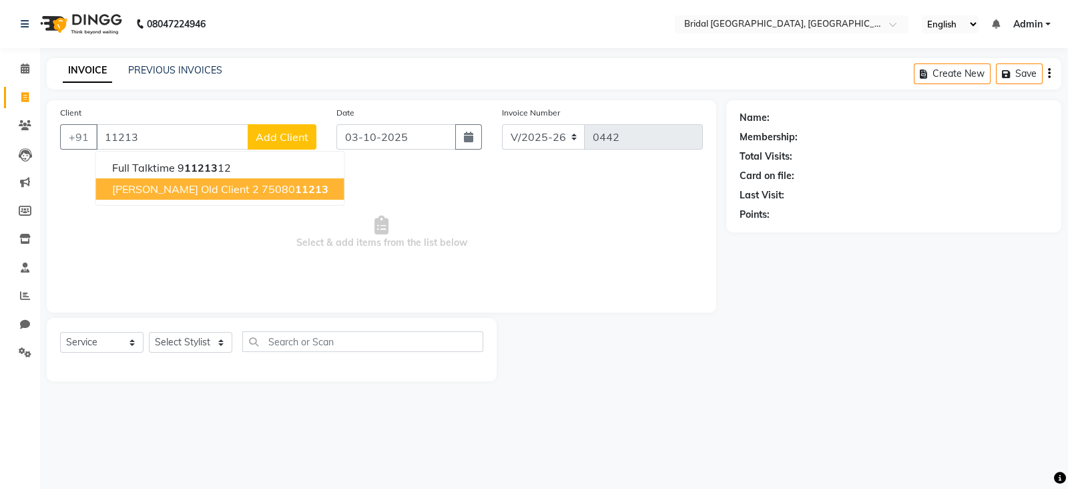
click at [262, 189] on ngb-highlight "75080 11213" at bounding box center [295, 188] width 67 height 13
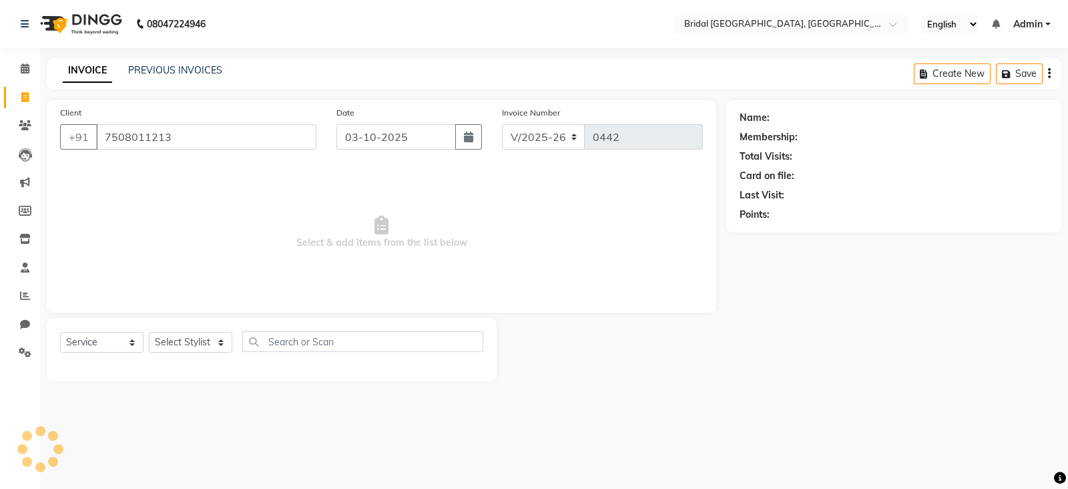
type input "7508011213"
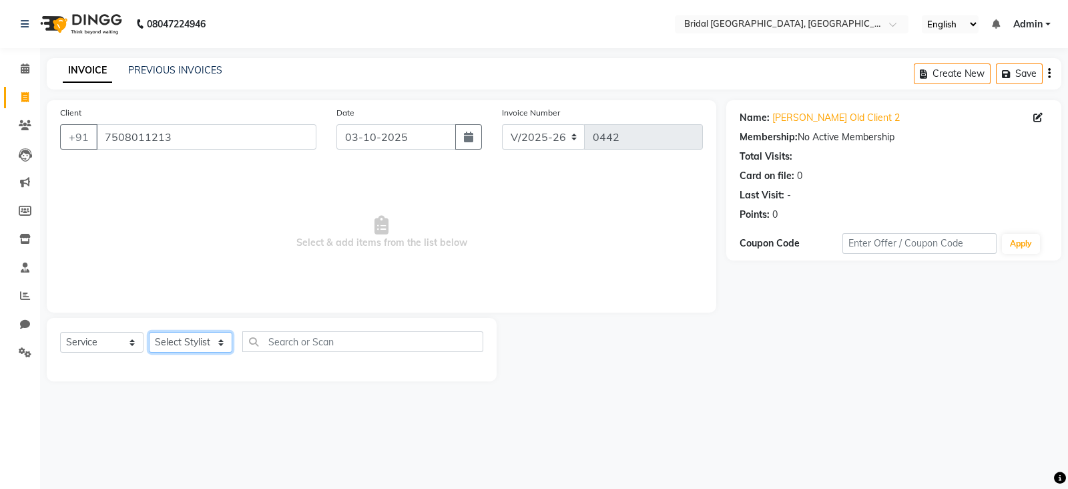
click at [222, 347] on select "Select Stylist [PERSON_NAME] Abecha Anim [PERSON_NAME] [PERSON_NAME] [PERSON_NA…" at bounding box center [190, 342] width 83 height 21
click at [269, 266] on span "Select & add items from the list below" at bounding box center [381, 233] width 643 height 134
click at [226, 343] on select "Select Stylist [PERSON_NAME] Abecha Anim [PERSON_NAME] [PERSON_NAME] [PERSON_NA…" at bounding box center [190, 342] width 83 height 21
click at [64, 252] on span "Select & add items from the list below" at bounding box center [381, 233] width 643 height 134
click at [218, 347] on select "Select Stylist [PERSON_NAME] Abecha Anim [PERSON_NAME] [PERSON_NAME] [PERSON_NA…" at bounding box center [190, 342] width 83 height 21
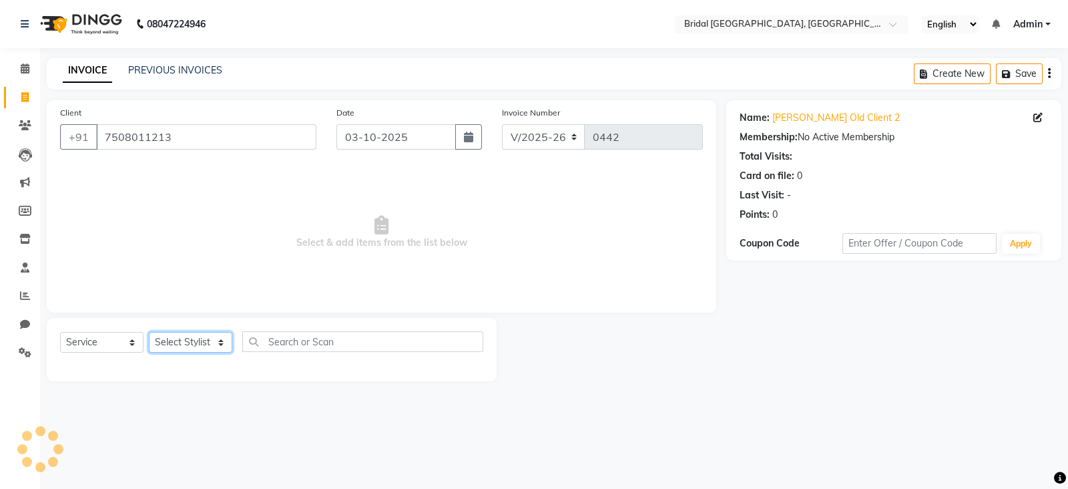
select select "90229"
click at [149, 333] on select "Select Stylist [PERSON_NAME] Abecha Anim [PERSON_NAME] [PERSON_NAME] [PERSON_NA…" at bounding box center [190, 342] width 83 height 21
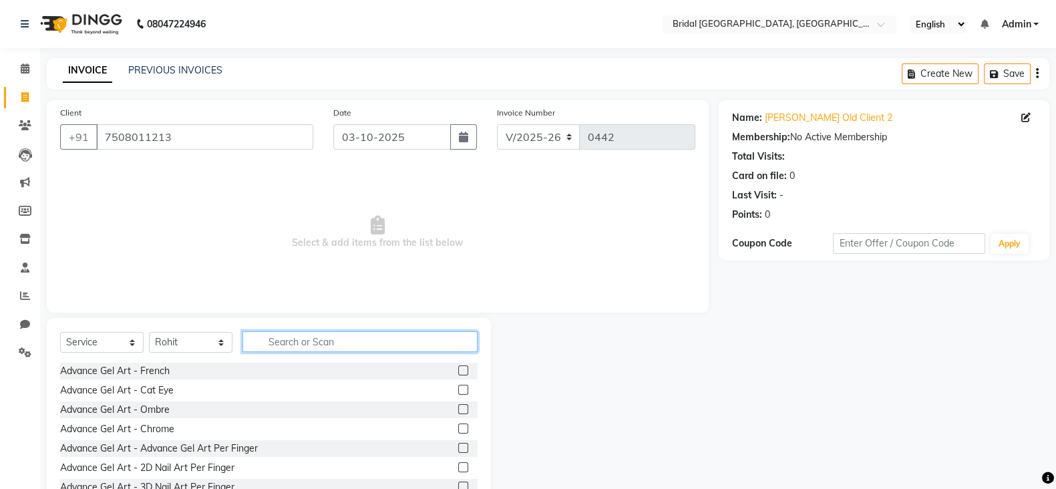
click at [306, 348] on input "text" at bounding box center [359, 341] width 235 height 21
click at [316, 337] on input "text" at bounding box center [359, 341] width 235 height 21
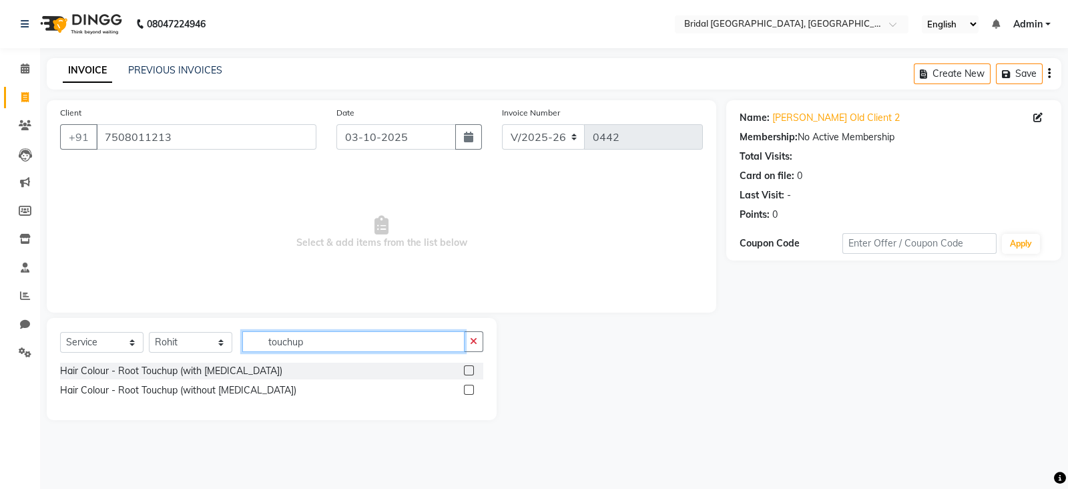
type input "touchup"
click at [466, 392] on label at bounding box center [469, 390] width 10 height 10
click at [466, 392] on input "checkbox" at bounding box center [468, 390] width 9 height 9
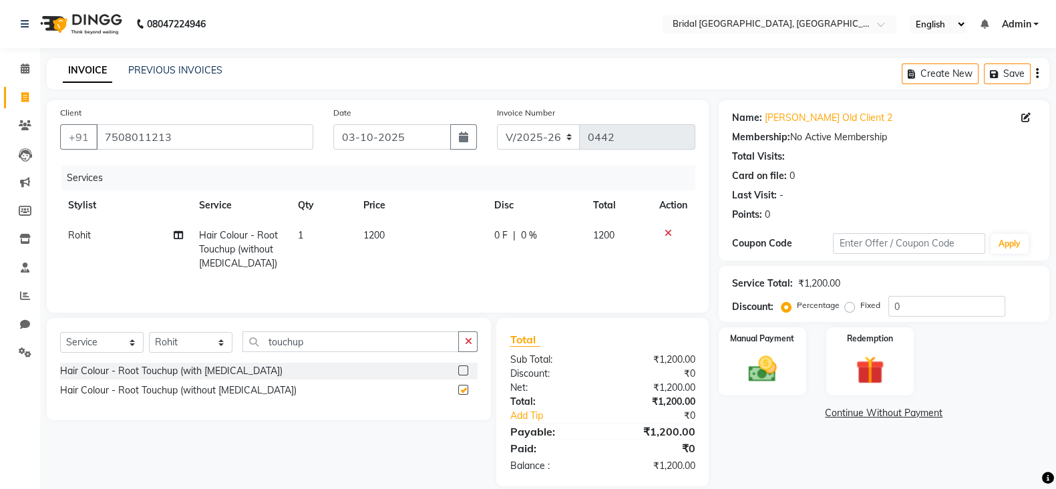
checkbox input "false"
click at [174, 236] on icon at bounding box center [178, 234] width 9 height 9
select select "90229"
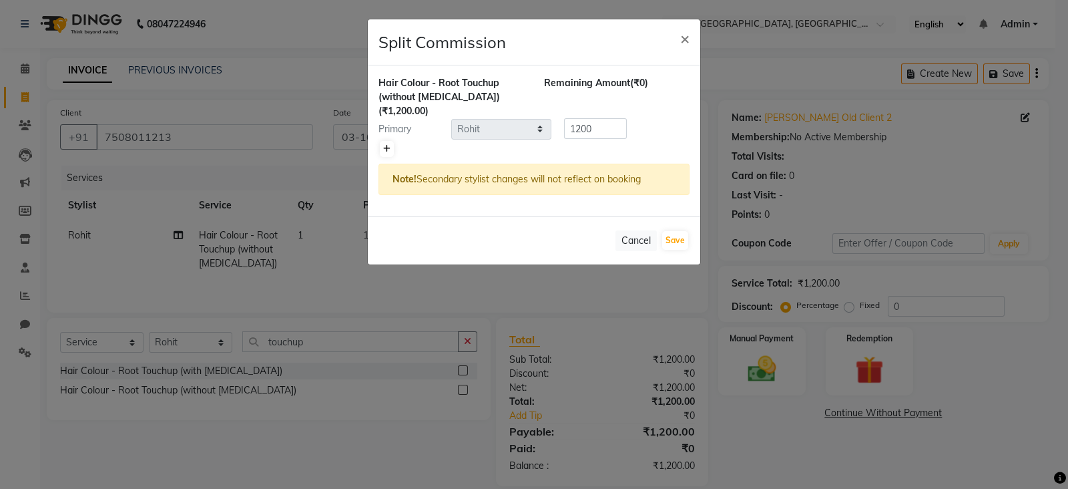
click at [385, 145] on icon at bounding box center [386, 149] width 7 height 8
type input "600"
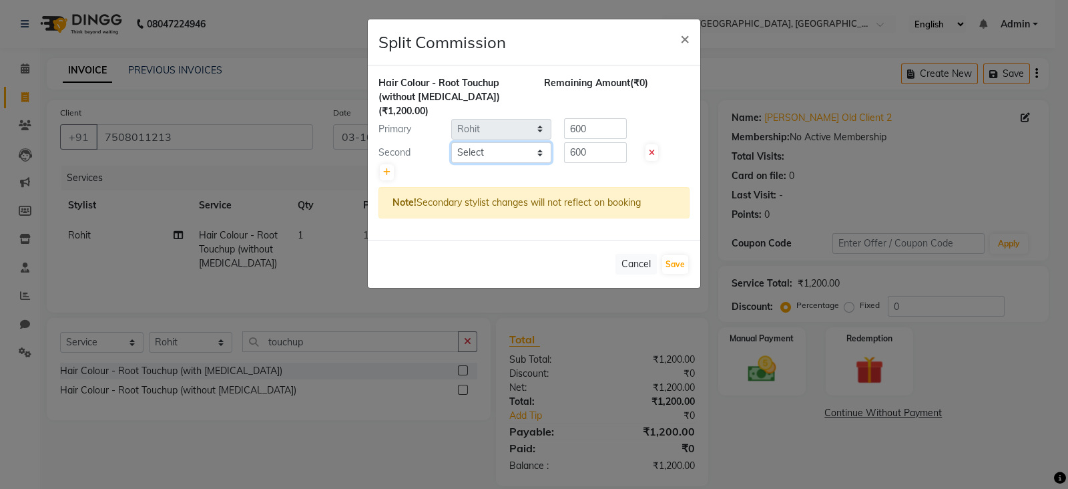
click at [537, 142] on select "Select [PERSON_NAME] Anim [PERSON_NAME] [PERSON_NAME] [PERSON_NAME] gaurav [PER…" at bounding box center [501, 152] width 100 height 21
select select "90149"
click at [451, 142] on select "Select [PERSON_NAME] Anim [PERSON_NAME] [PERSON_NAME] [PERSON_NAME] gaurav [PER…" at bounding box center [501, 152] width 100 height 21
click at [610, 118] on input "600" at bounding box center [595, 128] width 63 height 21
type input "6"
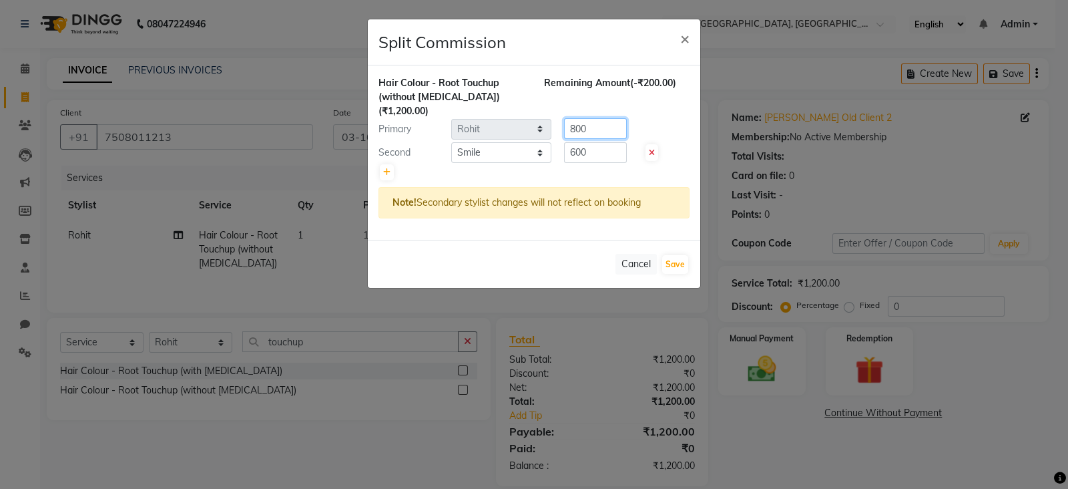
type input "800"
click at [605, 142] on input "600" at bounding box center [595, 152] width 63 height 21
type input "6"
type input "400"
click at [674, 255] on button "Save" at bounding box center [675, 264] width 26 height 19
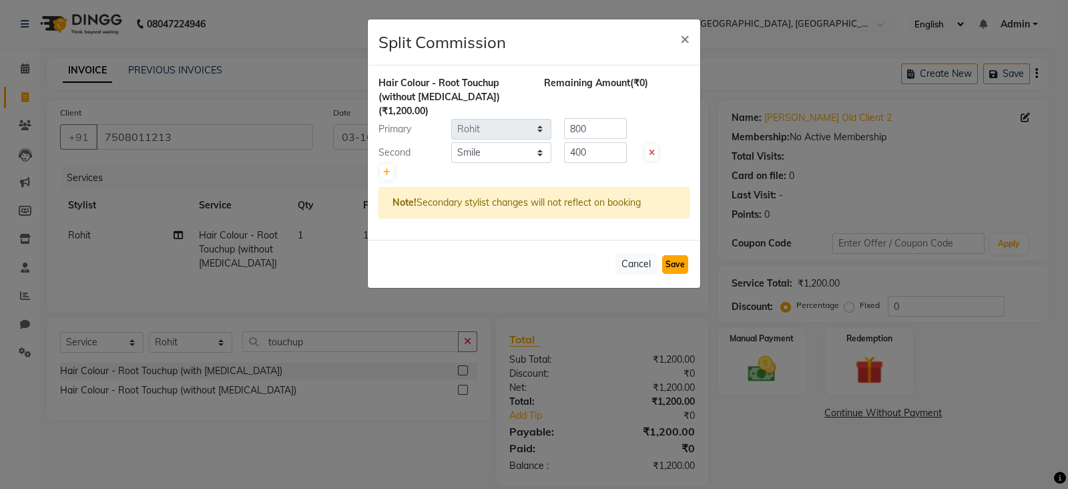
select select "Select"
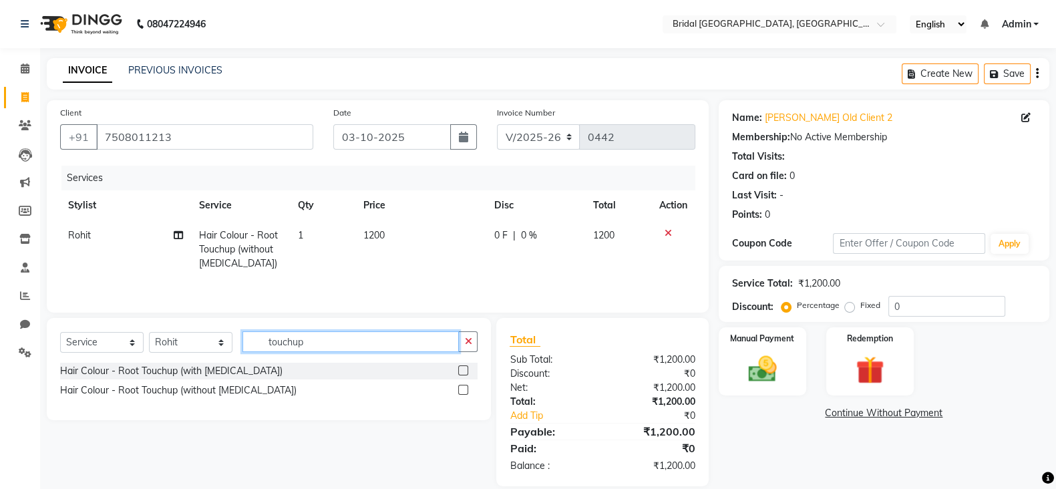
click at [335, 347] on input "touchup" at bounding box center [350, 341] width 216 height 21
type input "t"
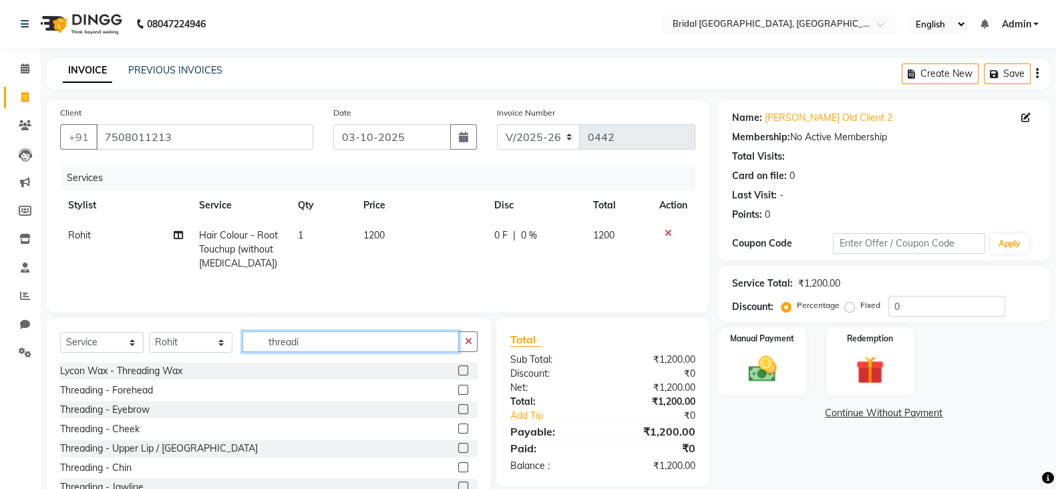
type input "threadi"
click at [458, 412] on label at bounding box center [463, 409] width 10 height 10
click at [458, 412] on input "checkbox" at bounding box center [462, 409] width 9 height 9
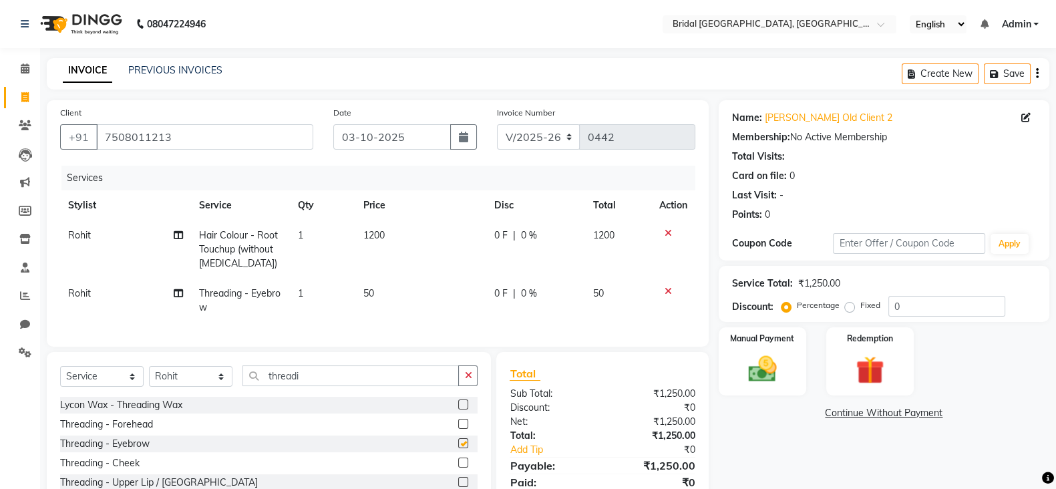
checkbox input "false"
click at [373, 289] on span "50" at bounding box center [368, 293] width 11 height 12
select select "90229"
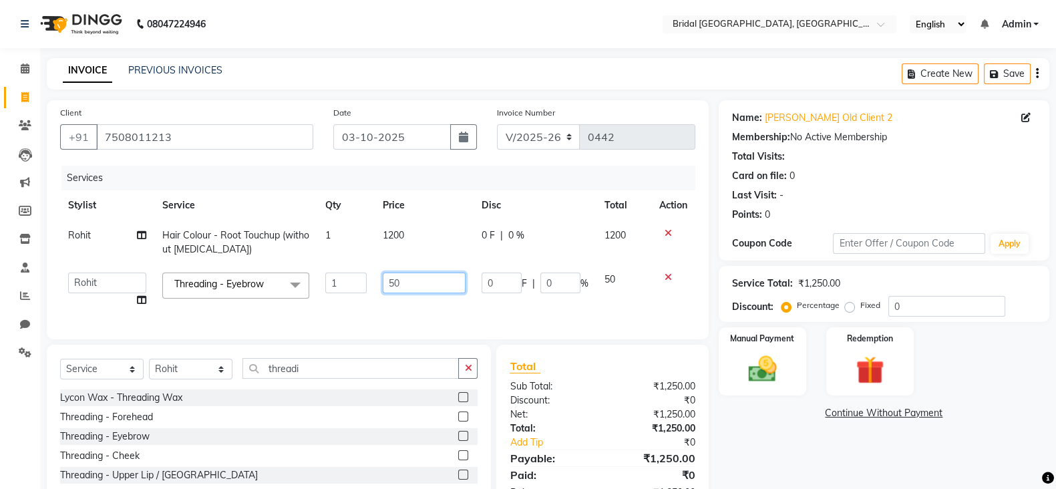
click at [412, 286] on input "50" at bounding box center [424, 282] width 83 height 21
type input "5"
type input "100"
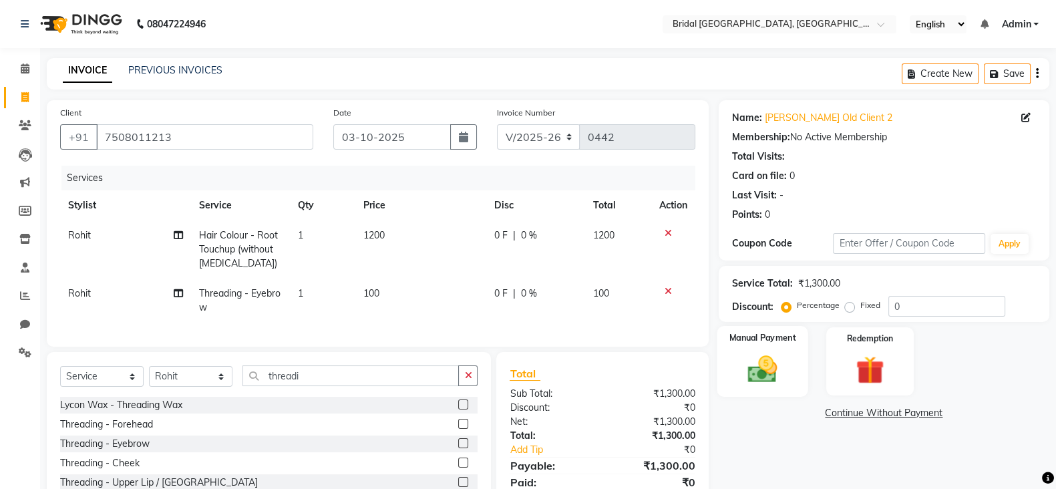
click at [770, 372] on img at bounding box center [761, 368] width 47 height 33
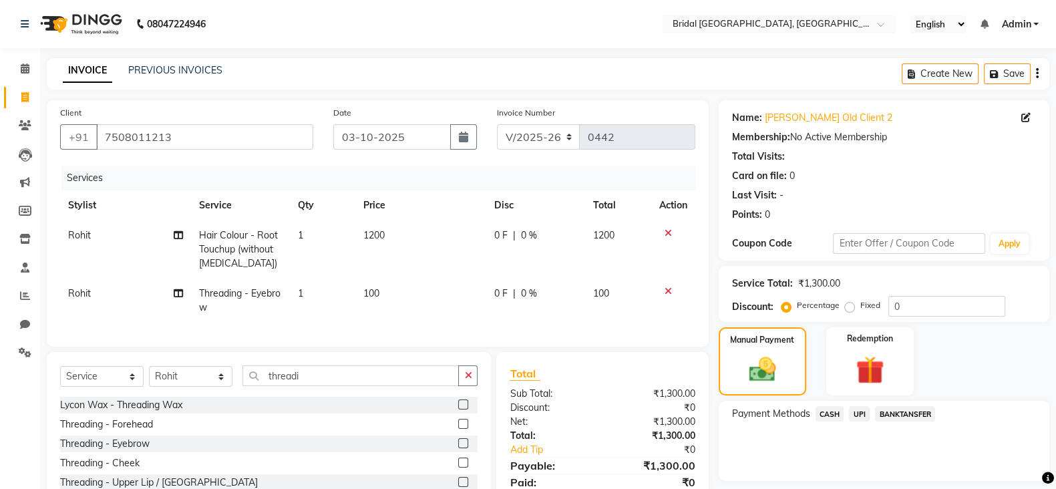
click at [827, 413] on span "CASH" at bounding box center [829, 413] width 29 height 15
click at [918, 483] on button "Add Payment" at bounding box center [937, 484] width 196 height 21
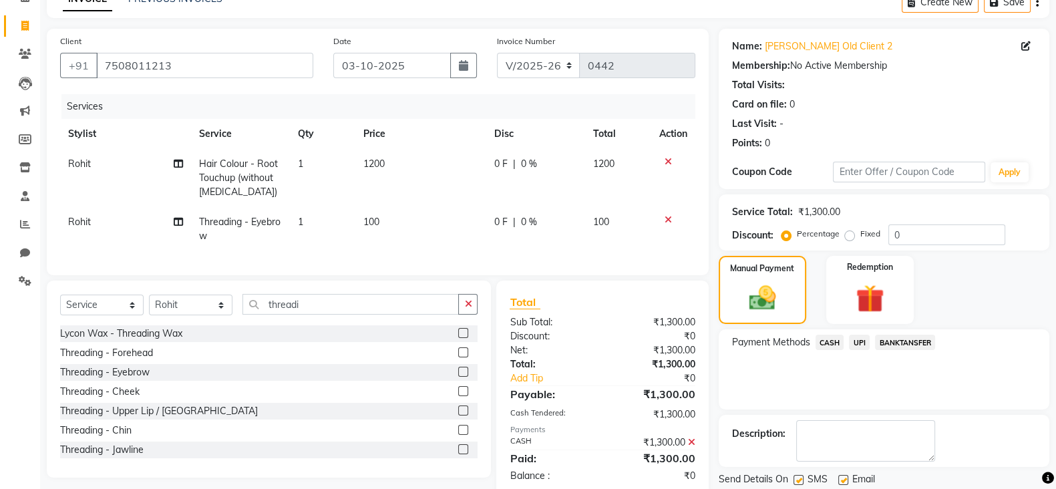
scroll to position [114, 0]
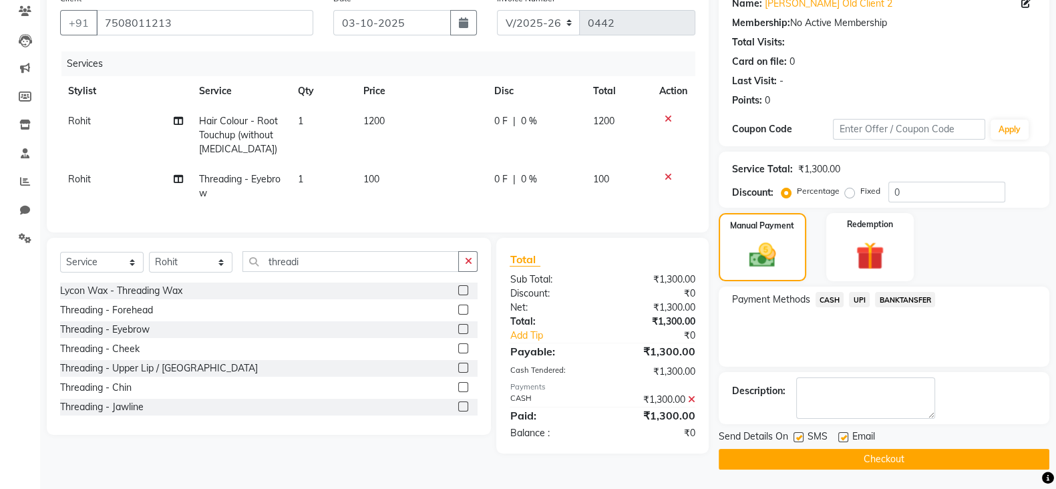
click at [845, 435] on label at bounding box center [843, 437] width 10 height 10
click at [845, 435] on input "checkbox" at bounding box center [842, 437] width 9 height 9
checkbox input "false"
click at [797, 436] on label at bounding box center [798, 437] width 10 height 10
click at [797, 436] on input "checkbox" at bounding box center [797, 437] width 9 height 9
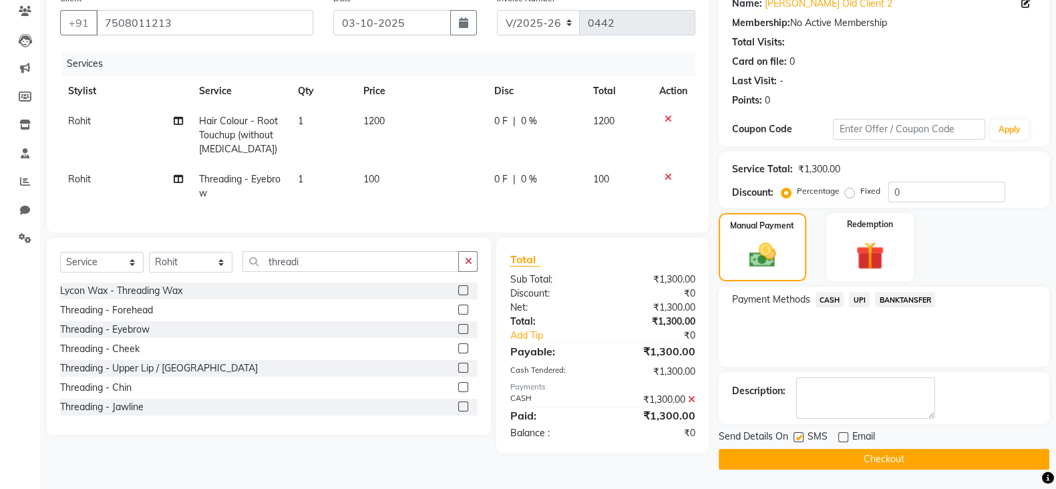
checkbox input "false"
click at [871, 457] on button "Checkout" at bounding box center [883, 459] width 331 height 21
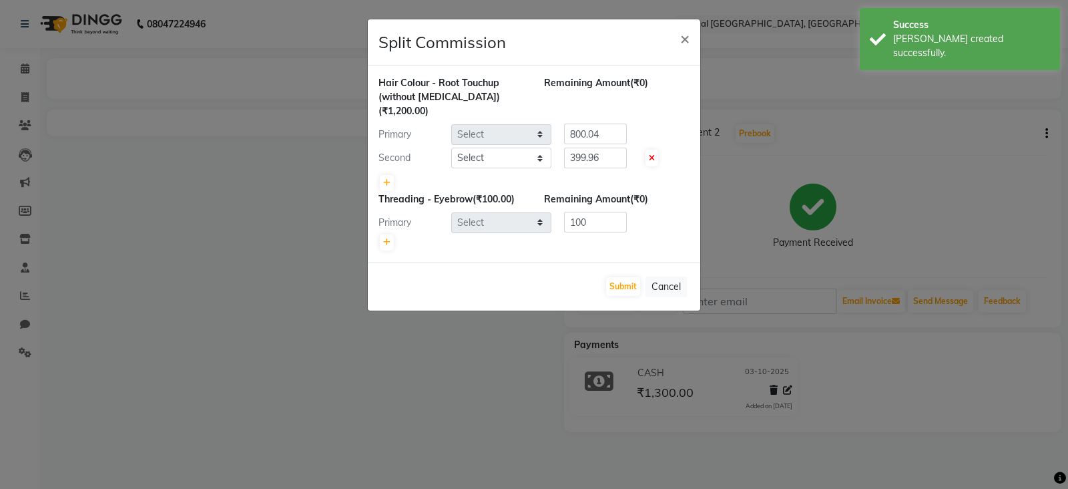
select select "90229"
select select "90149"
select select "90229"
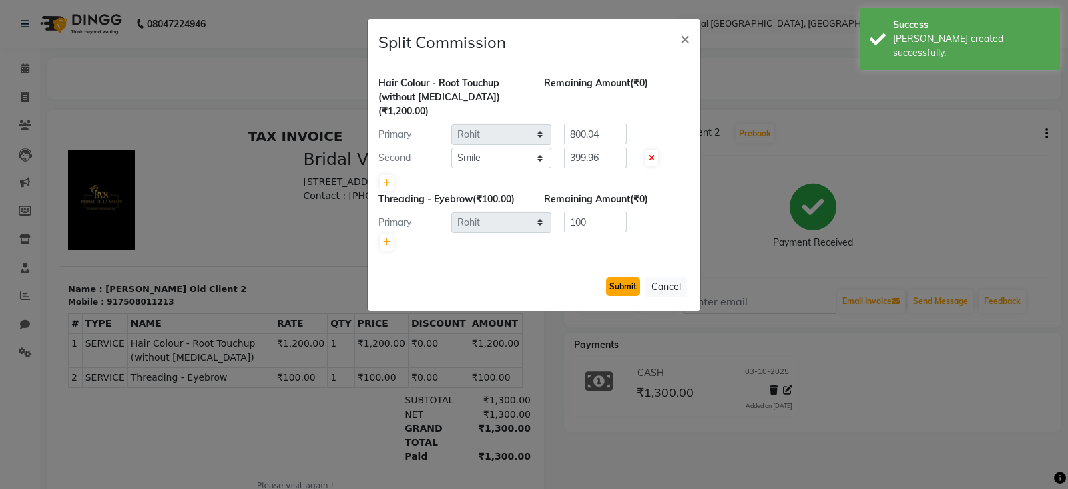
click at [626, 277] on button "Submit" at bounding box center [623, 286] width 34 height 19
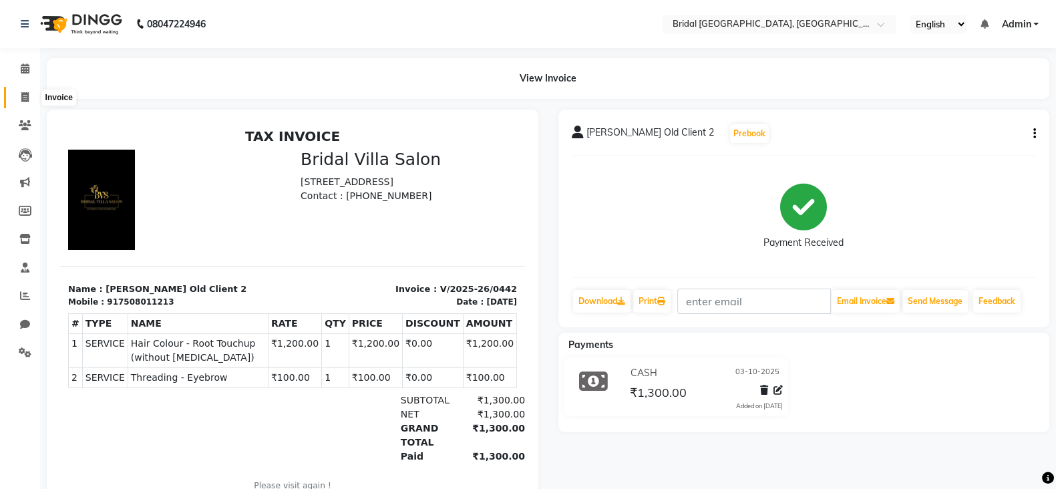
click at [20, 98] on span at bounding box center [24, 97] width 23 height 15
select select "8752"
select select "service"
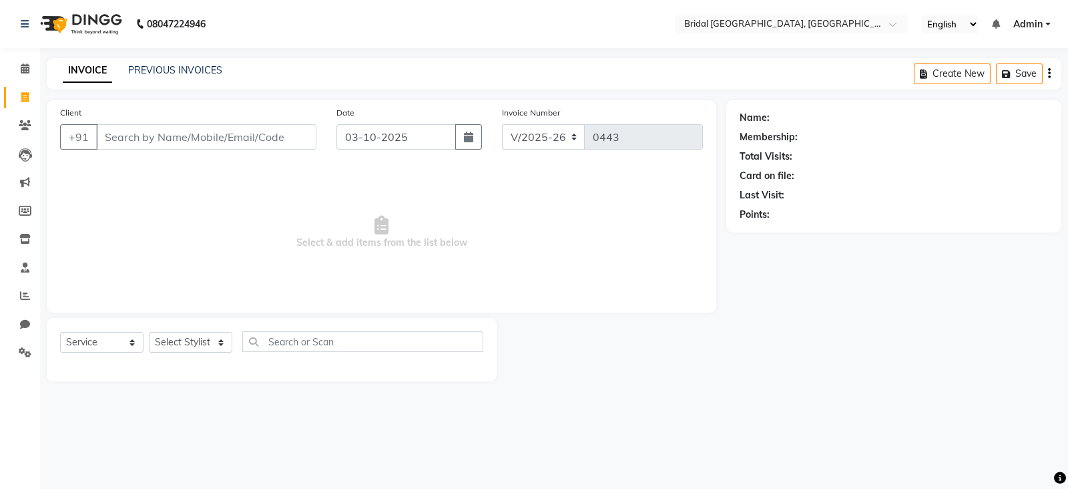
click at [163, 125] on input "Client" at bounding box center [206, 136] width 220 height 25
click at [178, 69] on link "PREVIOUS INVOICES" at bounding box center [175, 70] width 94 height 12
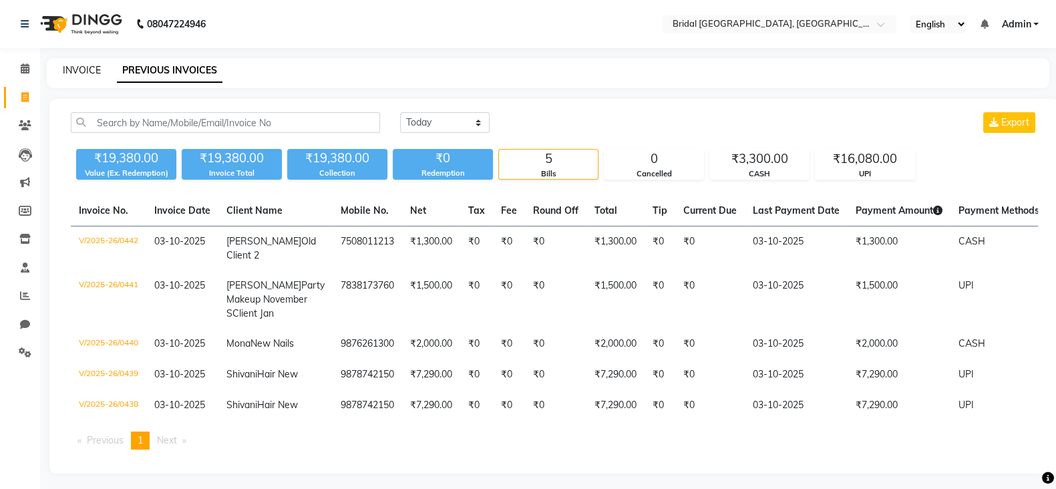
click at [85, 68] on link "INVOICE" at bounding box center [82, 70] width 38 height 12
select select "service"
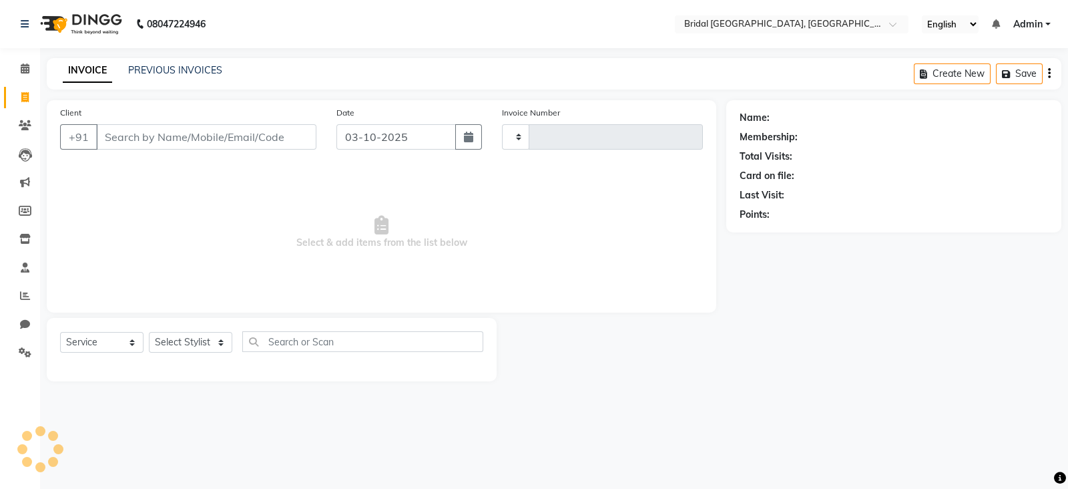
type input "0443"
select select "8752"
click at [180, 139] on input "Client" at bounding box center [206, 136] width 220 height 25
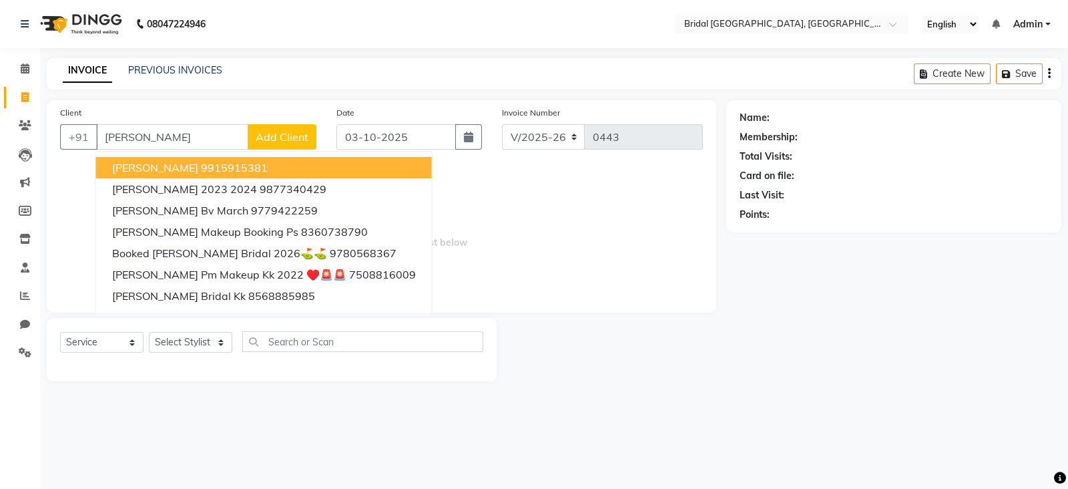
click at [253, 155] on ngb-typeahead-window "[PERSON_NAME] 9915915381 [PERSON_NAME] 2023 2024 9877340429 [PERSON_NAME] Bv Ma…" at bounding box center [263, 264] width 337 height 226
click at [258, 172] on ngb-highlight "9915915381" at bounding box center [234, 167] width 67 height 13
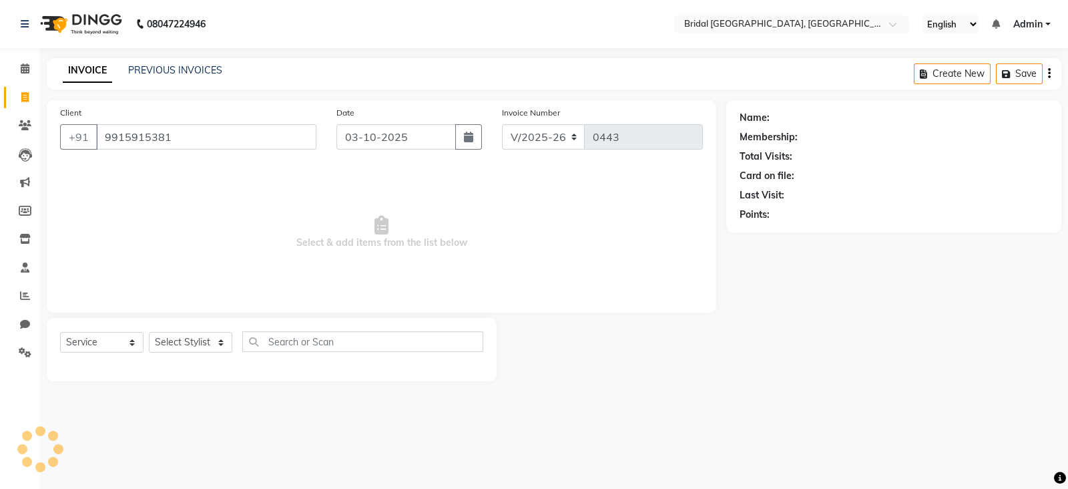
type input "9915915381"
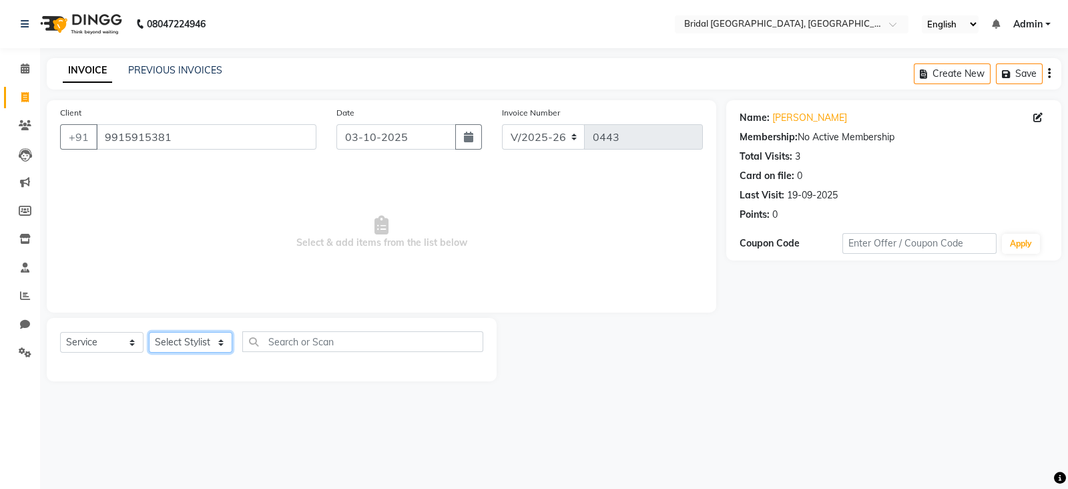
click at [218, 343] on select "Select Stylist [PERSON_NAME] Abecha Anim [PERSON_NAME] [PERSON_NAME] [PERSON_NA…" at bounding box center [190, 342] width 83 height 21
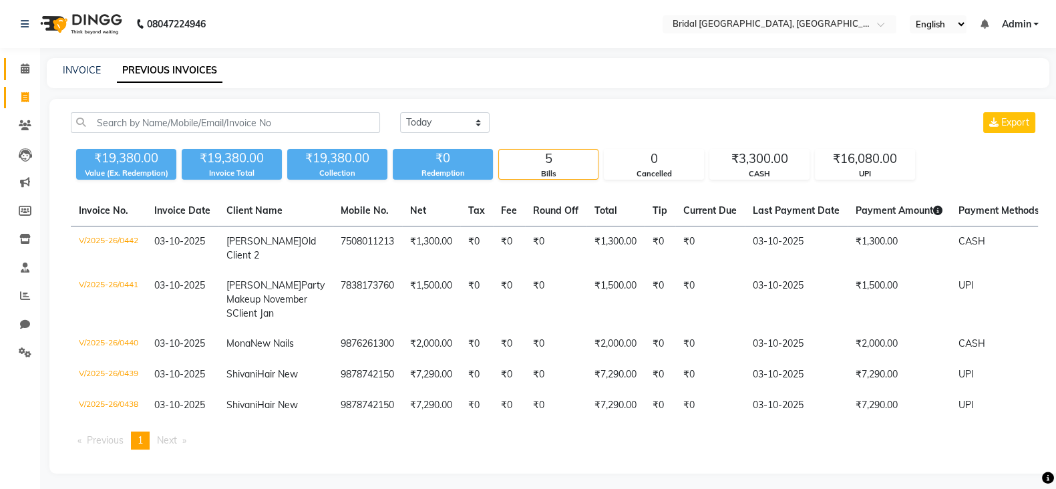
click at [20, 77] on link "Calendar" at bounding box center [20, 69] width 32 height 22
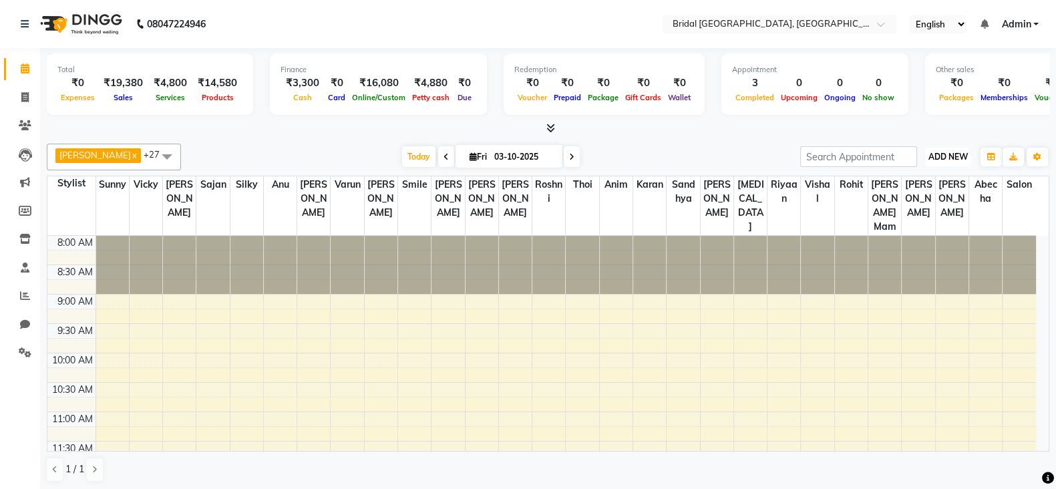
click at [945, 155] on span "ADD NEW" at bounding box center [947, 157] width 39 height 10
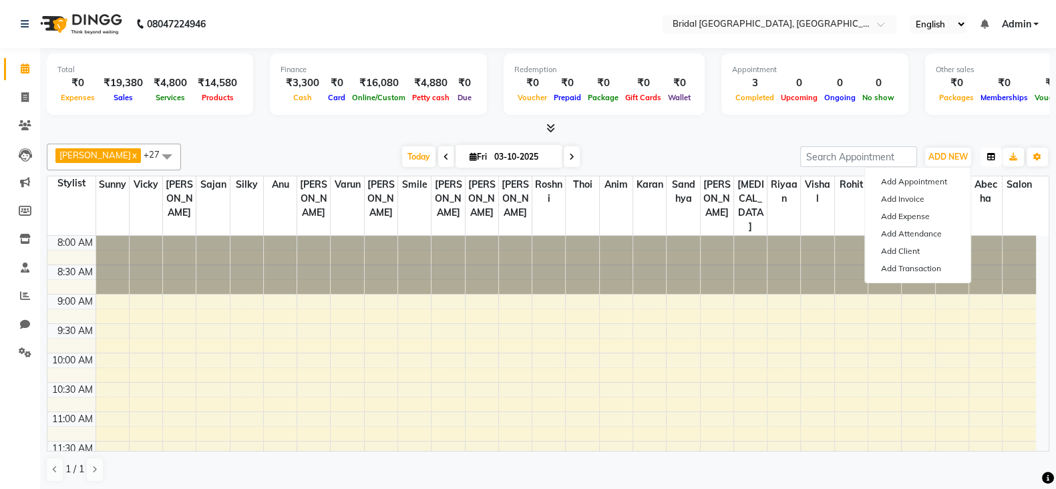
click at [990, 154] on icon "button" at bounding box center [991, 157] width 8 height 8
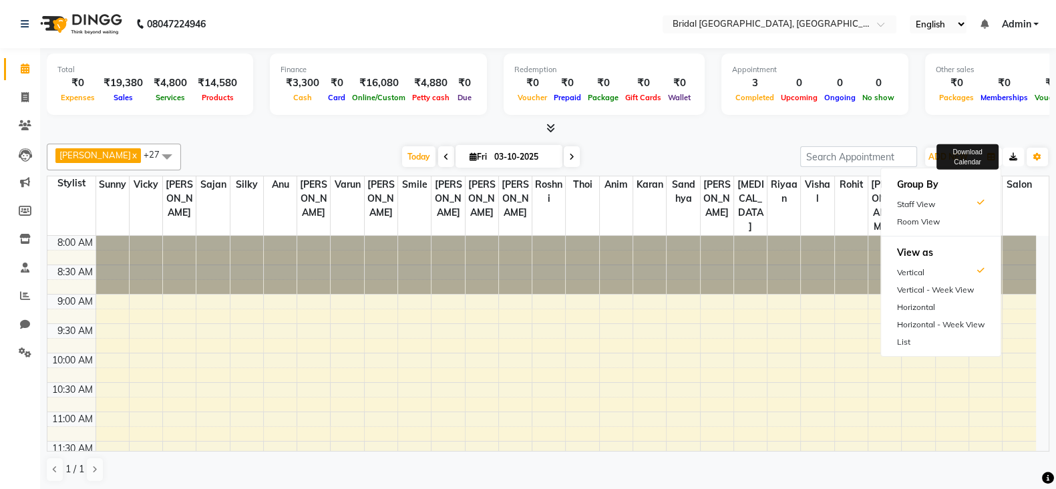
click at [1012, 153] on icon "button" at bounding box center [1013, 157] width 8 height 8
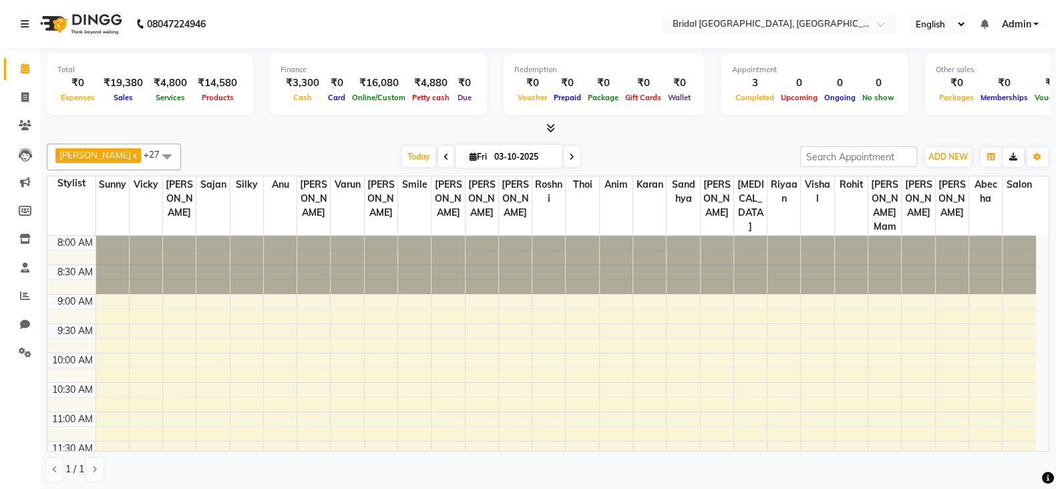
click at [947, 158] on td at bounding box center [548, 165] width 939 height 15
drag, startPoint x: 1012, startPoint y: 153, endPoint x: 947, endPoint y: 155, distance: 64.1
click at [947, 155] on span "ADD NEW" at bounding box center [947, 157] width 39 height 10
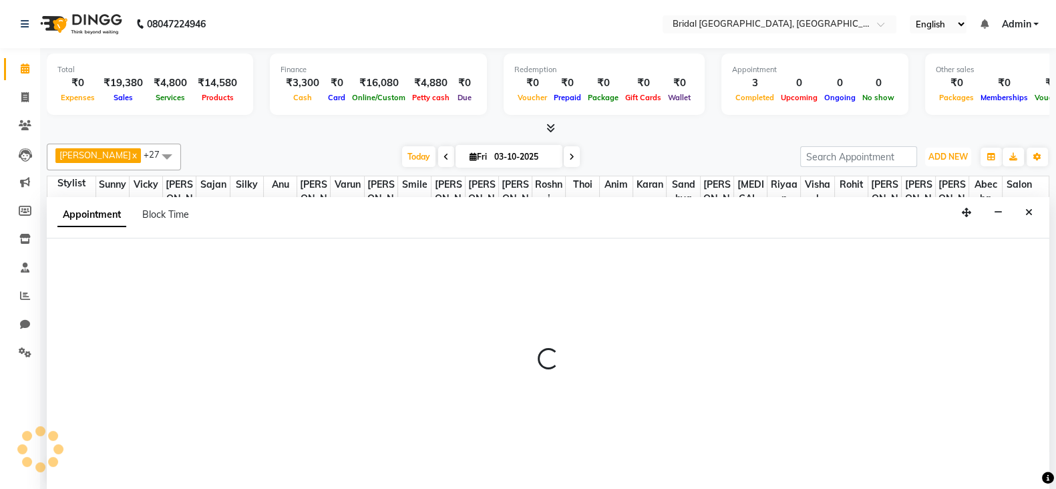
scroll to position [1, 0]
select select "90156"
select select "645"
select select "tentative"
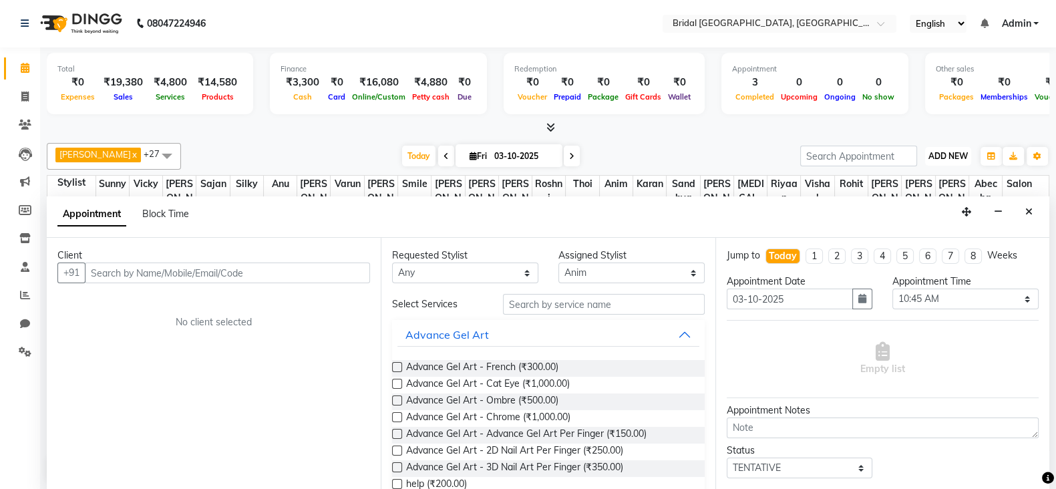
click at [958, 152] on span "ADD NEW" at bounding box center [947, 156] width 39 height 10
click at [945, 151] on span "ADD NEW" at bounding box center [947, 156] width 39 height 10
click at [1029, 208] on icon "Close" at bounding box center [1028, 211] width 7 height 9
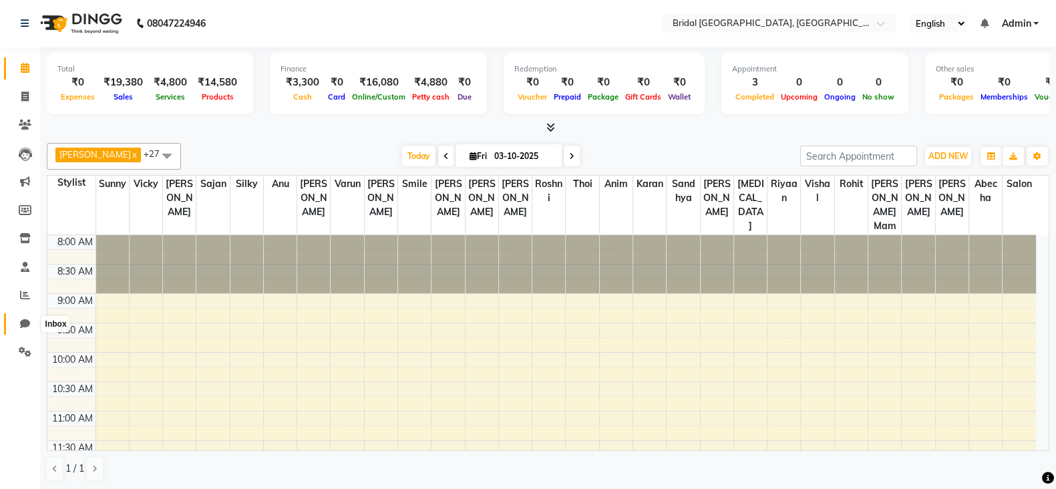
click at [25, 322] on icon at bounding box center [25, 323] width 10 height 10
select select "100"
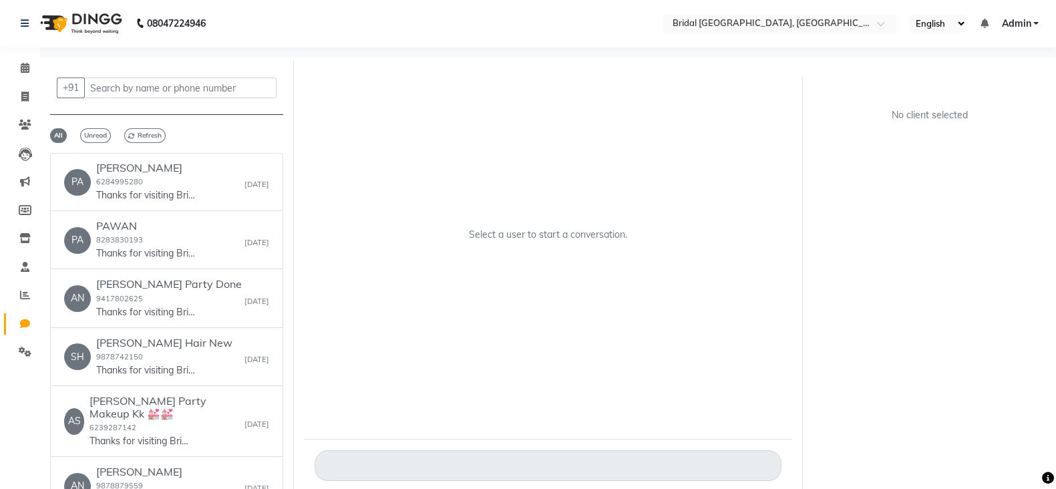
click at [359, 360] on div "Select a user to start a conversation." at bounding box center [548, 240] width 488 height 355
click at [22, 349] on icon at bounding box center [25, 352] width 13 height 10
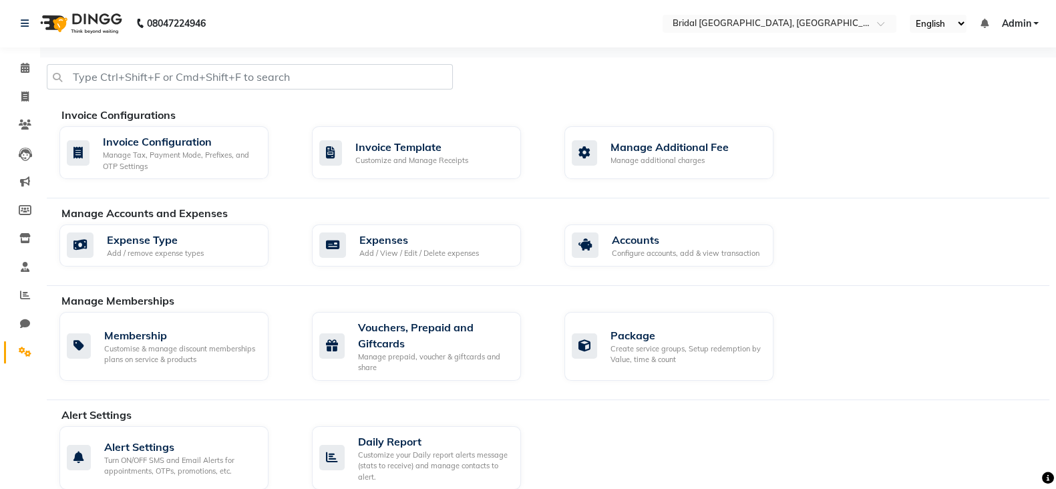
click at [523, 83] on div at bounding box center [548, 82] width 1022 height 36
click at [24, 322] on icon at bounding box center [25, 323] width 10 height 10
select select "100"
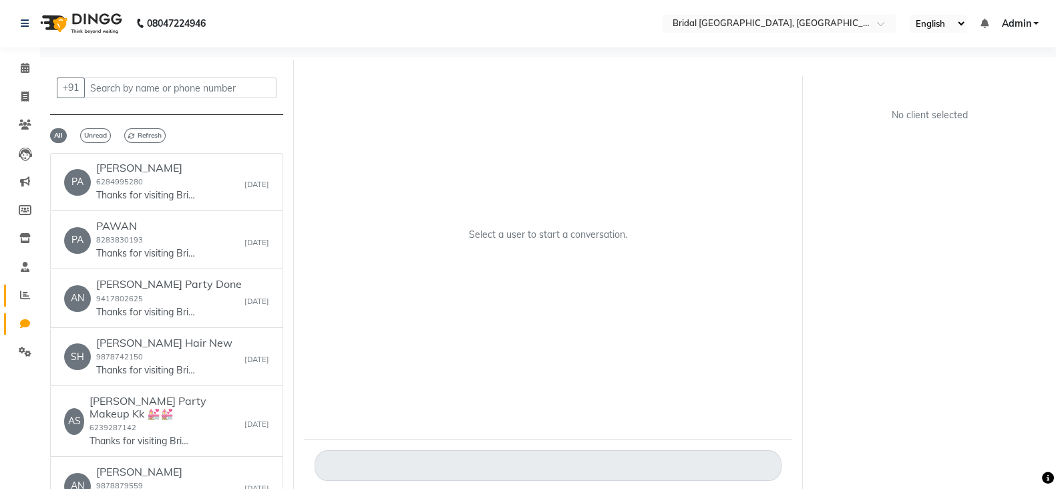
click at [25, 294] on icon at bounding box center [25, 295] width 10 height 10
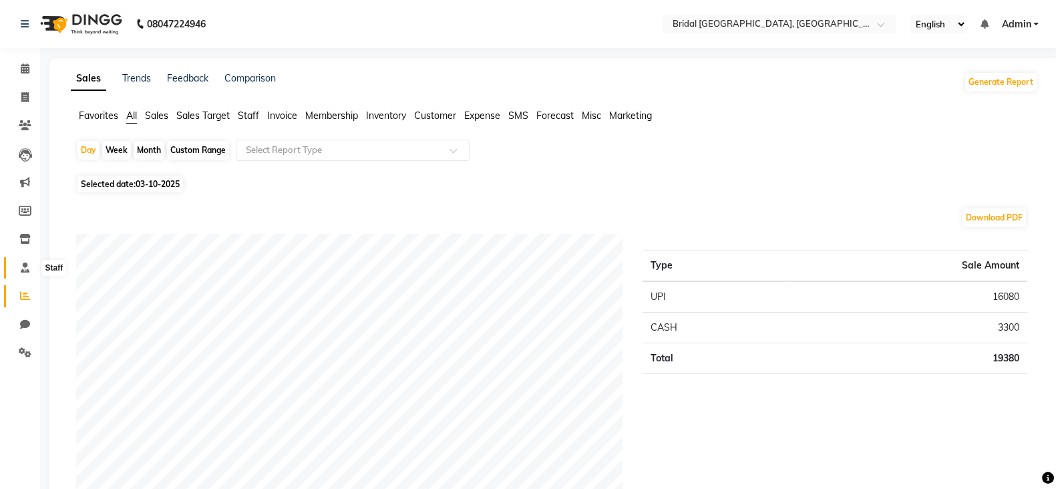
click at [23, 272] on icon at bounding box center [25, 267] width 9 height 10
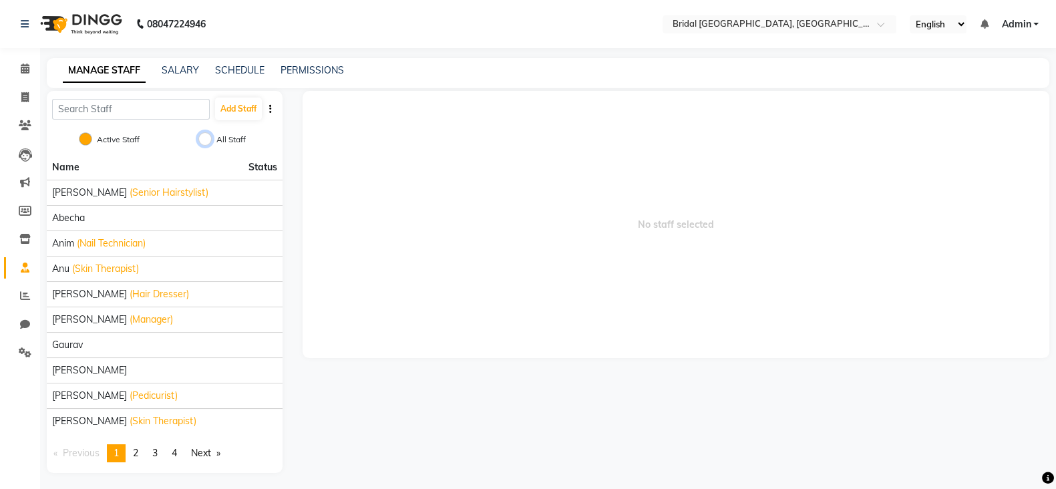
click at [204, 140] on input "All Staff" at bounding box center [204, 138] width 13 height 13
radio input "true"
radio input "false"
click at [235, 105] on button "Add Staff" at bounding box center [238, 108] width 47 height 23
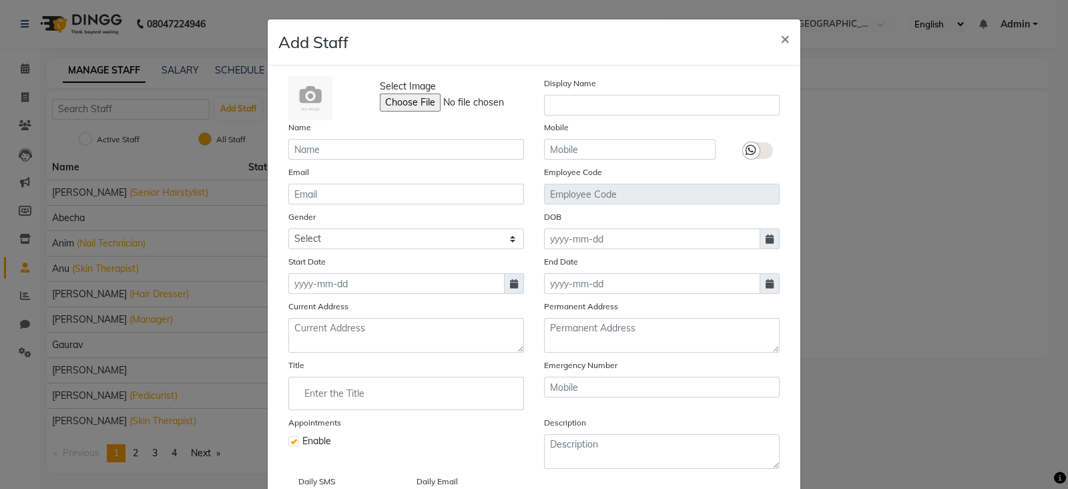
click at [91, 136] on ngb-modal-window "Add Staff × Select Image Display Name Name Mobile Email Employee Code Gender Se…" at bounding box center [534, 244] width 1068 height 489
click at [85, 138] on ngb-modal-window "Add Staff × Select Image Display Name Name Mobile Email Employee Code Gender Se…" at bounding box center [534, 244] width 1068 height 489
click at [781, 35] on span "×" at bounding box center [785, 38] width 9 height 20
checkbox input "false"
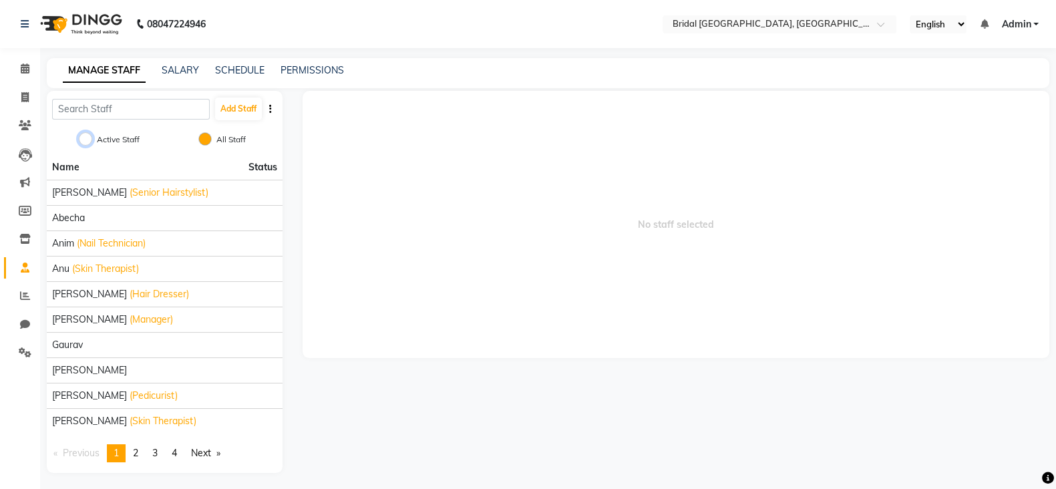
click at [82, 132] on input "Active Staff" at bounding box center [85, 138] width 13 height 13
radio input "true"
radio input "false"
click at [244, 105] on button "Add Staff" at bounding box center [238, 108] width 47 height 23
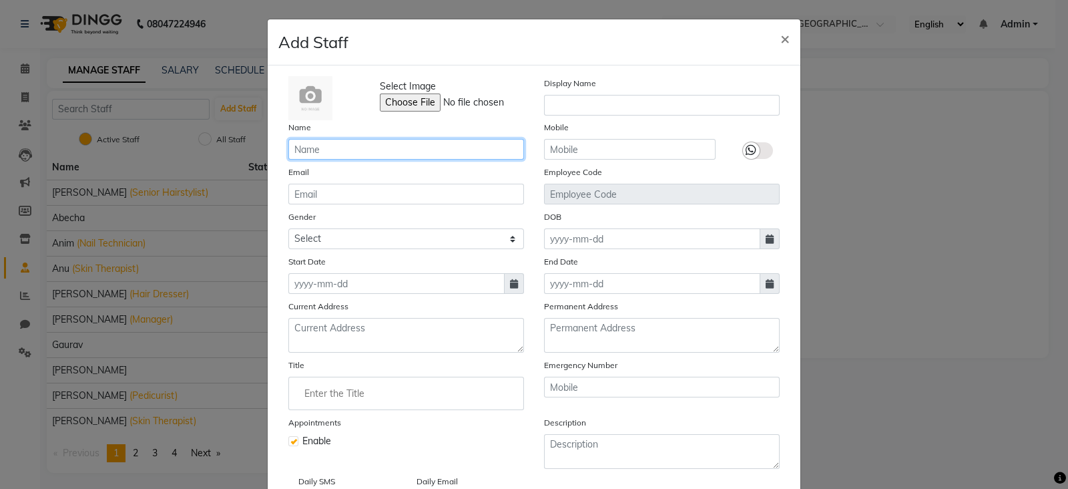
click at [354, 150] on input "text" at bounding box center [406, 149] width 236 height 21
type input "arun"
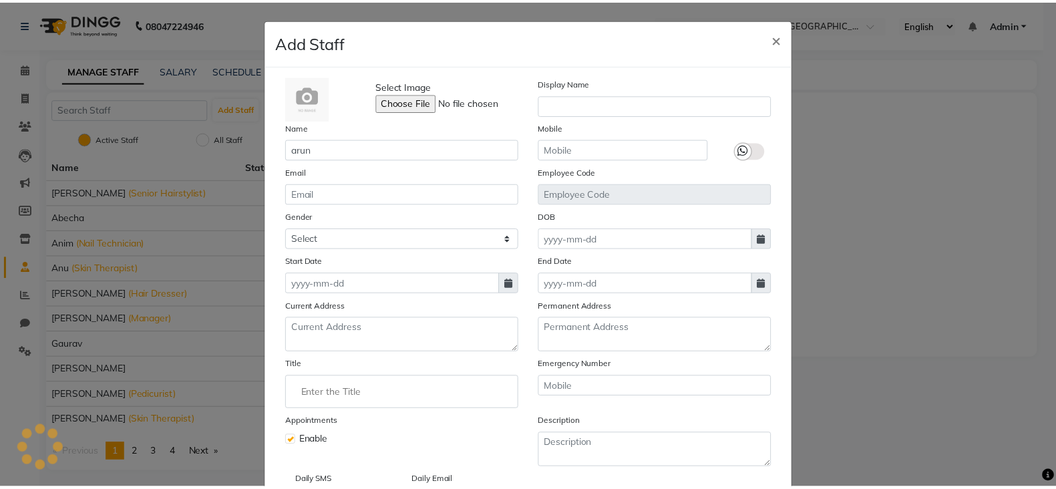
scroll to position [106, 0]
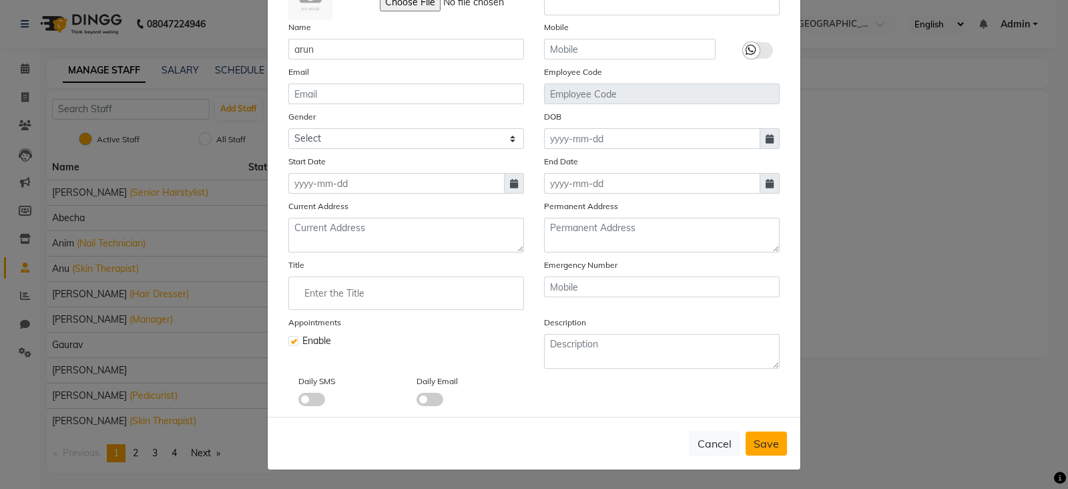
click at [761, 443] on span "Save" at bounding box center [766, 443] width 25 height 13
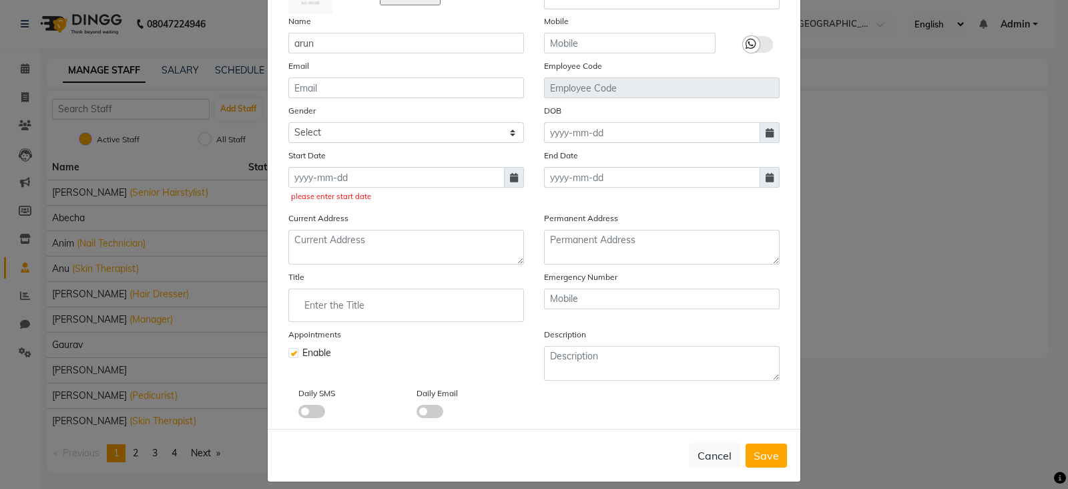
click at [349, 192] on div "please enter start date" at bounding box center [406, 184] width 236 height 35
click at [351, 182] on input at bounding box center [396, 177] width 216 height 21
select select "10"
select select "2025"
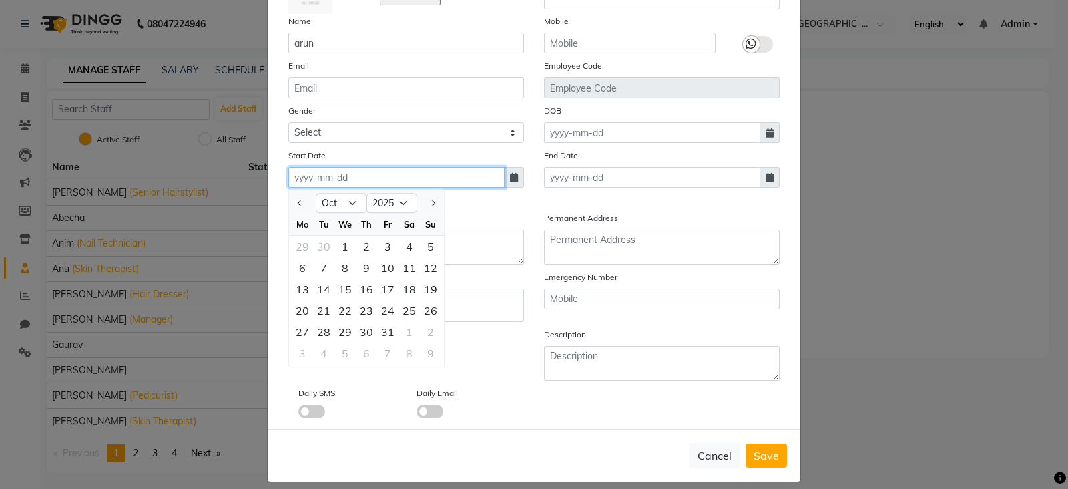
click at [351, 182] on input at bounding box center [396, 177] width 216 height 21
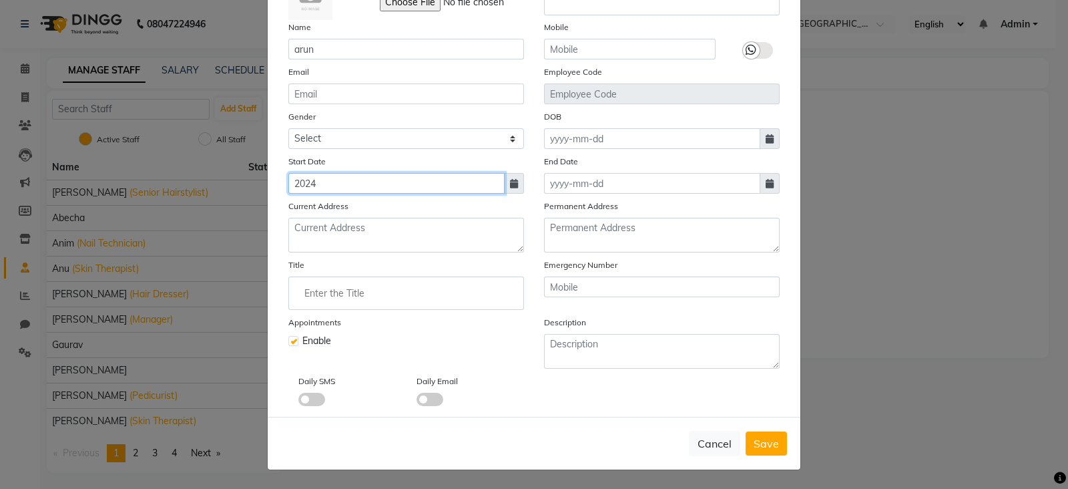
click at [351, 182] on input "2024" at bounding box center [396, 183] width 216 height 21
type input "2024"
select select "10"
select select "2025"
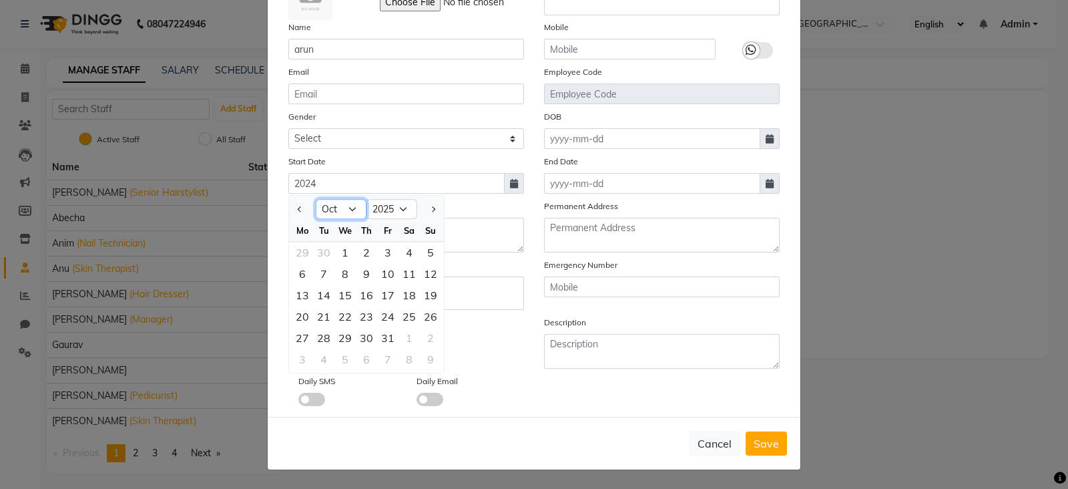
click at [350, 209] on select "Jan Feb Mar Apr May Jun [DATE] Aug Sep Oct Nov Dec" at bounding box center [341, 210] width 51 height 20
select select "7"
click at [316, 200] on select "Jan Feb Mar Apr May Jun [DATE] Aug Sep Oct Nov Dec" at bounding box center [341, 210] width 51 height 20
click at [340, 248] on div "2" at bounding box center [345, 252] width 21 height 21
type input "[DATE]"
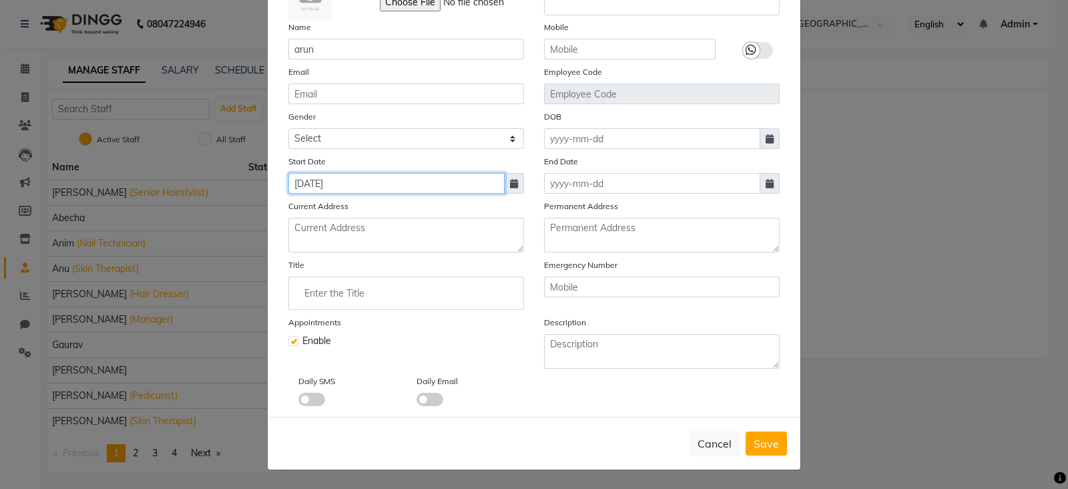
click at [347, 179] on input "[DATE]" at bounding box center [396, 183] width 216 height 21
select select "7"
select select "2025"
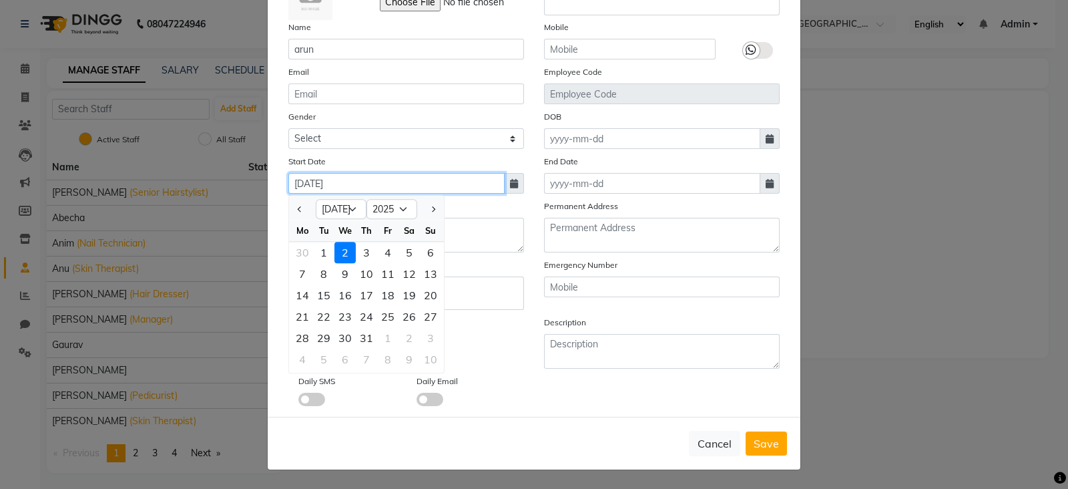
click at [312, 182] on input "[DATE]" at bounding box center [396, 183] width 216 height 21
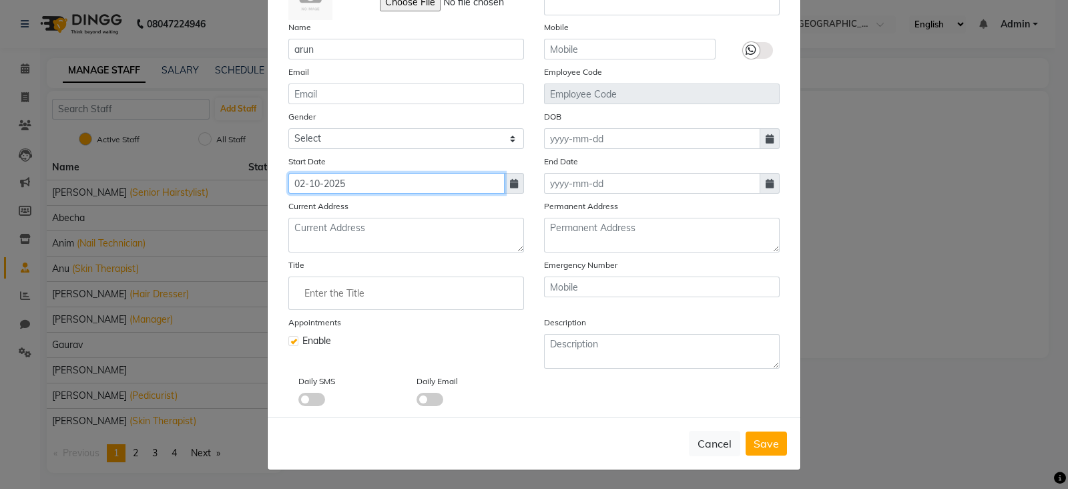
type input "02-10-2025"
click at [773, 430] on div "Cancel Save" at bounding box center [534, 443] width 533 height 53
click at [763, 449] on button "Save" at bounding box center [766, 443] width 41 height 24
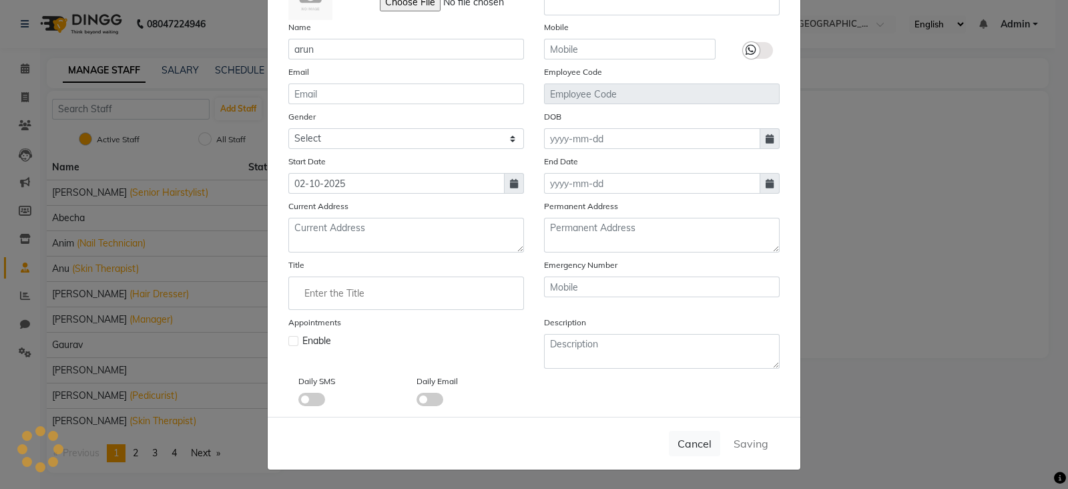
checkbox input "false"
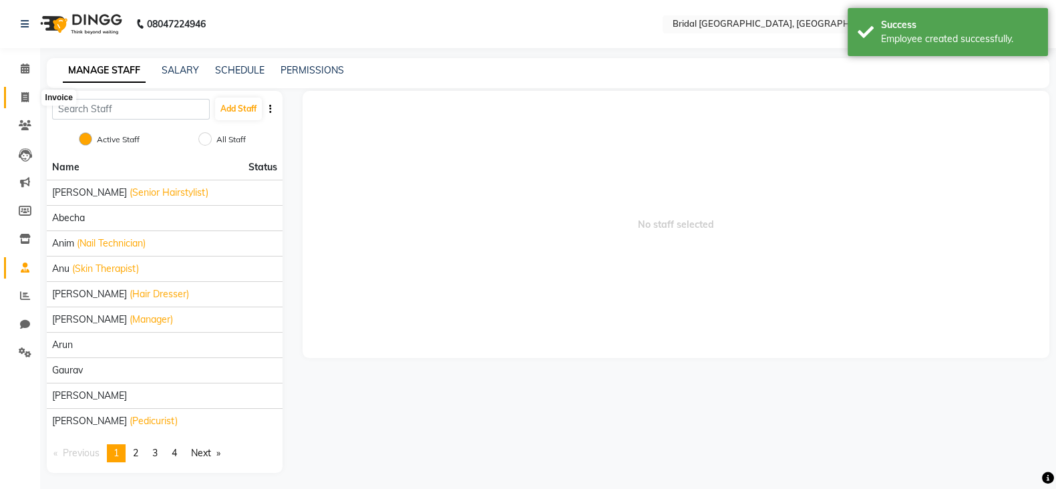
click at [27, 98] on icon at bounding box center [24, 97] width 7 height 10
select select "service"
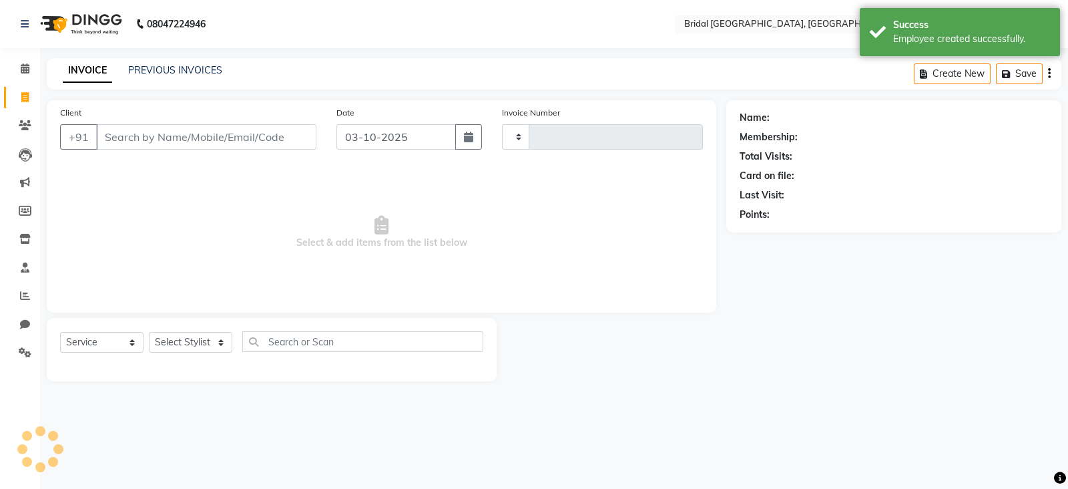
type input "0443"
select select "8752"
click at [176, 134] on input "Client" at bounding box center [206, 136] width 220 height 25
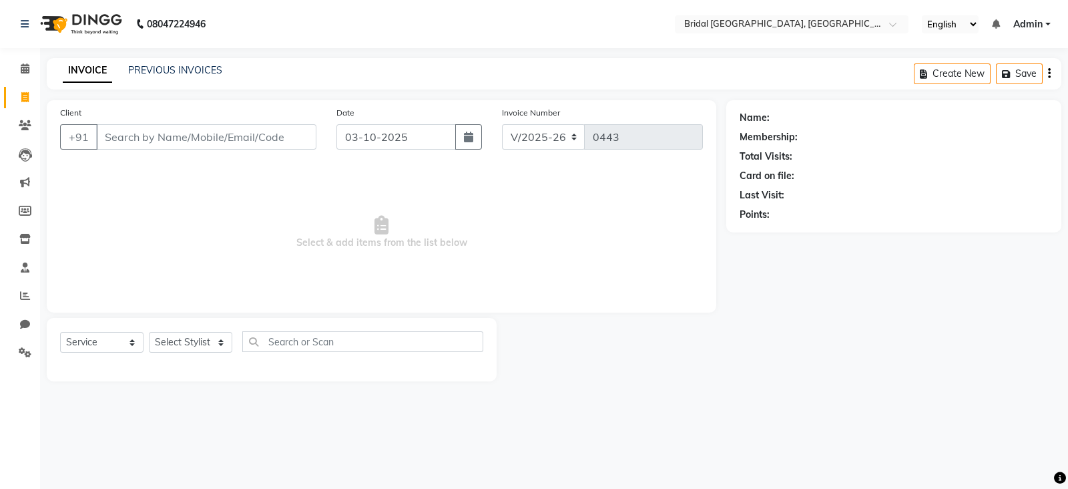
click at [176, 134] on input "Client" at bounding box center [206, 136] width 220 height 25
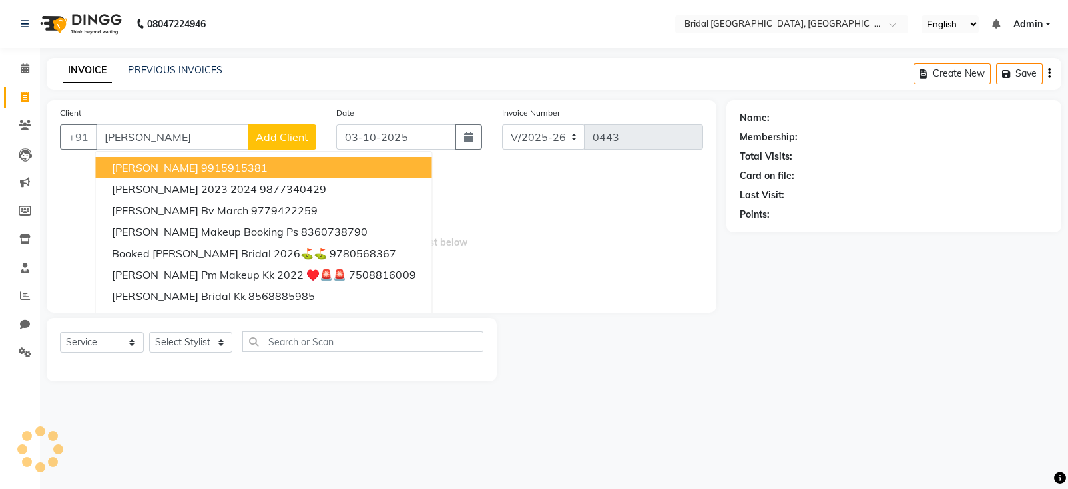
click at [261, 173] on ngb-highlight "9915915381" at bounding box center [234, 167] width 67 height 13
type input "9915915381"
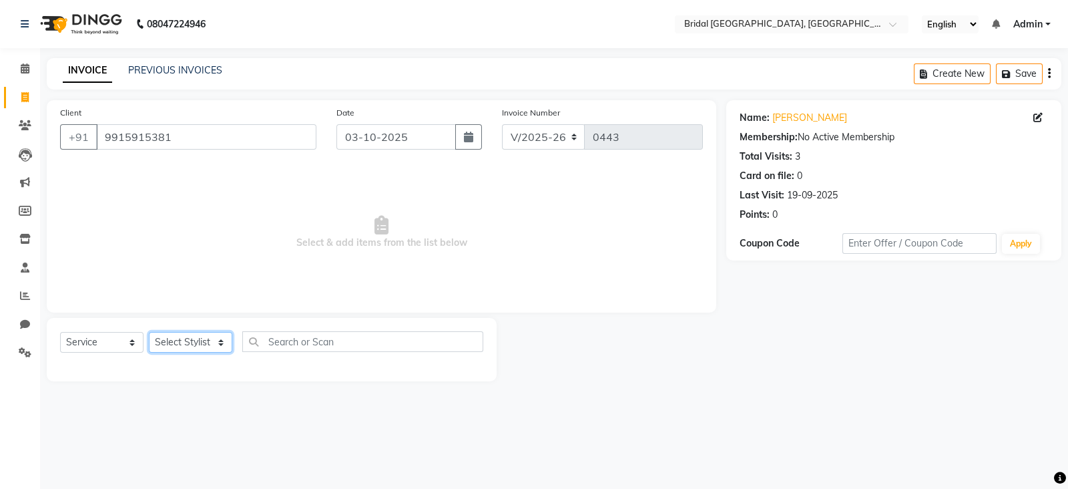
click at [223, 341] on select "Select Stylist [PERSON_NAME] Abecha Anim [PERSON_NAME] [PERSON_NAME] [PERSON_NA…" at bounding box center [190, 342] width 83 height 21
select select "93666"
click at [149, 333] on select "Select Stylist [PERSON_NAME] Abecha Anim [PERSON_NAME] [PERSON_NAME] [PERSON_NA…" at bounding box center [190, 342] width 83 height 21
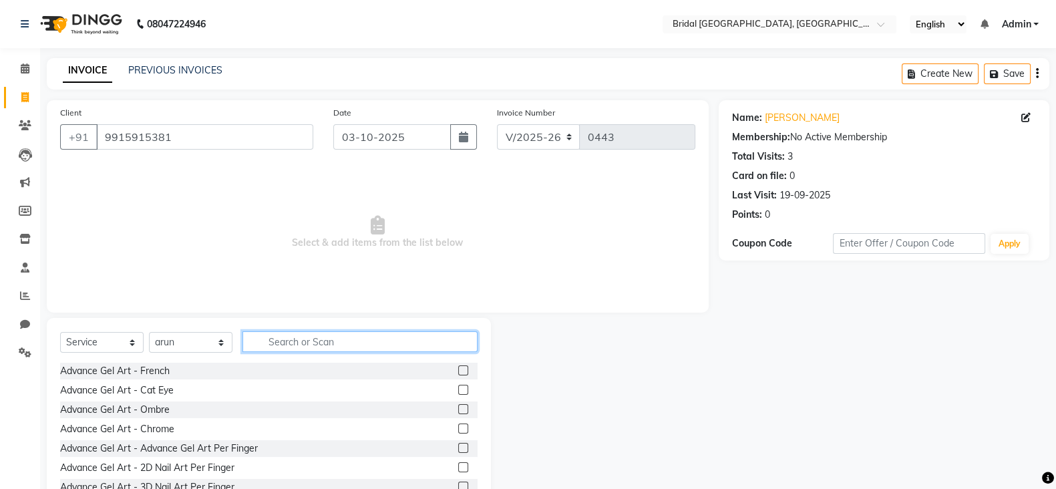
click at [354, 343] on input "text" at bounding box center [359, 341] width 235 height 21
type input "pedicure"
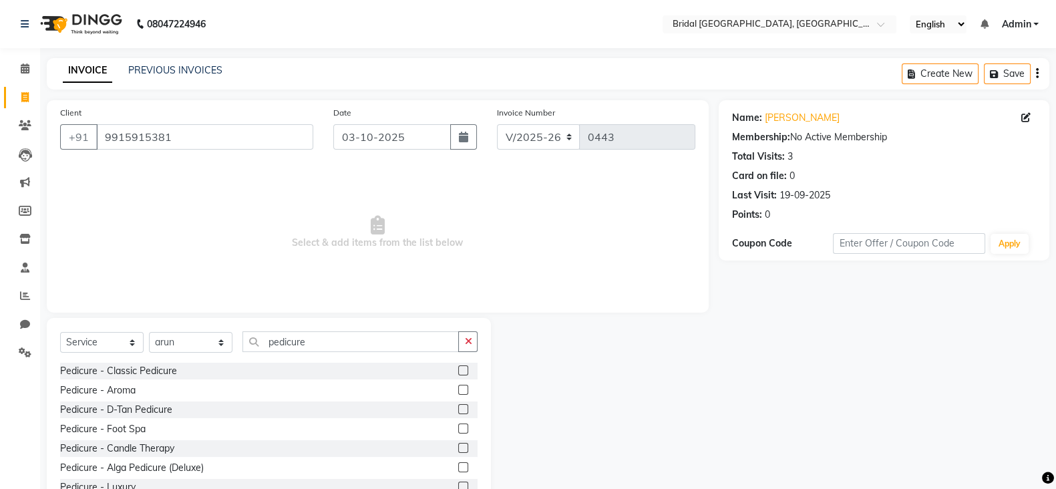
click at [458, 468] on label at bounding box center [463, 467] width 10 height 10
click at [458, 468] on input "checkbox" at bounding box center [462, 467] width 9 height 9
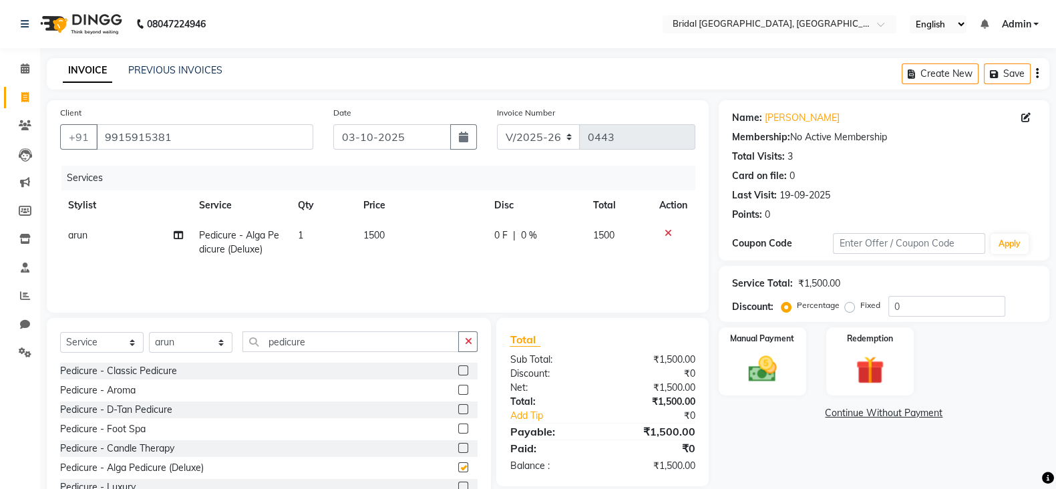
checkbox input "false"
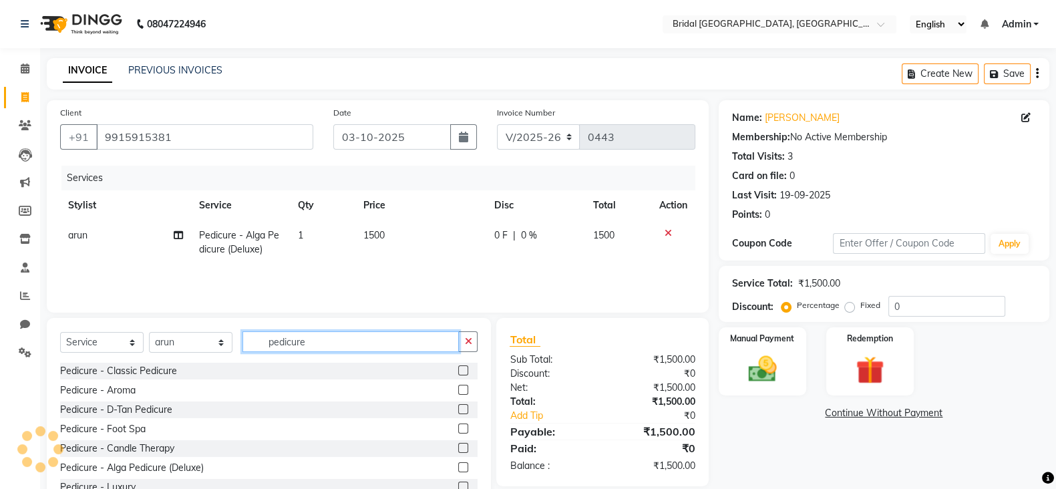
click at [346, 341] on input "pedicure" at bounding box center [350, 341] width 216 height 21
type input "p"
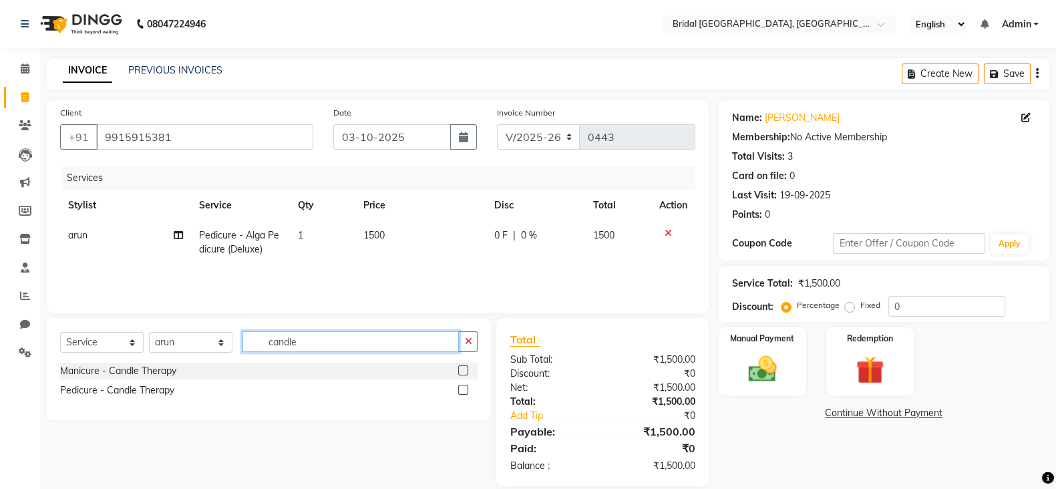
type input "candle"
click at [463, 371] on label at bounding box center [463, 370] width 10 height 10
click at [463, 371] on input "checkbox" at bounding box center [462, 371] width 9 height 9
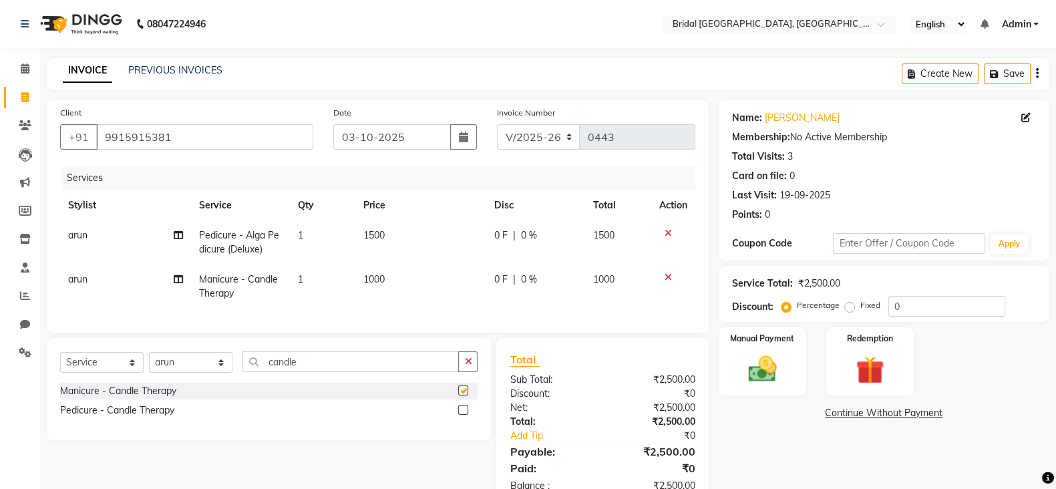
checkbox input "false"
click at [381, 275] on span "1000" at bounding box center [373, 279] width 21 height 12
select select "93666"
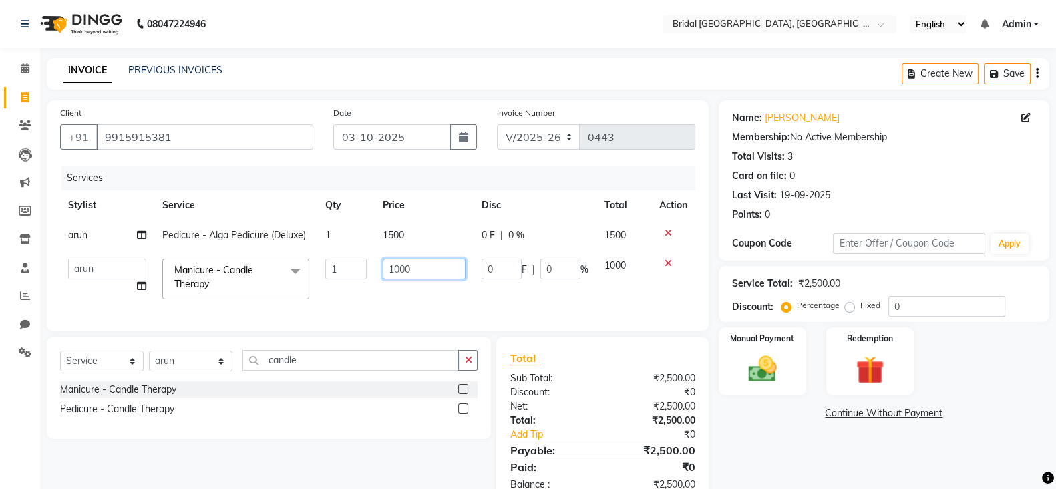
click at [420, 268] on input "1000" at bounding box center [424, 268] width 83 height 21
type input "1"
type input "1200"
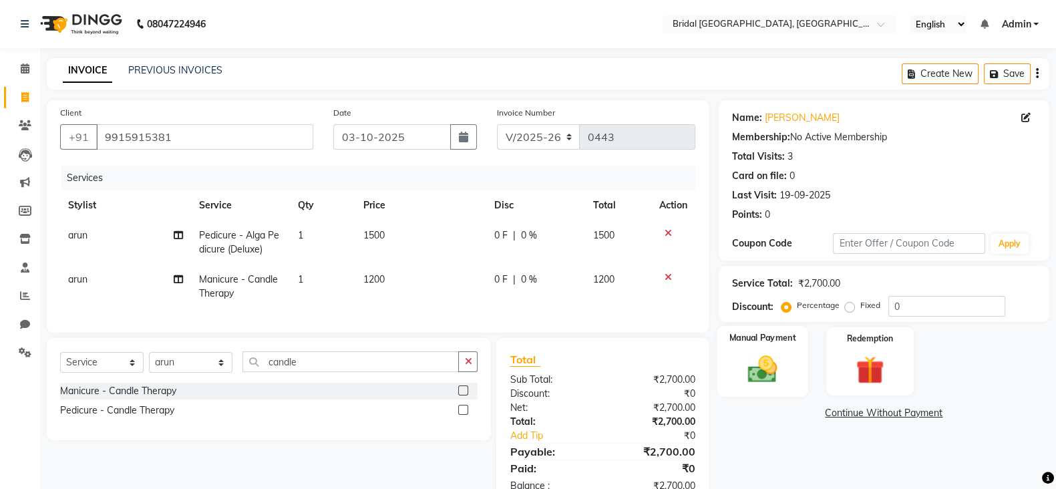
click at [773, 363] on img at bounding box center [761, 368] width 47 height 33
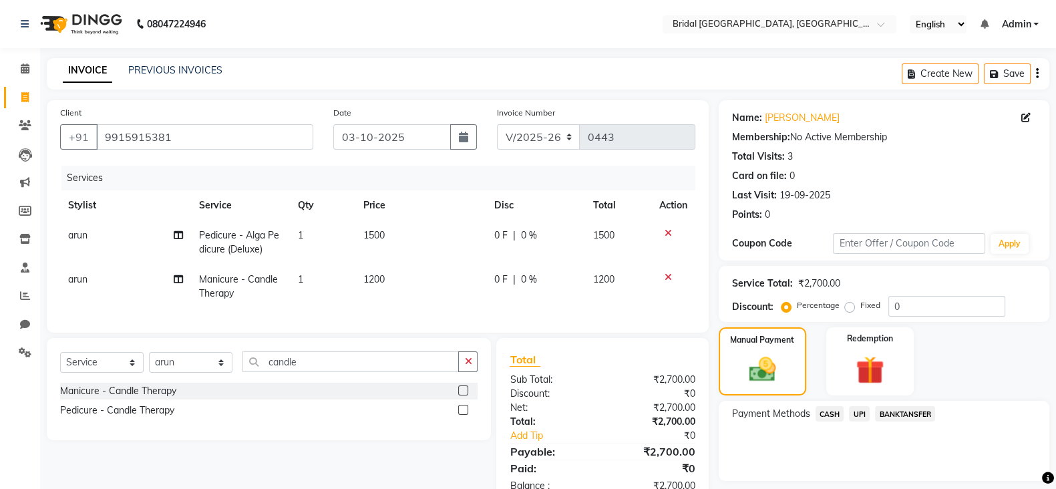
click at [830, 409] on span "CASH" at bounding box center [829, 413] width 29 height 15
click at [961, 482] on button "Add Payment" at bounding box center [937, 484] width 196 height 21
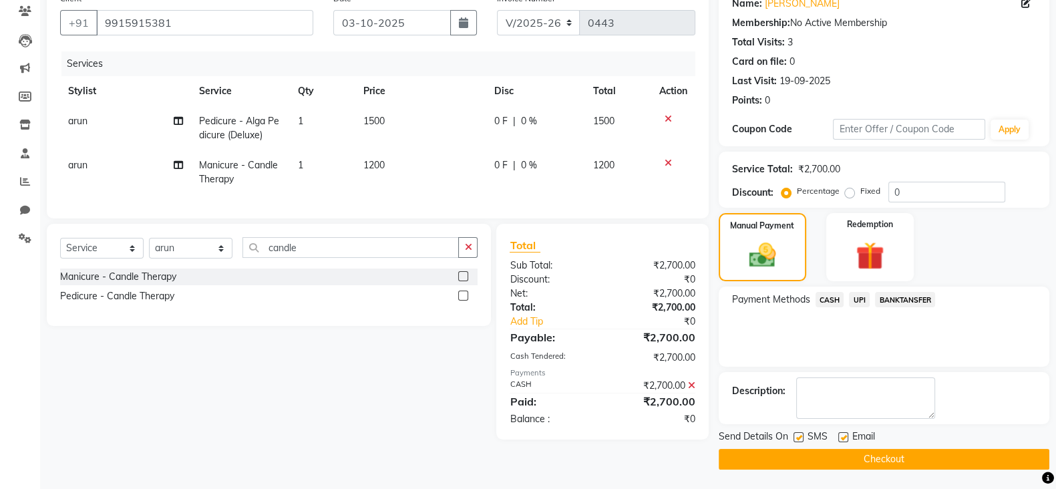
click at [801, 439] on label at bounding box center [798, 437] width 10 height 10
click at [801, 439] on input "checkbox" at bounding box center [797, 437] width 9 height 9
checkbox input "false"
click at [841, 439] on label at bounding box center [843, 437] width 10 height 10
click at [841, 439] on input "checkbox" at bounding box center [842, 437] width 9 height 9
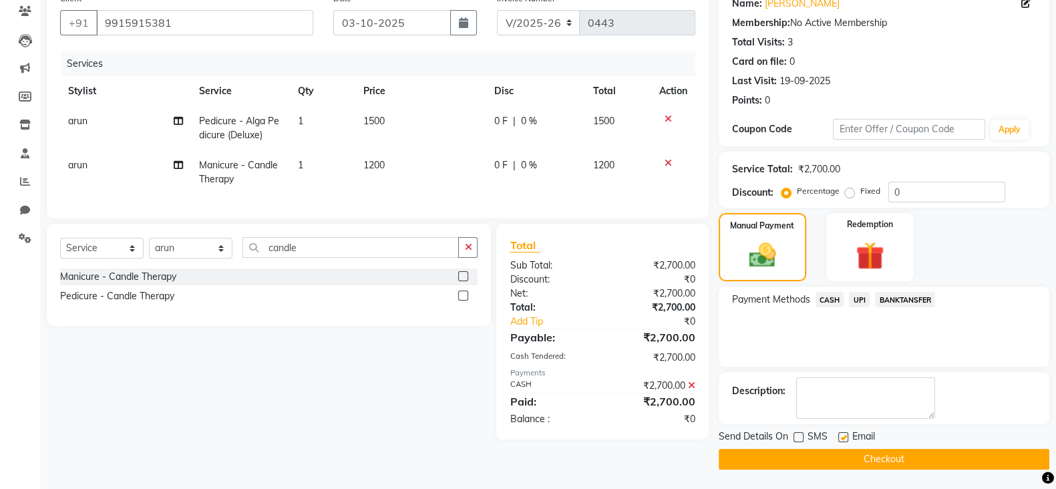
checkbox input "false"
click at [868, 454] on button "Checkout" at bounding box center [883, 459] width 331 height 21
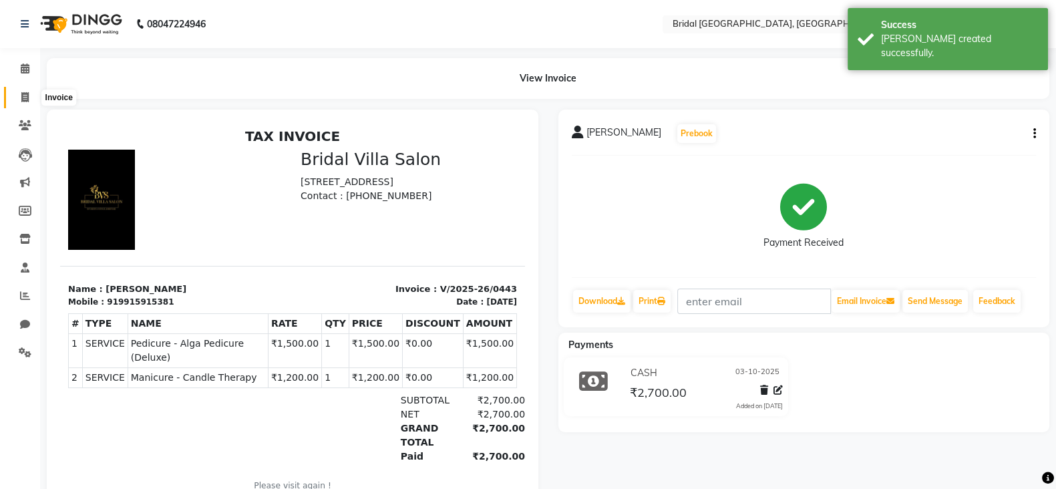
click at [17, 99] on span at bounding box center [24, 97] width 23 height 15
select select "service"
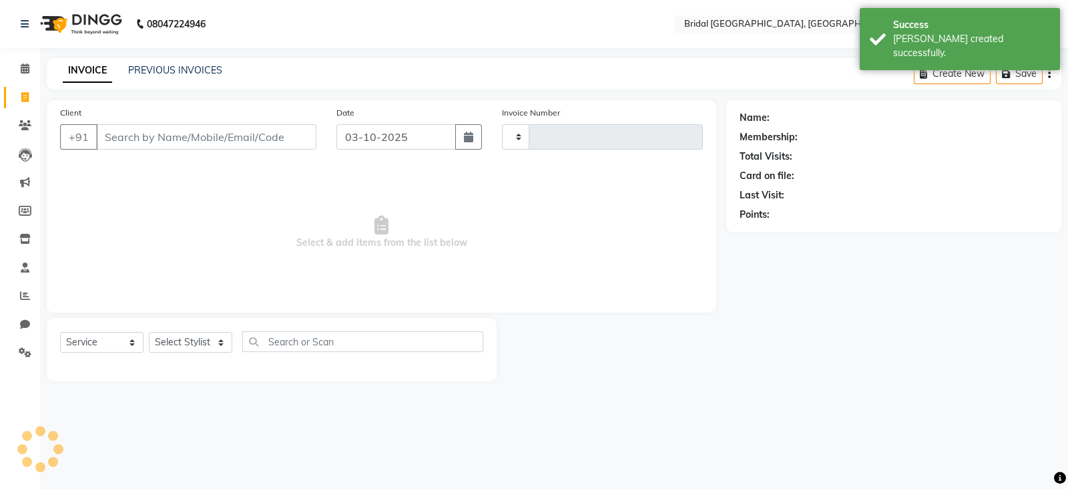
type input "0444"
select select "8752"
click at [157, 138] on input "Client" at bounding box center [206, 136] width 220 height 25
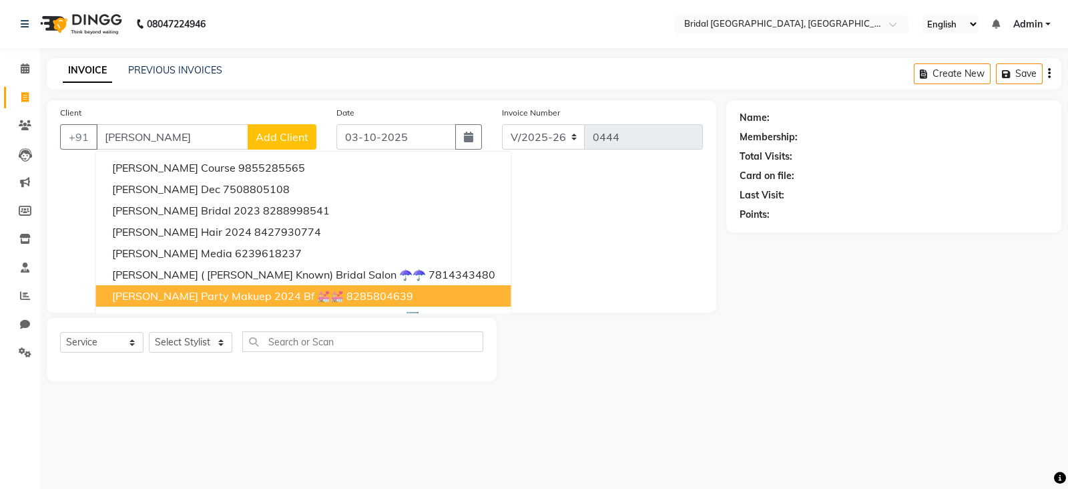
click at [170, 298] on span "[PERSON_NAME] Party Makuep 2024 Bf 💒💒" at bounding box center [228, 295] width 232 height 13
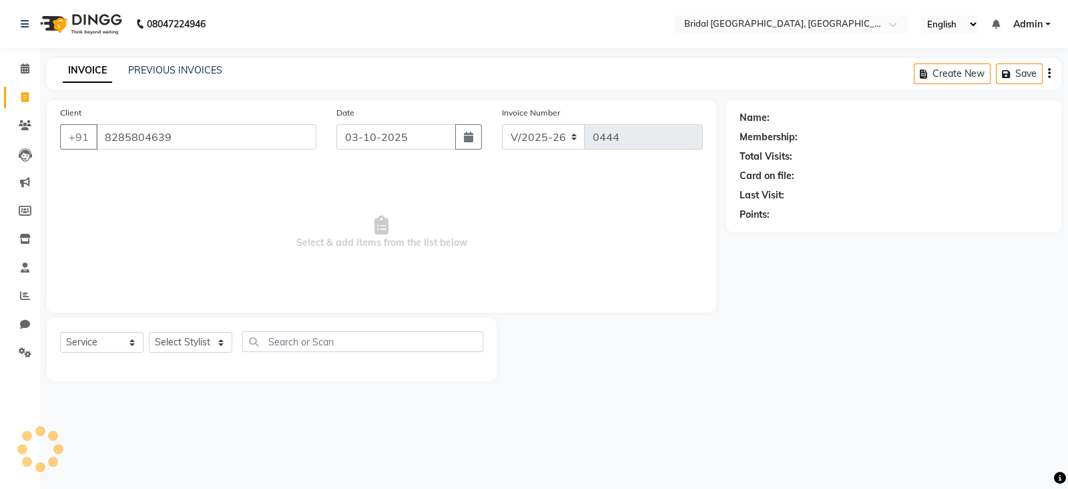
type input "8285804639"
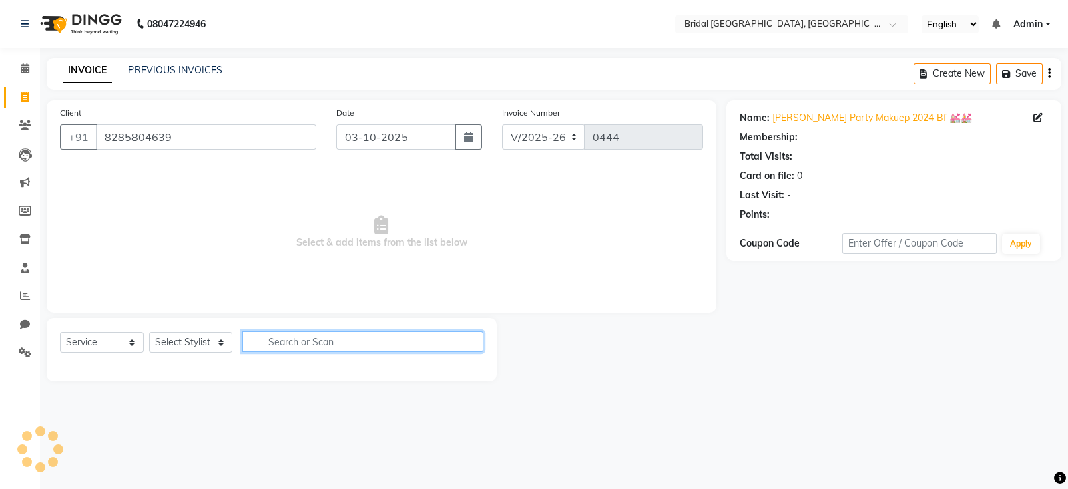
click at [337, 349] on input "text" at bounding box center [362, 341] width 241 height 21
type input "threading"
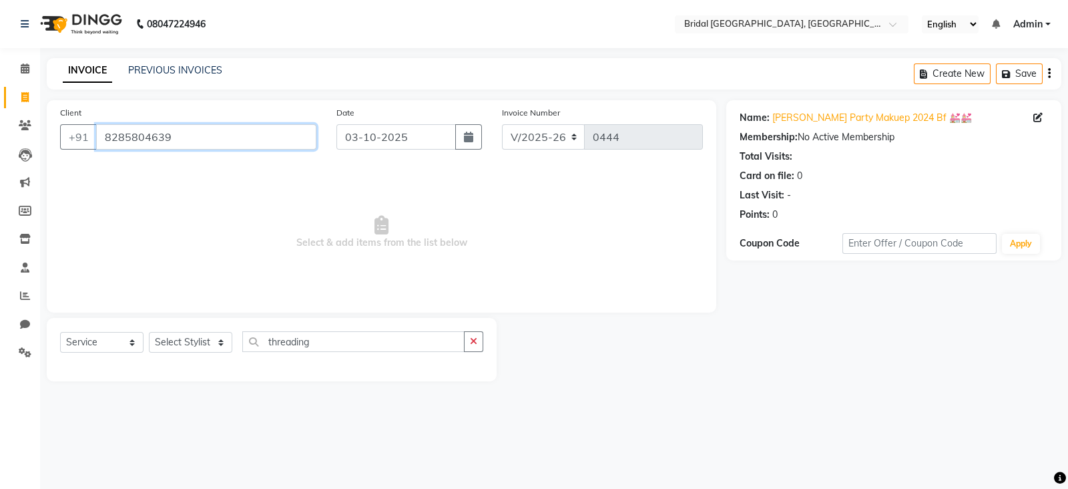
click at [197, 130] on input "8285804639" at bounding box center [206, 136] width 220 height 25
click at [223, 342] on select "Select Stylist [PERSON_NAME] Abecha Anim [PERSON_NAME] [PERSON_NAME] [PERSON_NA…" at bounding box center [190, 342] width 83 height 21
click at [270, 260] on span "Select & add items from the list below" at bounding box center [381, 233] width 643 height 134
click at [198, 69] on link "PREVIOUS INVOICES" at bounding box center [175, 70] width 94 height 12
click at [171, 65] on link "PREVIOUS INVOICES" at bounding box center [175, 70] width 94 height 12
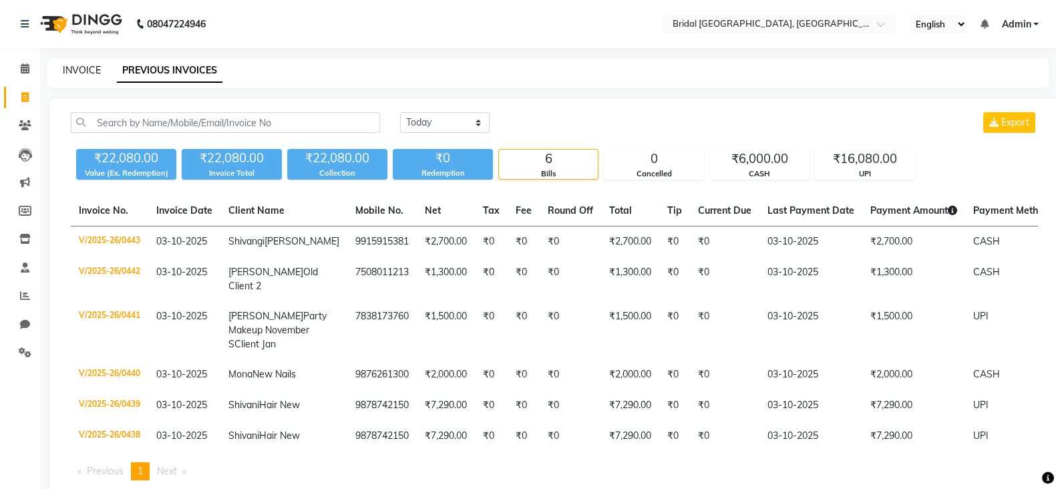
click at [87, 69] on link "INVOICE" at bounding box center [82, 70] width 38 height 12
select select "service"
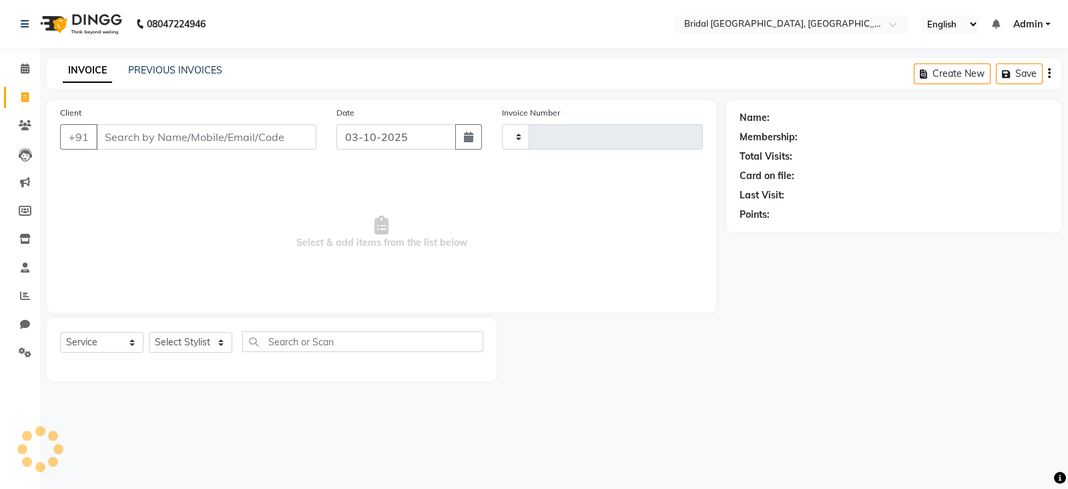
type input "0444"
select select "8752"
click at [164, 142] on input "Client" at bounding box center [206, 136] width 220 height 25
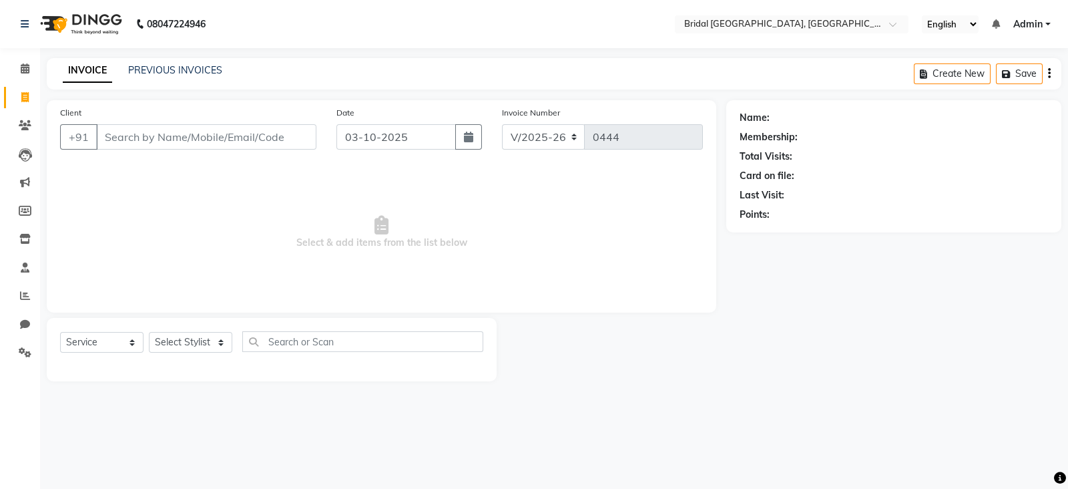
click at [164, 142] on input "Client" at bounding box center [206, 136] width 220 height 25
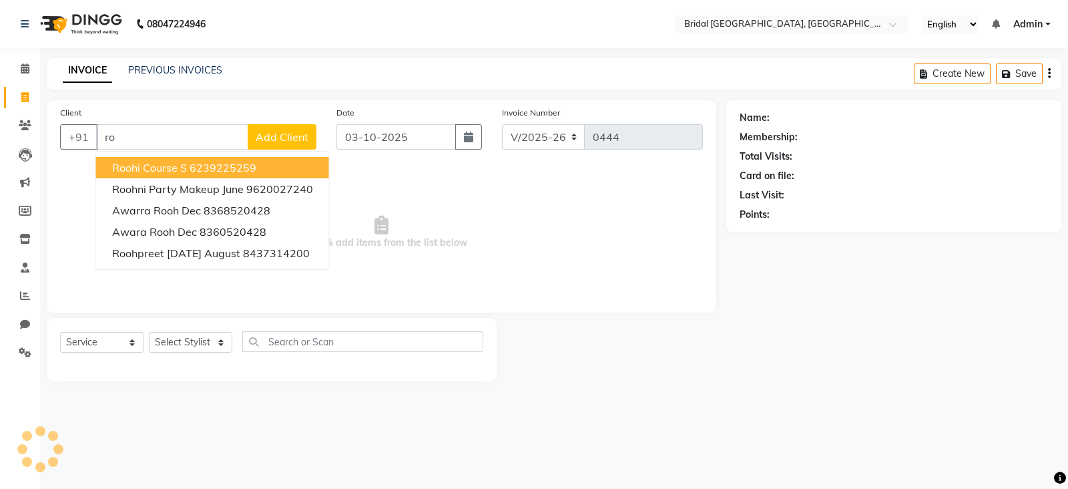
type input "r"
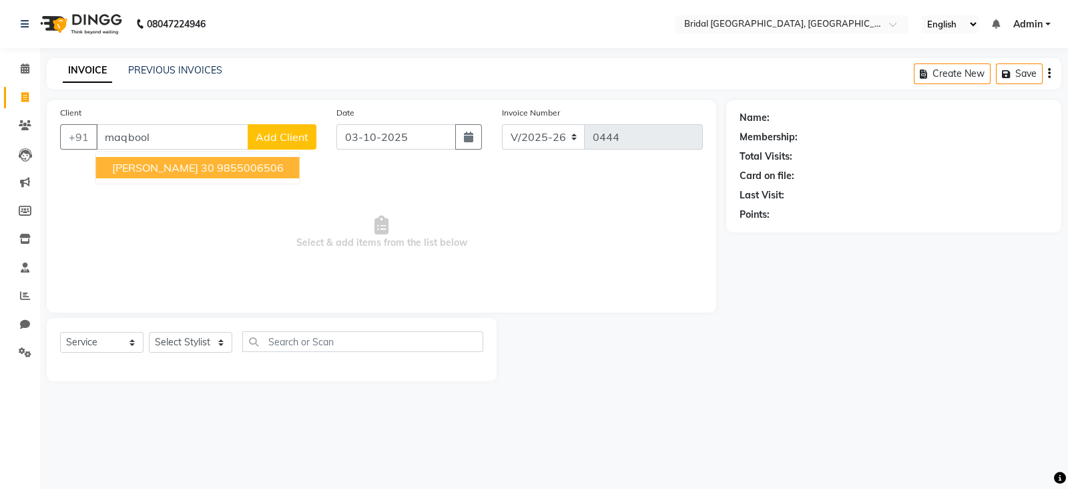
click at [227, 162] on ngb-highlight "9855006506" at bounding box center [250, 167] width 67 height 13
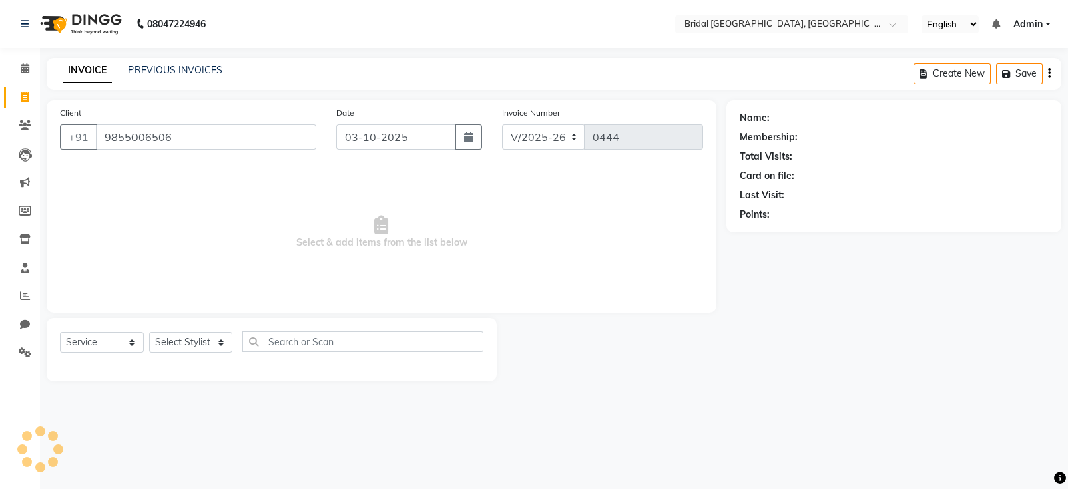
type input "9855006506"
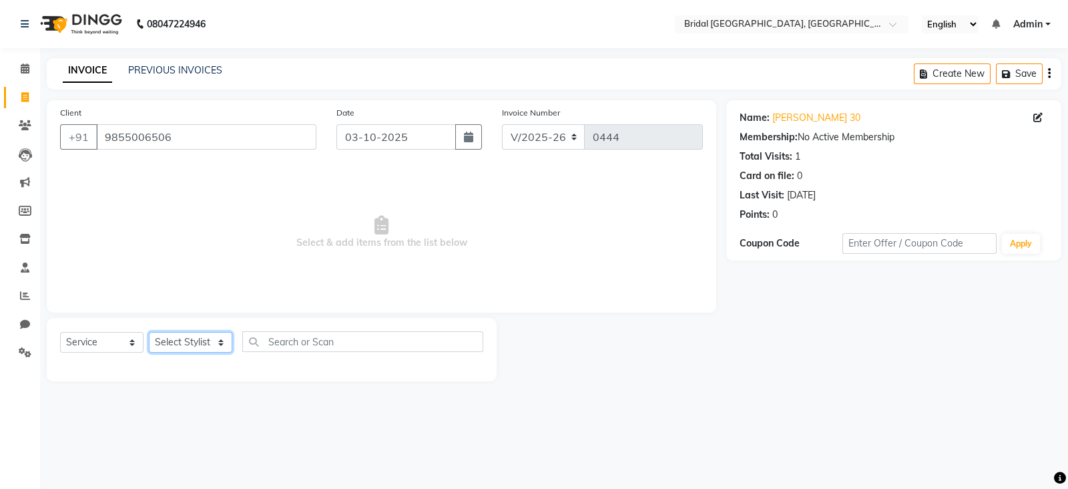
click at [224, 345] on select "Select Stylist [PERSON_NAME] Abecha Anim [PERSON_NAME] [PERSON_NAME] [PERSON_NA…" at bounding box center [190, 342] width 83 height 21
select select "90141"
click at [149, 333] on select "Select Stylist [PERSON_NAME] Abecha Anim [PERSON_NAME] [PERSON_NAME] [PERSON_NA…" at bounding box center [190, 342] width 83 height 21
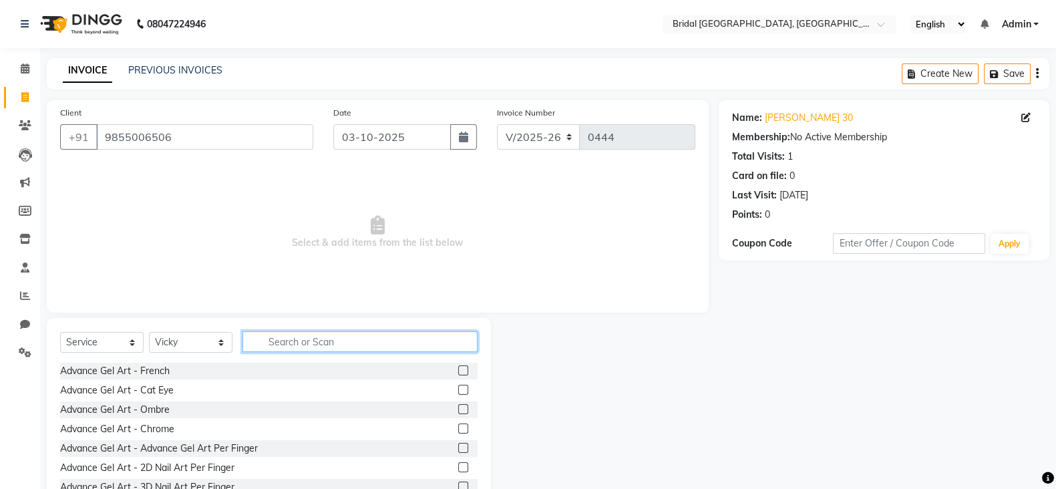
click at [315, 347] on input "text" at bounding box center [359, 341] width 235 height 21
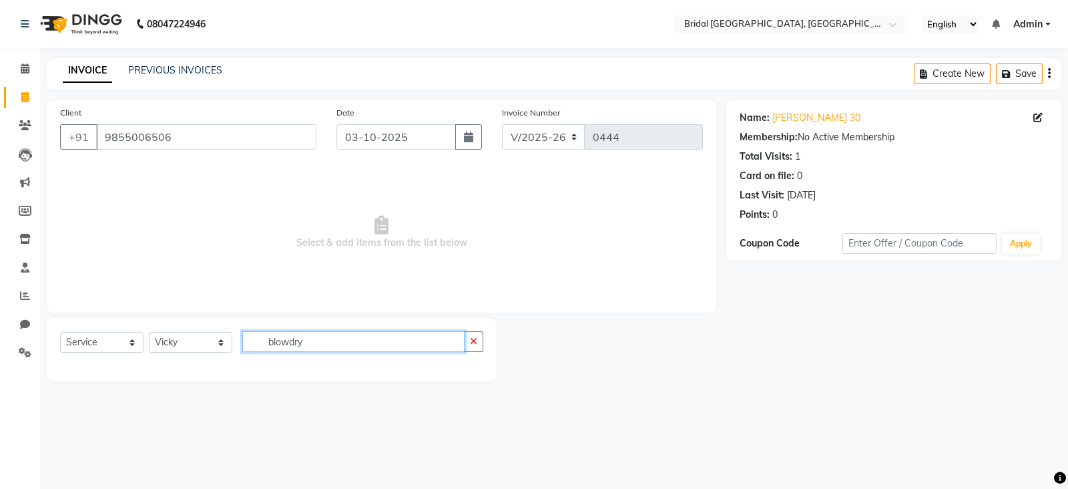
click at [317, 344] on input "blowdry" at bounding box center [353, 341] width 222 height 21
type input "blo"
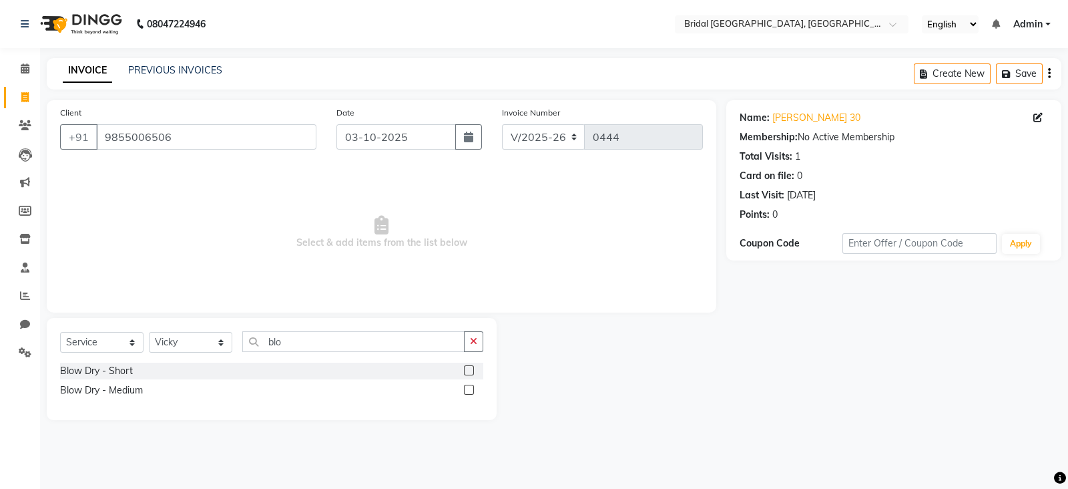
click at [471, 389] on label at bounding box center [469, 390] width 10 height 10
click at [471, 389] on input "checkbox" at bounding box center [468, 390] width 9 height 9
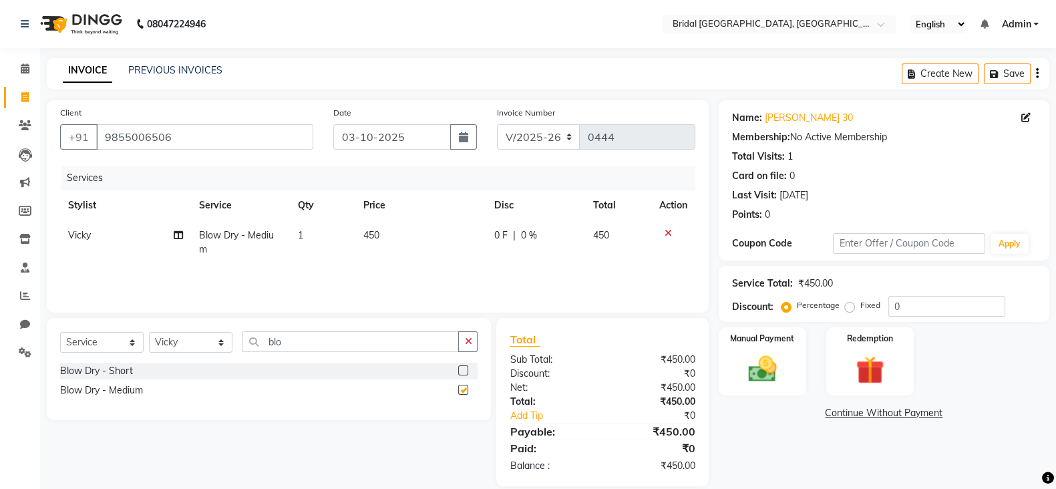
checkbox input "false"
click at [378, 235] on span "450" at bounding box center [371, 235] width 16 height 12
select select "90141"
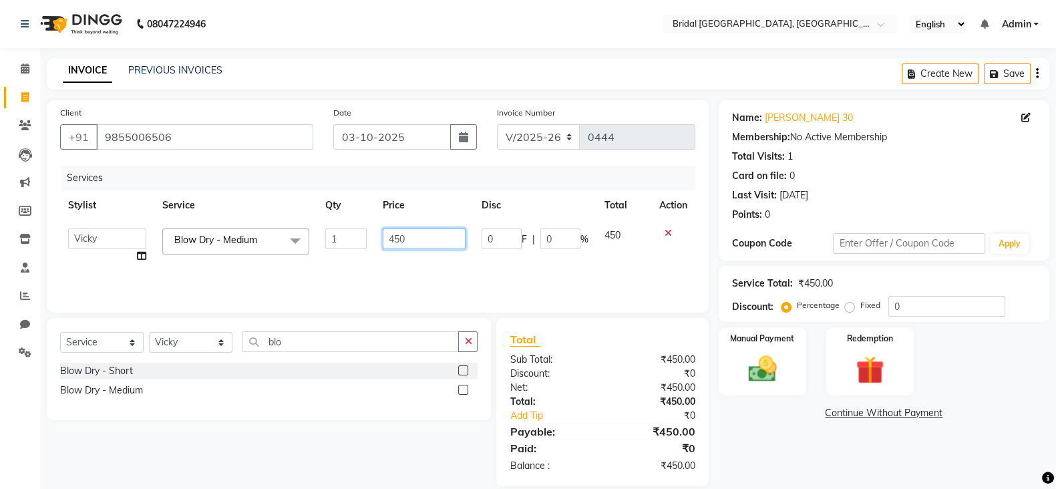
click at [445, 232] on input "450" at bounding box center [424, 238] width 83 height 21
type input "4"
type input "200"
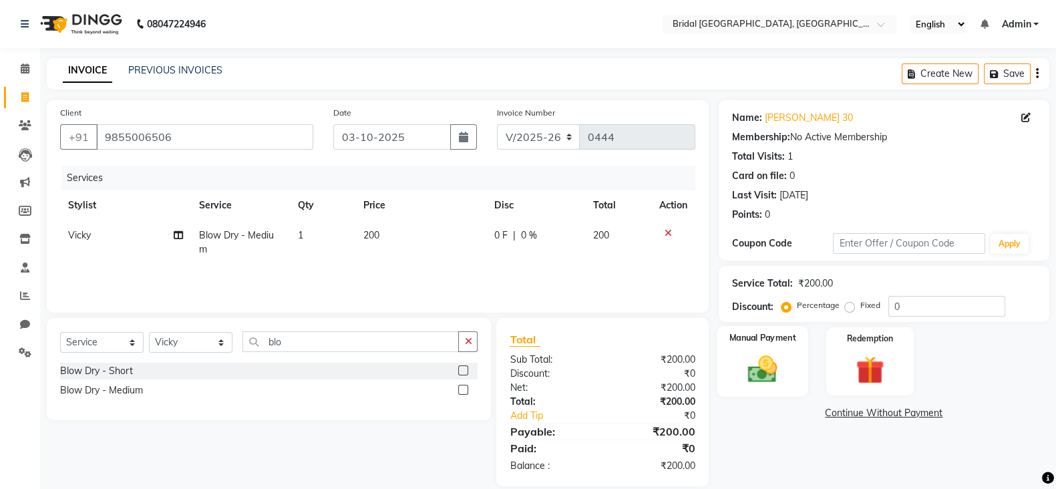
click at [770, 373] on img at bounding box center [761, 368] width 47 height 33
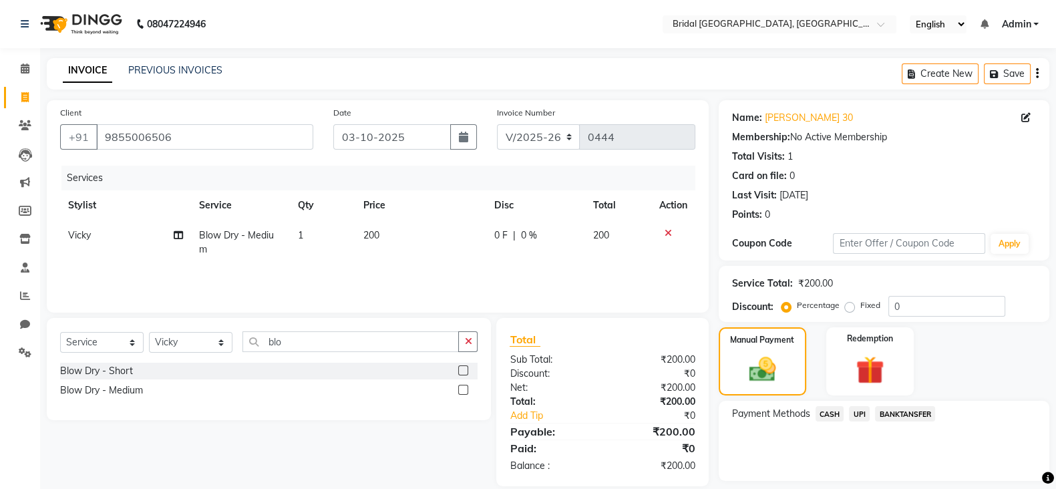
click at [831, 417] on span "CASH" at bounding box center [829, 413] width 29 height 15
click at [905, 485] on button "Add Payment" at bounding box center [937, 484] width 196 height 21
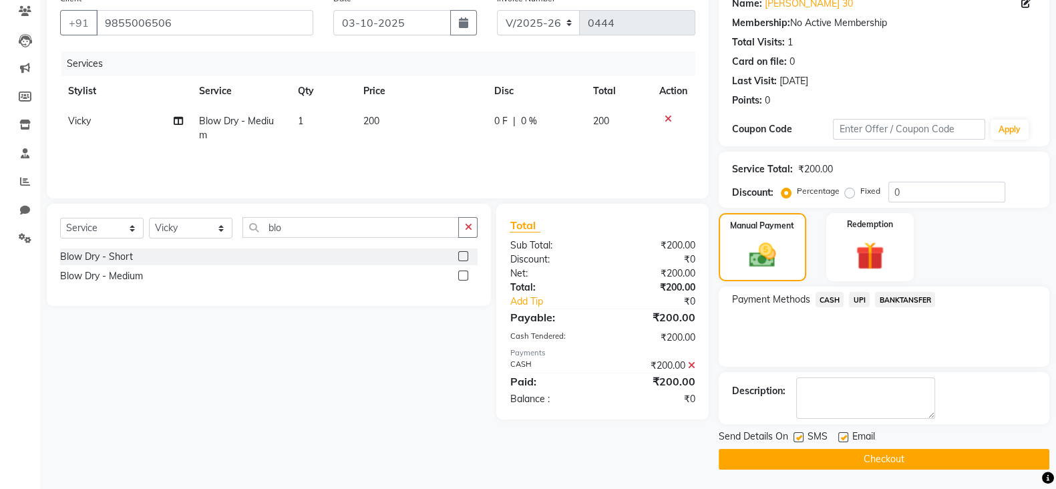
click at [845, 435] on label at bounding box center [843, 437] width 10 height 10
click at [845, 435] on input "checkbox" at bounding box center [842, 437] width 9 height 9
checkbox input "false"
click at [796, 437] on label at bounding box center [798, 437] width 10 height 10
click at [796, 437] on input "checkbox" at bounding box center [797, 437] width 9 height 9
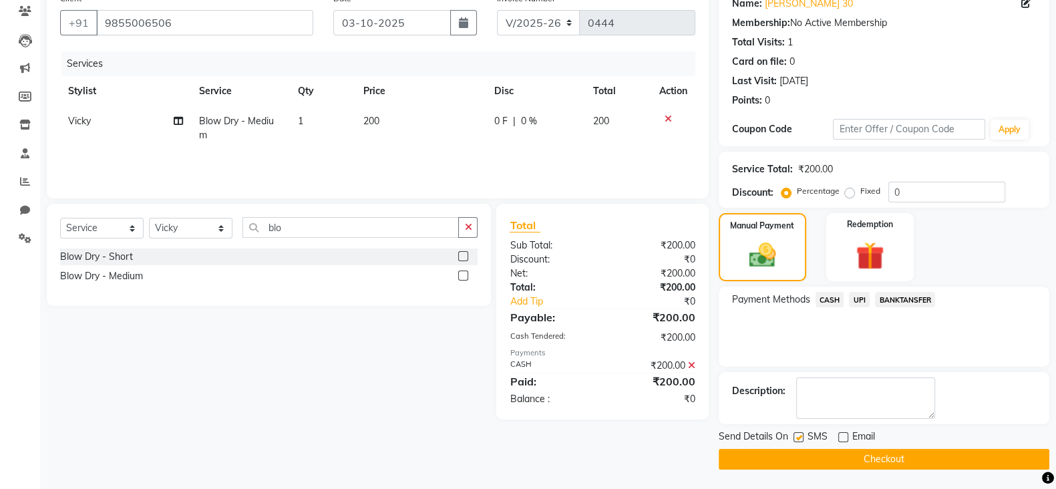
checkbox input "false"
click at [908, 463] on button "Checkout" at bounding box center [883, 459] width 331 height 21
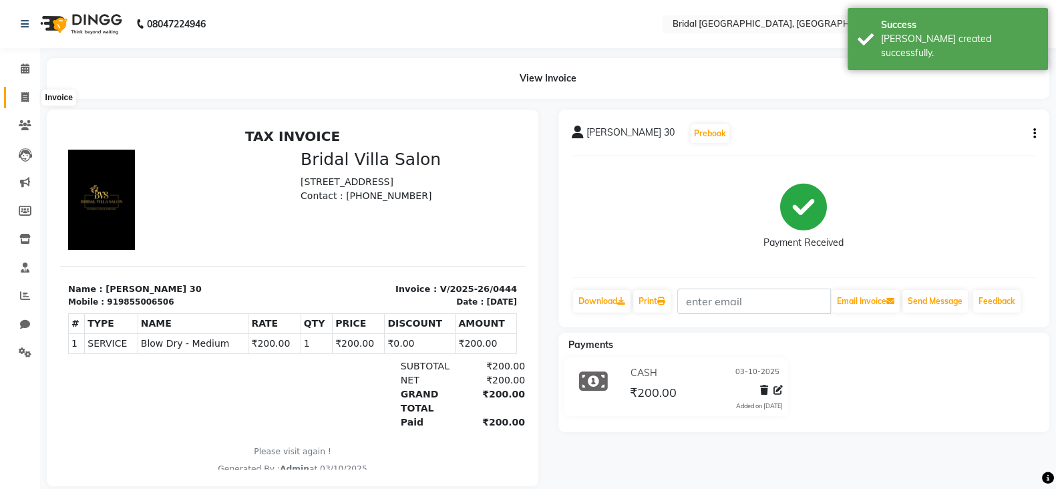
click at [27, 95] on icon at bounding box center [24, 97] width 7 height 10
select select "8752"
select select "service"
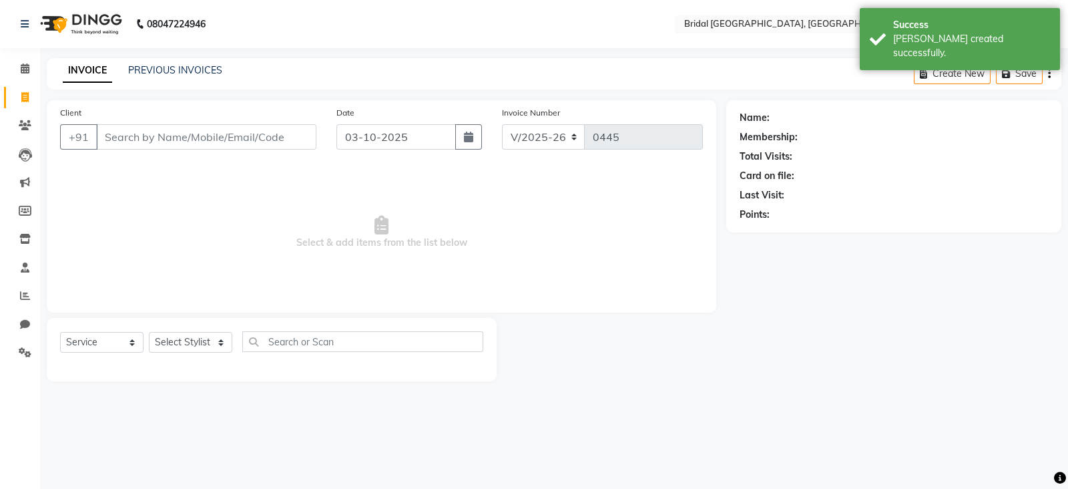
click at [136, 142] on input "Client" at bounding box center [206, 136] width 220 height 25
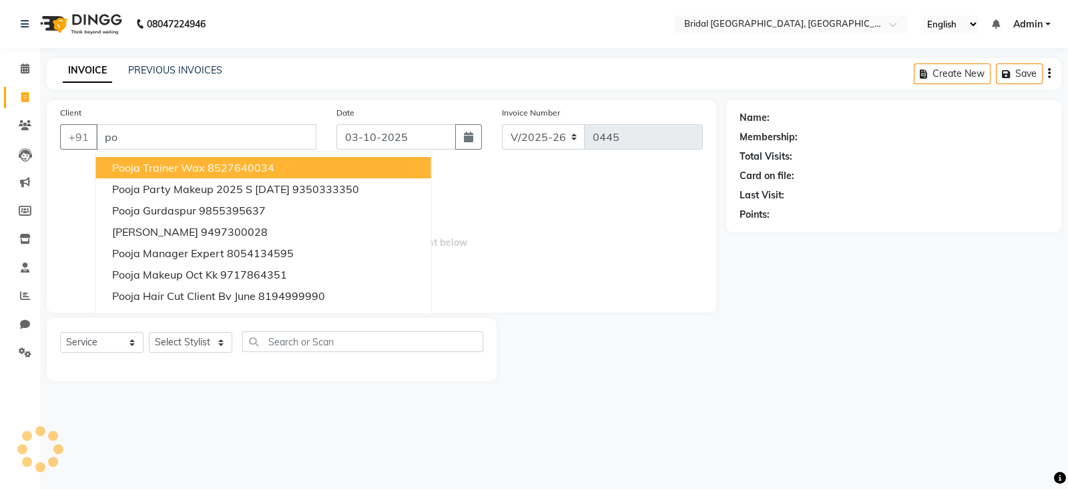
type input "p"
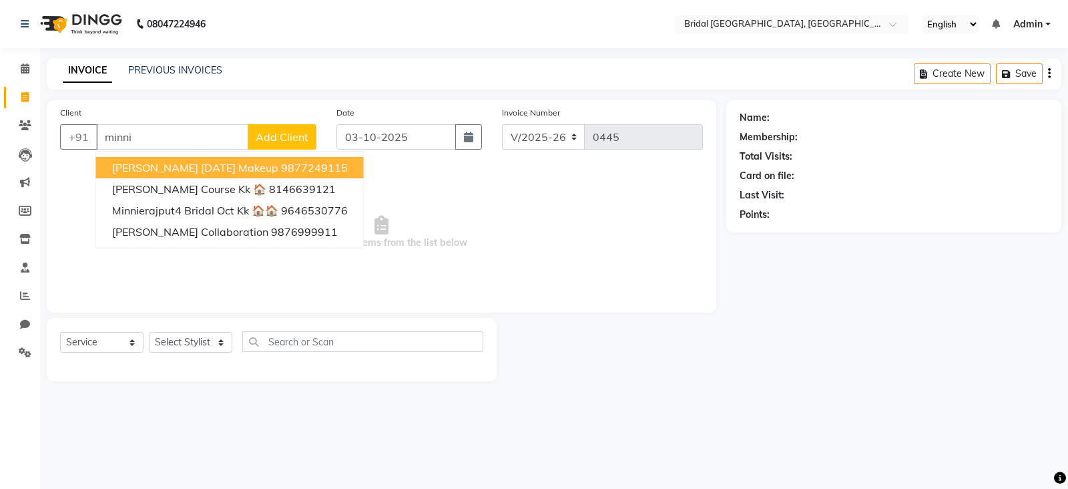
click at [157, 133] on input "minni" at bounding box center [172, 136] width 152 height 25
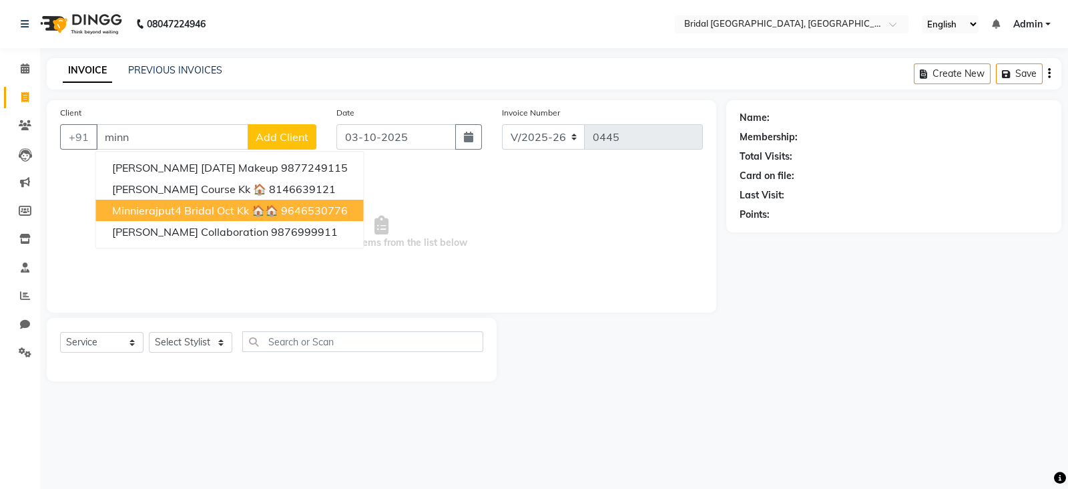
click at [663, 295] on span "Select & add items from the list below" at bounding box center [381, 233] width 643 height 134
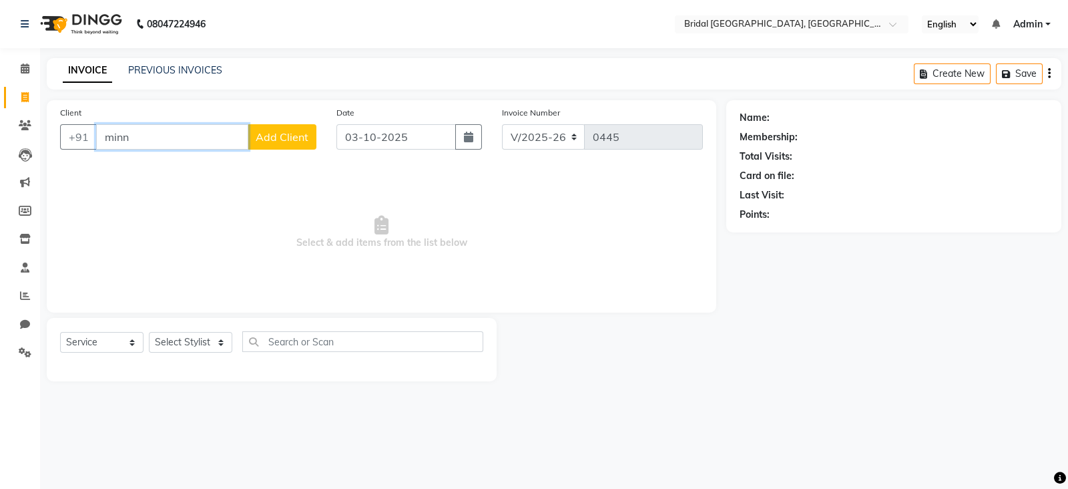
click at [153, 128] on input "minn" at bounding box center [172, 136] width 152 height 25
type input "m"
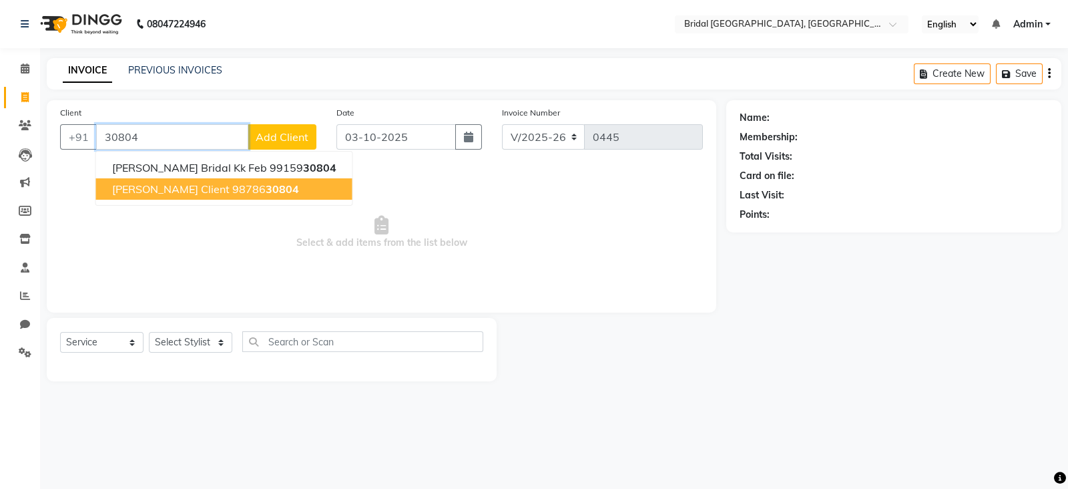
click at [232, 190] on ngb-highlight "98786 30804" at bounding box center [265, 188] width 67 height 13
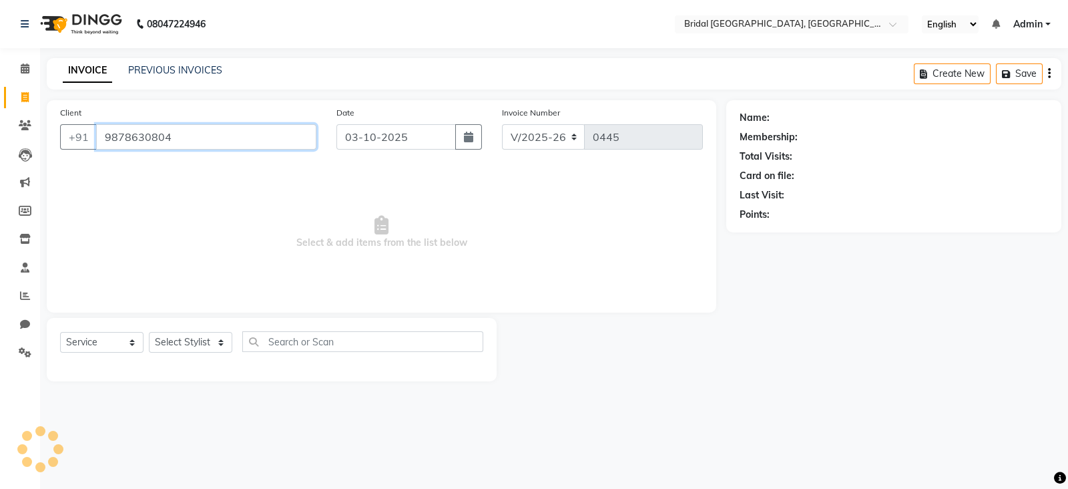
type input "9878630804"
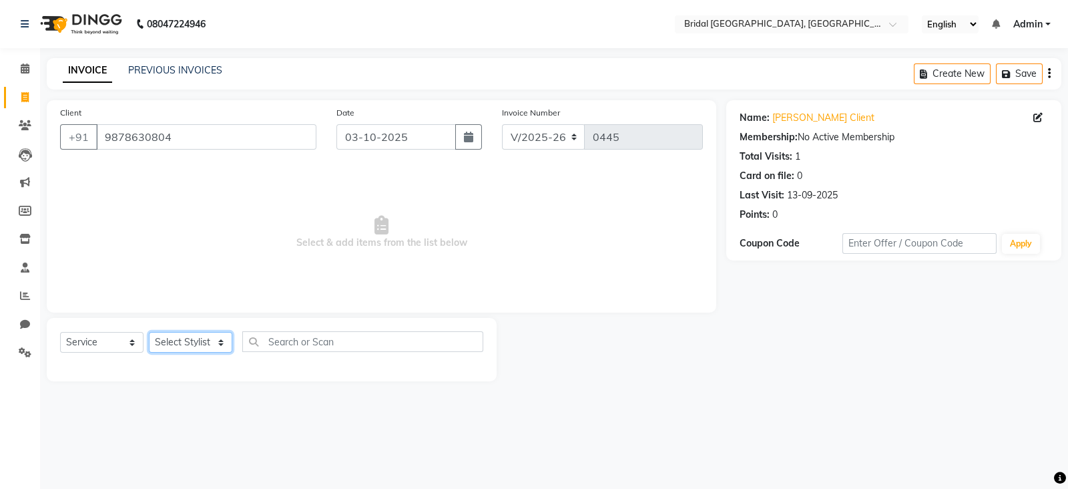
click at [218, 350] on select "Select Stylist [PERSON_NAME] Abecha Anim [PERSON_NAME] [PERSON_NAME] [PERSON_NA…" at bounding box center [190, 342] width 83 height 21
select select "90229"
click at [149, 333] on select "Select Stylist [PERSON_NAME] Abecha Anim [PERSON_NAME] [PERSON_NAME] [PERSON_NA…" at bounding box center [190, 342] width 83 height 21
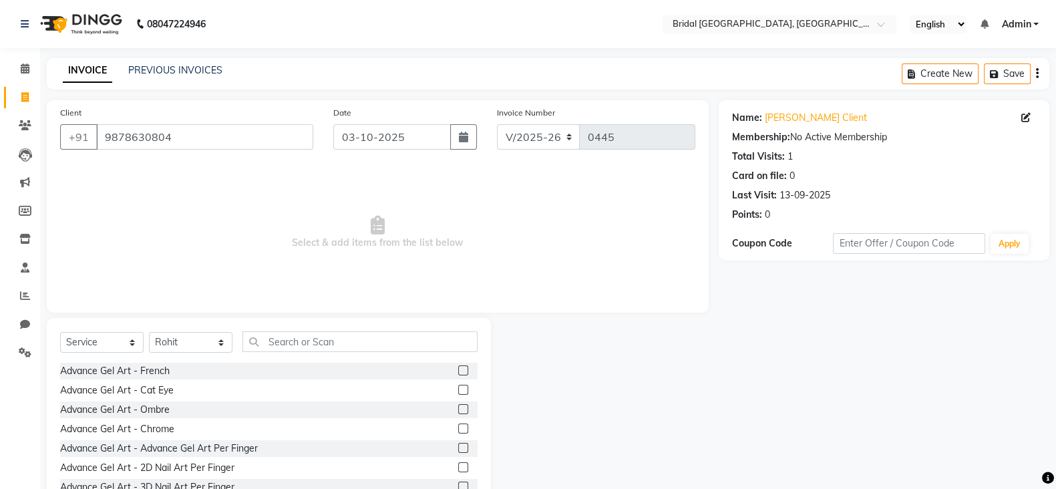
click at [307, 328] on div "Select Service Product Membership Package Voucher Prepaid Gift Card Select Styl…" at bounding box center [269, 416] width 444 height 197
click at [307, 349] on input "text" at bounding box center [359, 341] width 235 height 21
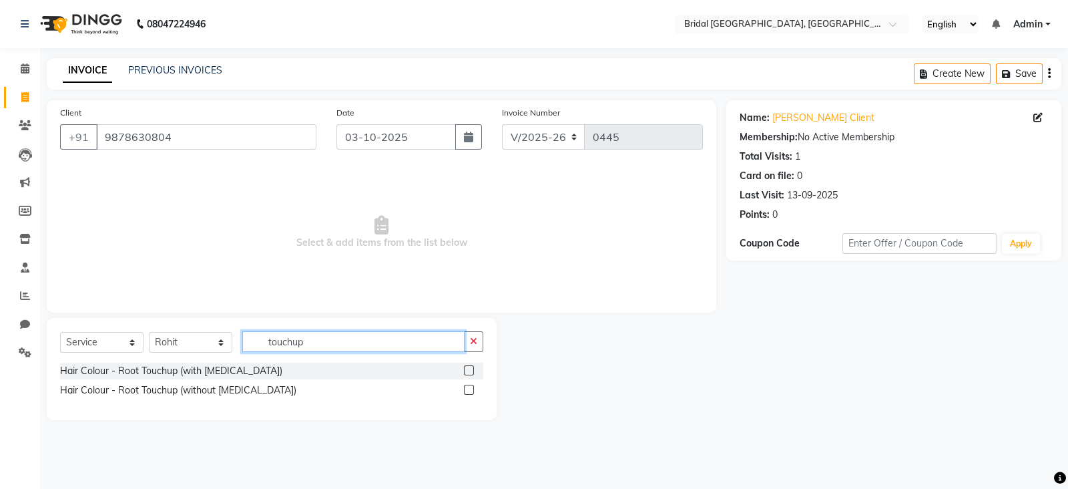
click at [307, 349] on input "touchup" at bounding box center [353, 341] width 222 height 21
type input "touchup"
click at [473, 389] on label at bounding box center [469, 390] width 10 height 10
click at [473, 389] on input "checkbox" at bounding box center [468, 390] width 9 height 9
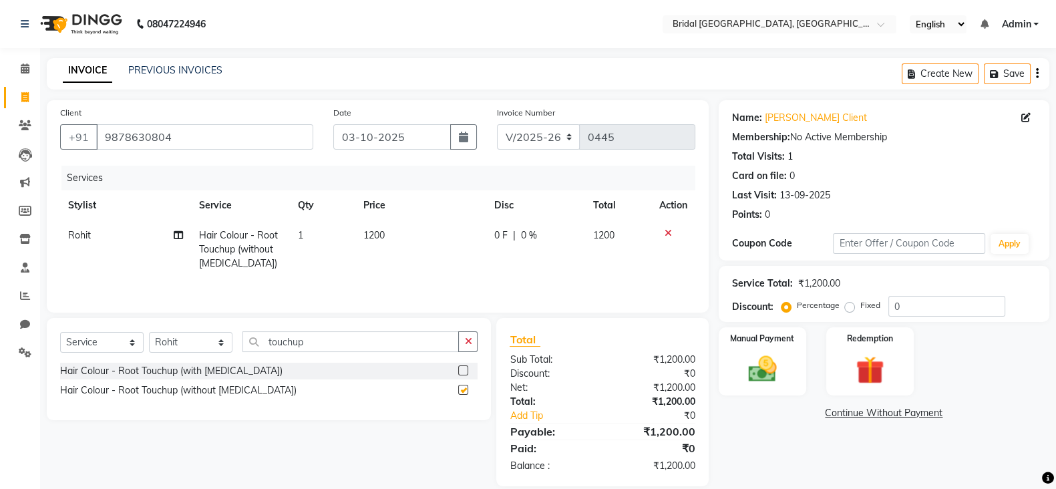
checkbox input "false"
click at [383, 234] on span "1200" at bounding box center [373, 235] width 21 height 12
select select "90229"
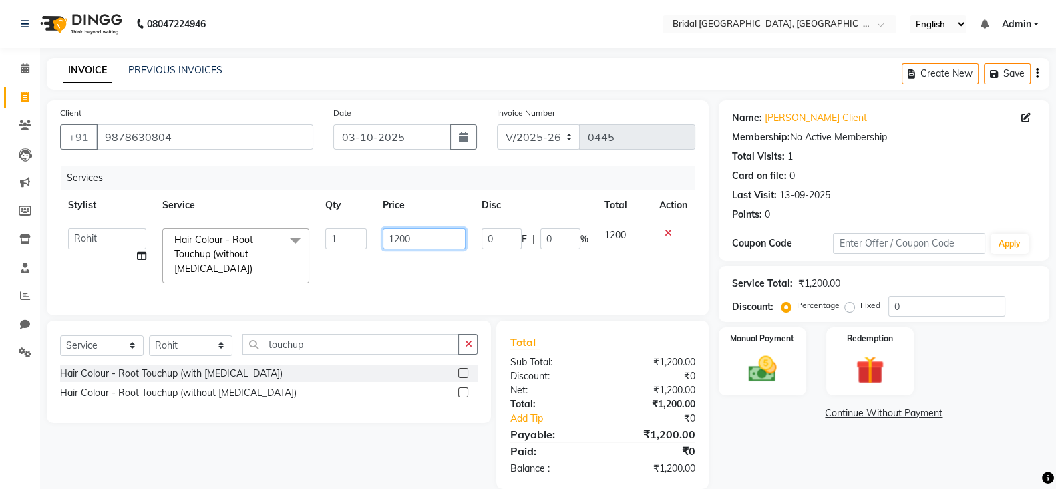
click at [407, 242] on input "1200" at bounding box center [424, 238] width 83 height 21
type input "1"
type input "2000"
click at [144, 256] on td "[PERSON_NAME] Anim [PERSON_NAME] [PERSON_NAME] [PERSON_NAME] [PERSON_NAME] gaur…" at bounding box center [107, 255] width 94 height 71
select select "90229"
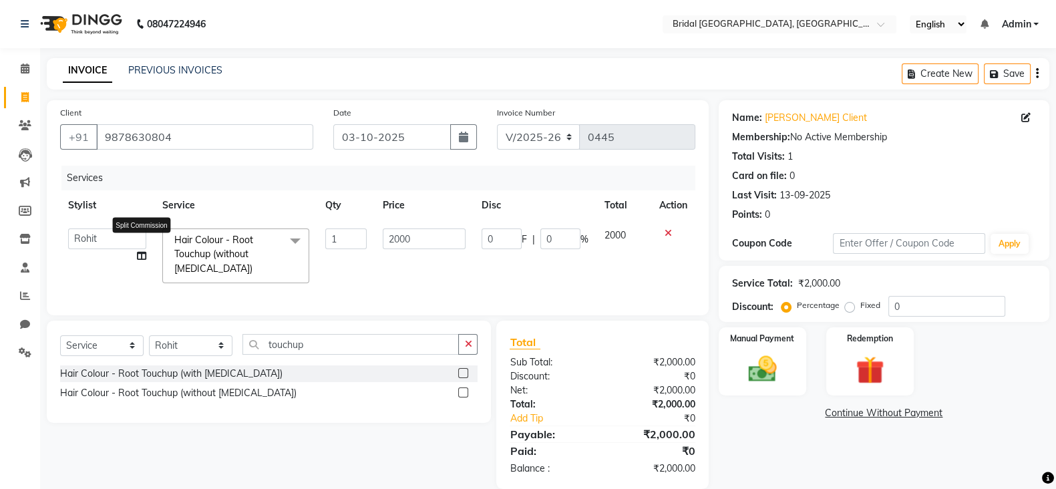
click at [137, 258] on icon at bounding box center [141, 255] width 9 height 9
select select "90229"
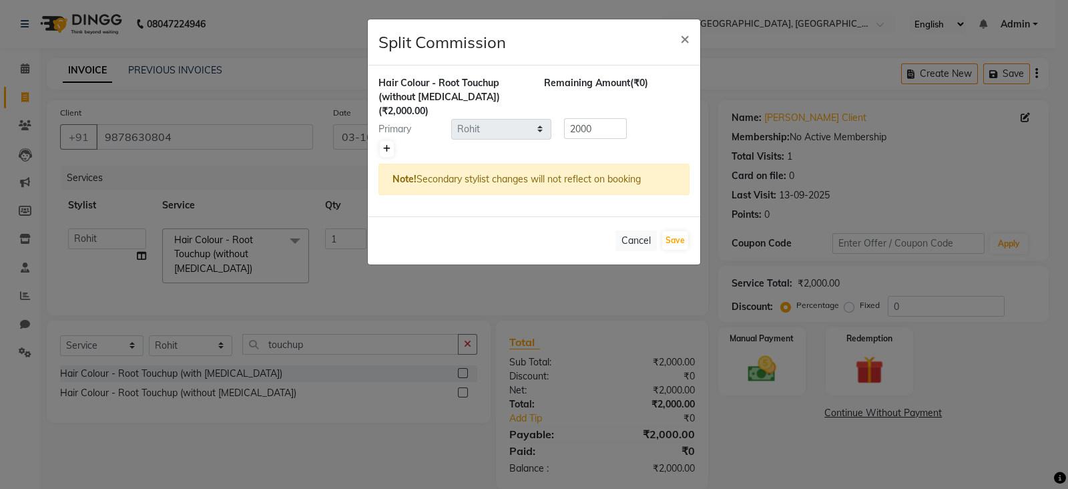
click at [385, 145] on icon at bounding box center [386, 149] width 7 height 8
type input "1000"
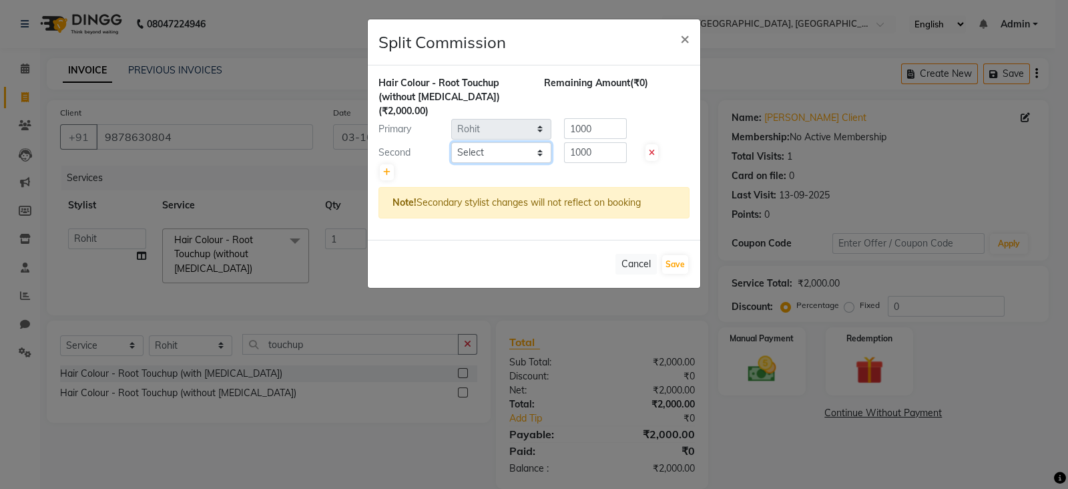
click at [541, 142] on select "Select [PERSON_NAME] Anim [PERSON_NAME] [PERSON_NAME] [PERSON_NAME] [PERSON_NAM…" at bounding box center [501, 152] width 100 height 21
select select "90149"
click at [451, 142] on select "Select [PERSON_NAME] Anim [PERSON_NAME] [PERSON_NAME] [PERSON_NAME] [PERSON_NAM…" at bounding box center [501, 152] width 100 height 21
click at [604, 118] on input "1000" at bounding box center [595, 128] width 63 height 21
type input "1"
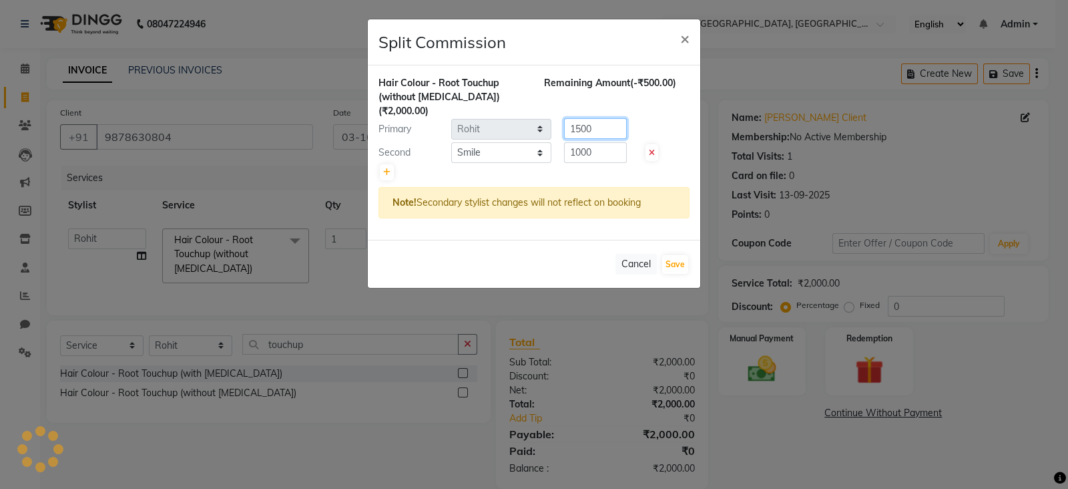
type input "1500"
click at [607, 142] on input "1000" at bounding box center [595, 152] width 63 height 21
type input "1"
type input "500"
click at [680, 255] on button "Save" at bounding box center [675, 264] width 26 height 19
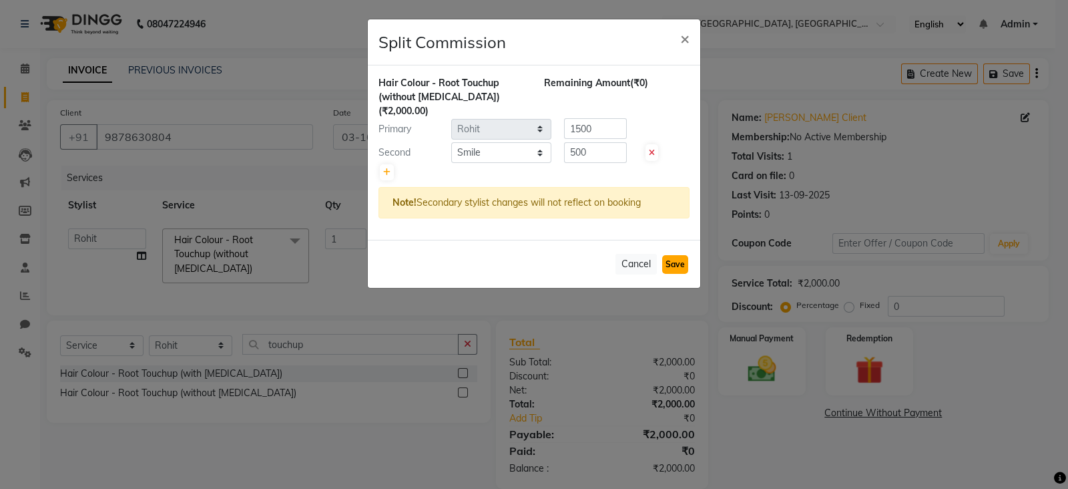
select select "Select"
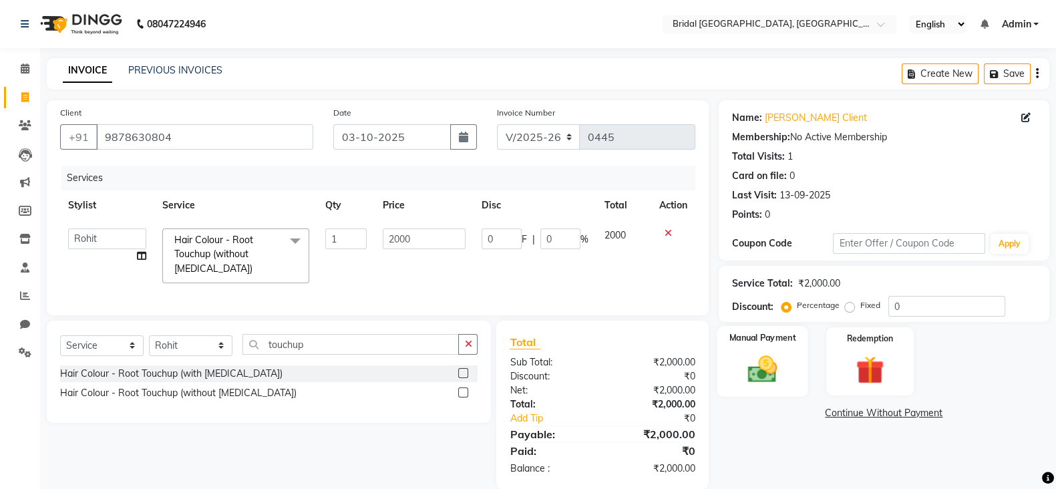
click at [764, 348] on div "Manual Payment" at bounding box center [761, 361] width 91 height 71
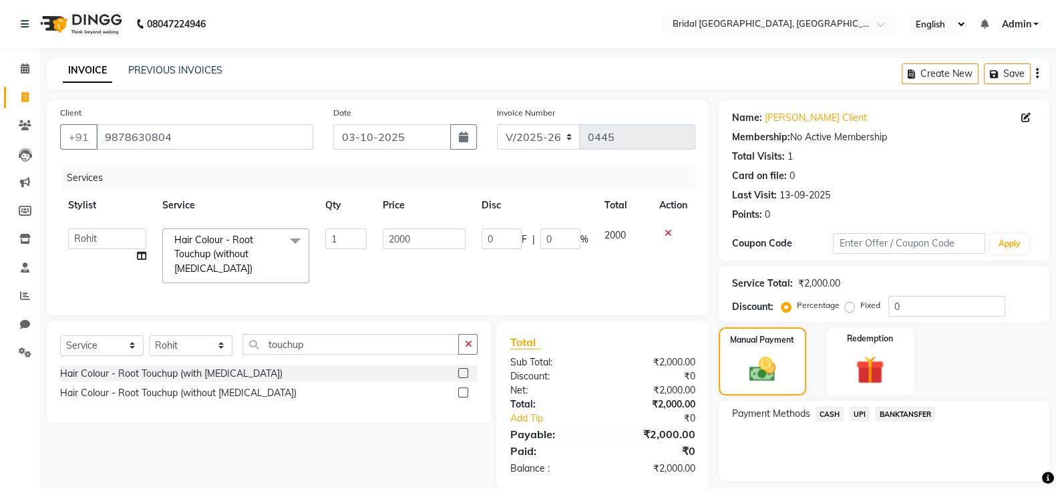
click at [834, 416] on span "CASH" at bounding box center [829, 413] width 29 height 15
click at [985, 485] on button "Add Payment" at bounding box center [937, 484] width 196 height 21
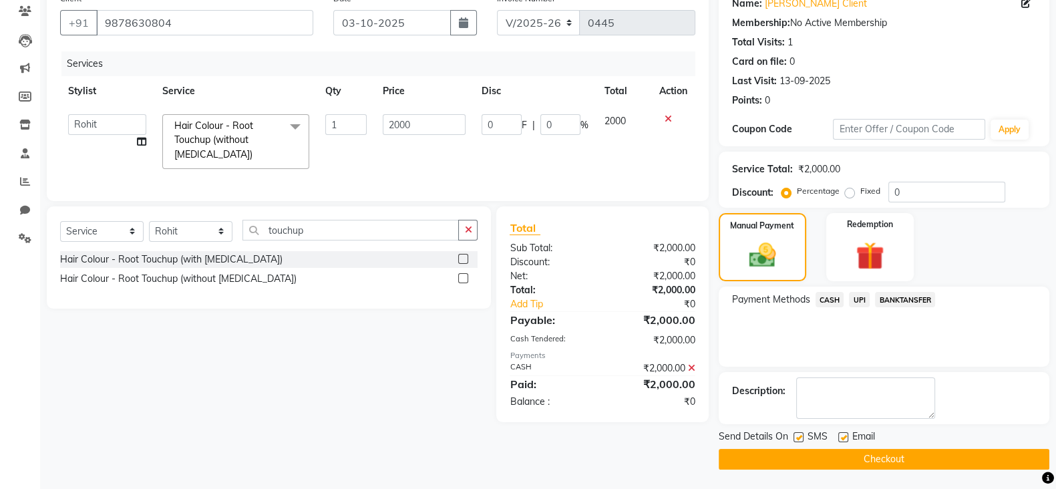
click at [845, 438] on label at bounding box center [843, 437] width 10 height 10
click at [845, 438] on input "checkbox" at bounding box center [842, 437] width 9 height 9
checkbox input "false"
click at [795, 439] on label at bounding box center [798, 437] width 10 height 10
click at [795, 439] on input "checkbox" at bounding box center [797, 437] width 9 height 9
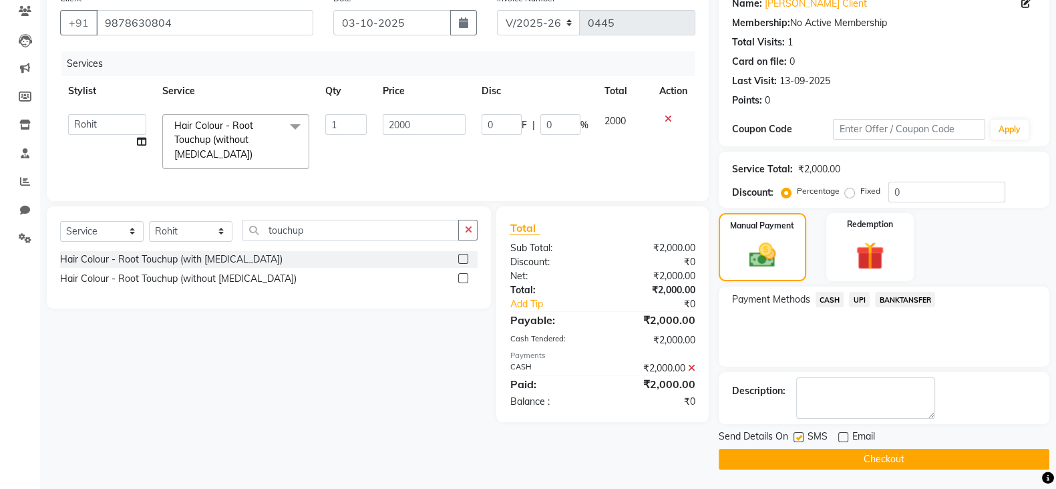
checkbox input "false"
click at [861, 449] on button "Checkout" at bounding box center [883, 459] width 331 height 21
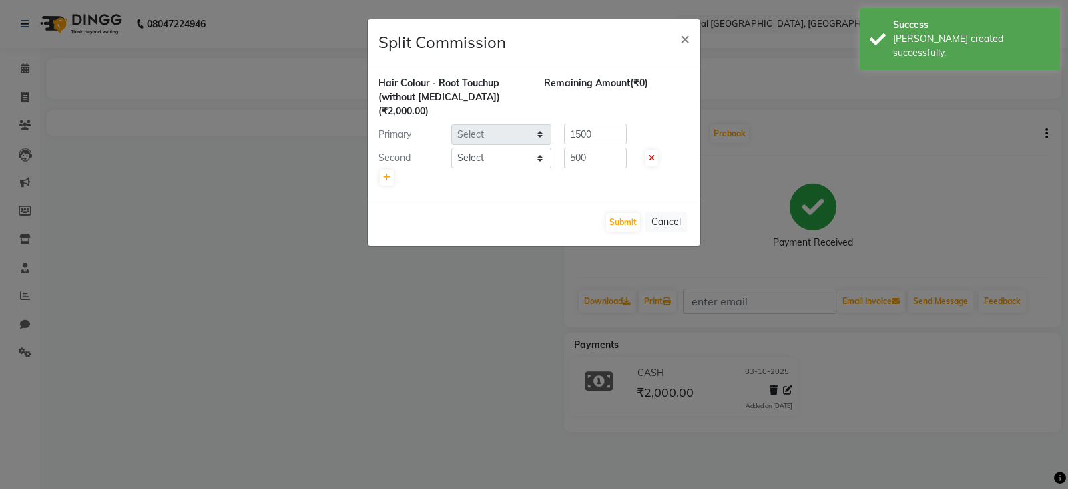
select select "90229"
select select "90149"
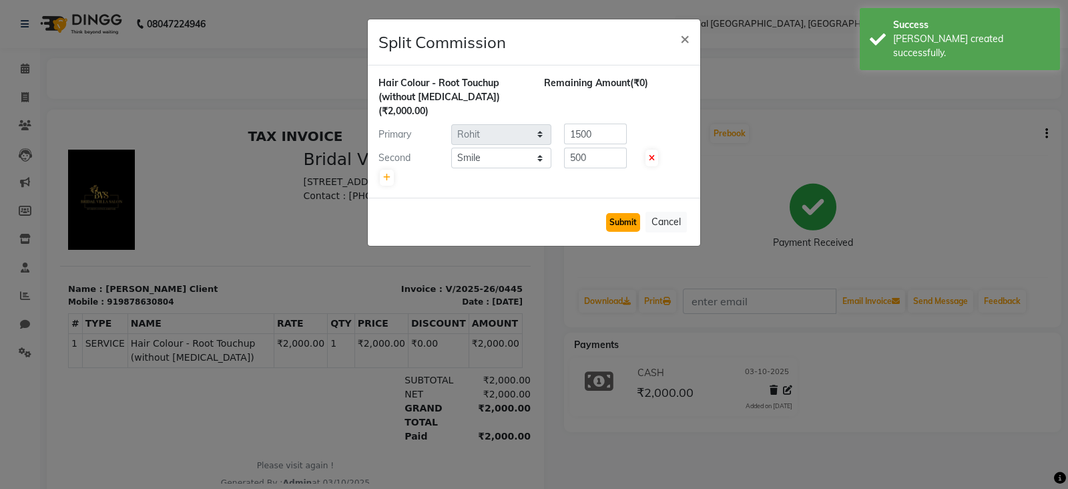
click at [628, 213] on button "Submit" at bounding box center [623, 222] width 34 height 19
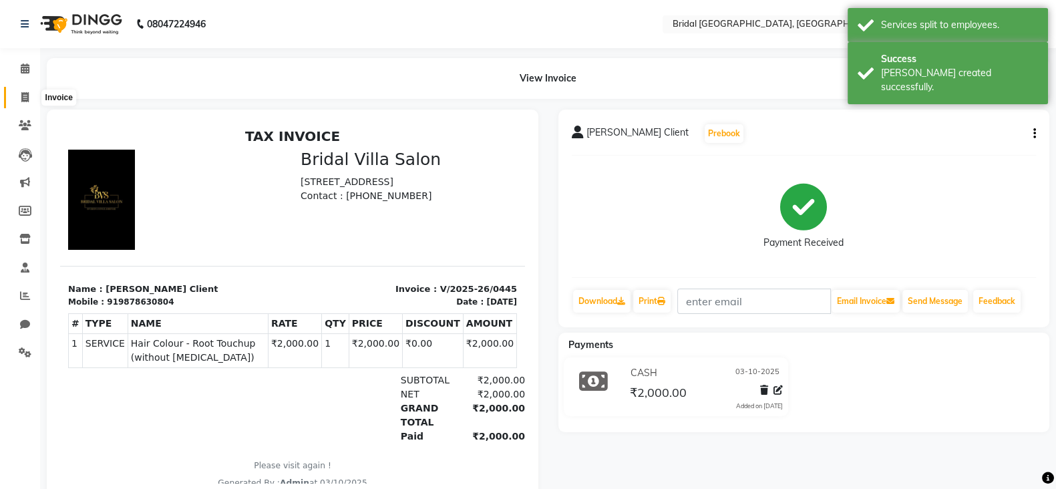
click at [24, 99] on icon at bounding box center [24, 97] width 7 height 10
select select "service"
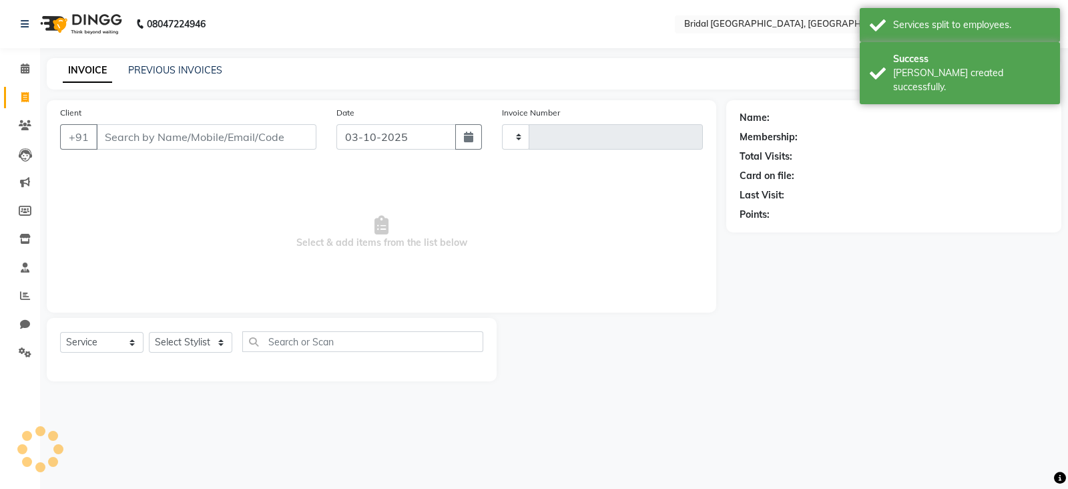
type input "0446"
select select "8752"
click at [147, 131] on input "Client" at bounding box center [206, 136] width 220 height 25
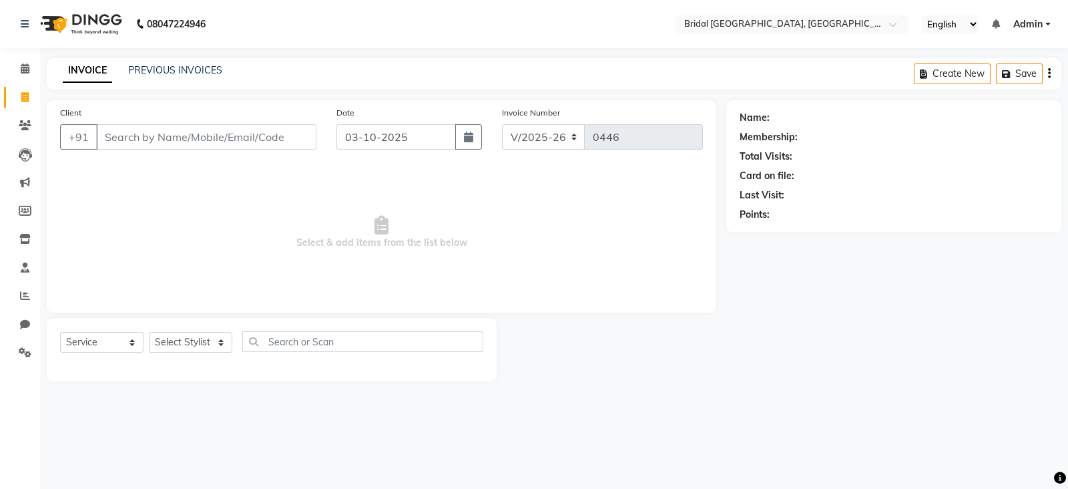
click at [167, 134] on input "Client" at bounding box center [206, 136] width 220 height 25
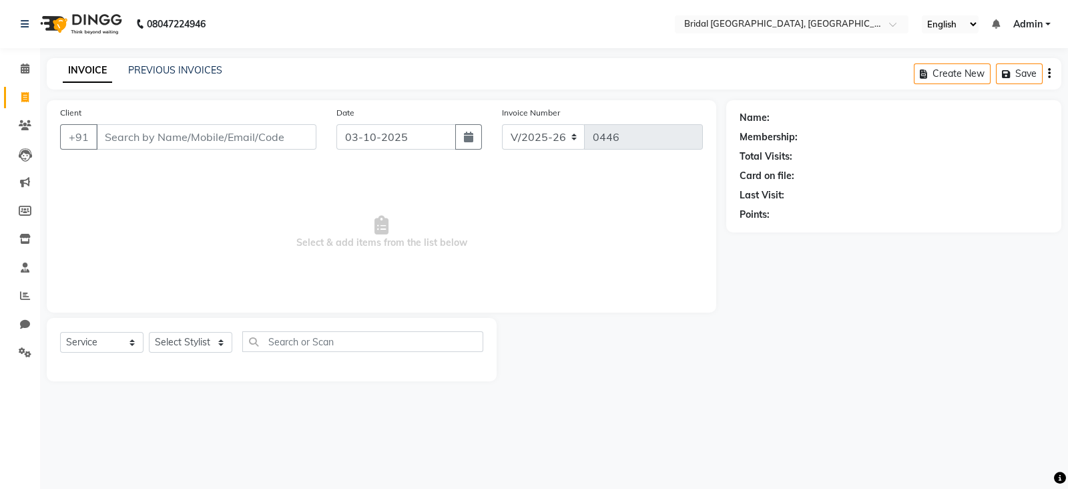
click at [167, 134] on input "Client" at bounding box center [206, 136] width 220 height 25
click at [217, 139] on input "Client" at bounding box center [206, 136] width 220 height 25
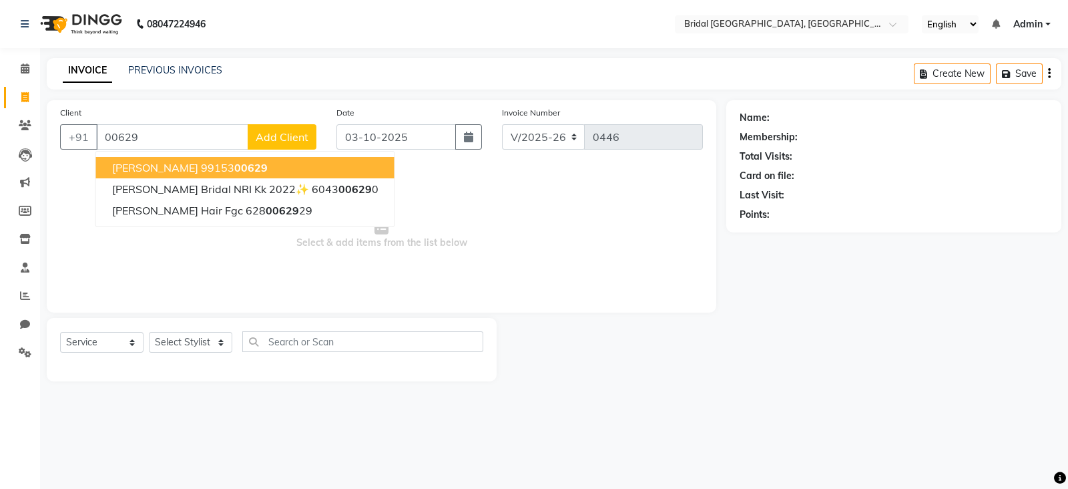
click at [256, 161] on span "00629" at bounding box center [250, 167] width 33 height 13
type input "9915300629"
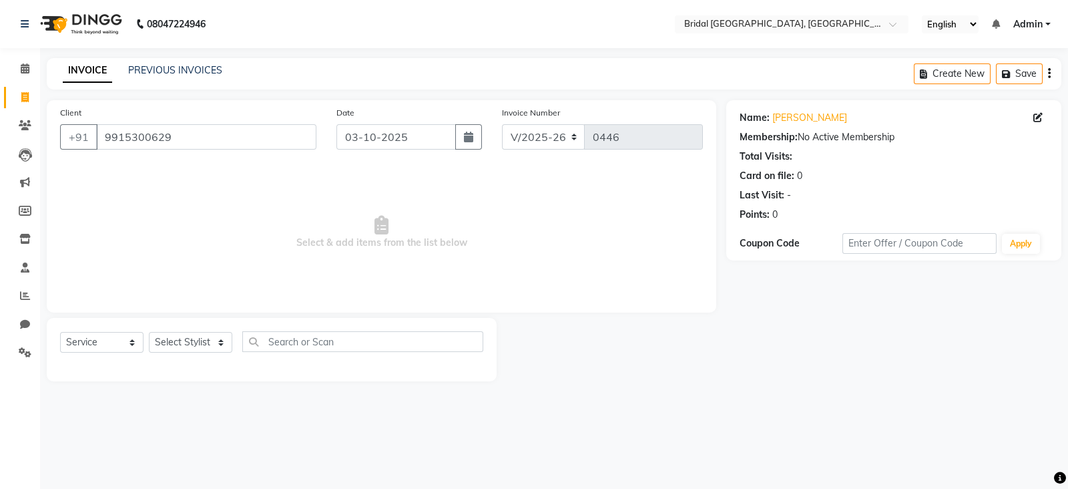
click at [256, 161] on div "Client [PHONE_NUMBER] Date [DATE] Invoice Number V/2025 V/[PHONE_NUMBER] Select…" at bounding box center [382, 206] width 670 height 212
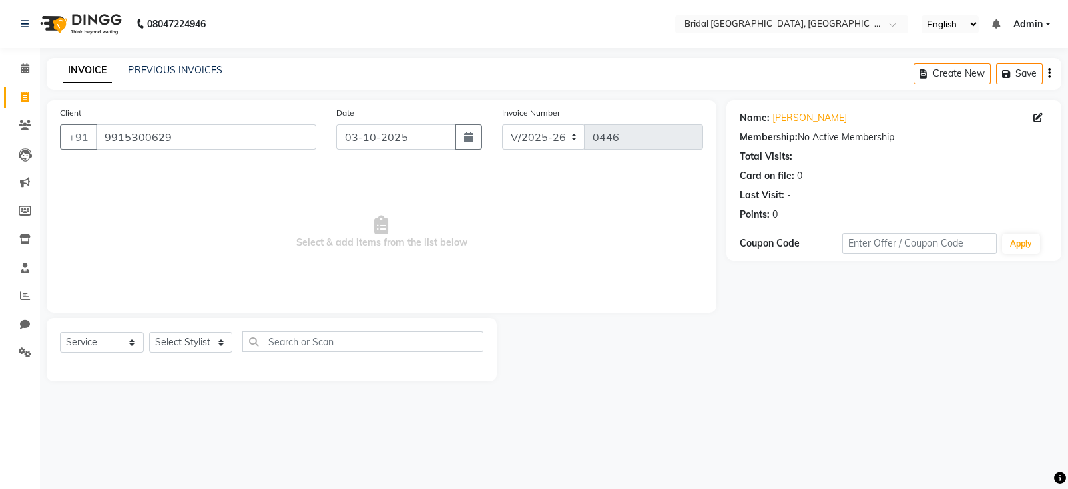
click at [256, 161] on div "Client [PHONE_NUMBER] Date [DATE] Invoice Number V/2025 V/[PHONE_NUMBER] Select…" at bounding box center [382, 206] width 670 height 212
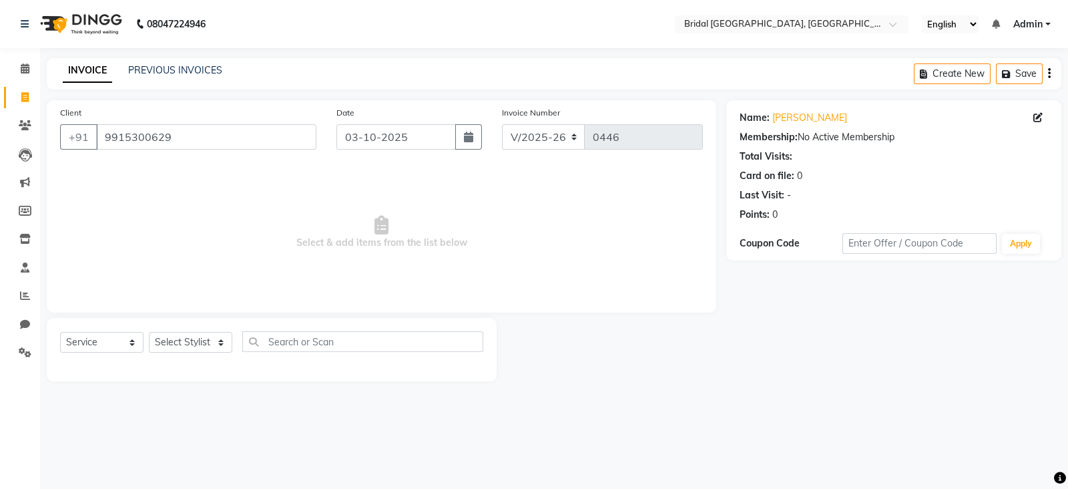
click at [256, 161] on div "Client [PHONE_NUMBER] Date [DATE] Invoice Number V/2025 V/[PHONE_NUMBER] Select…" at bounding box center [382, 206] width 670 height 212
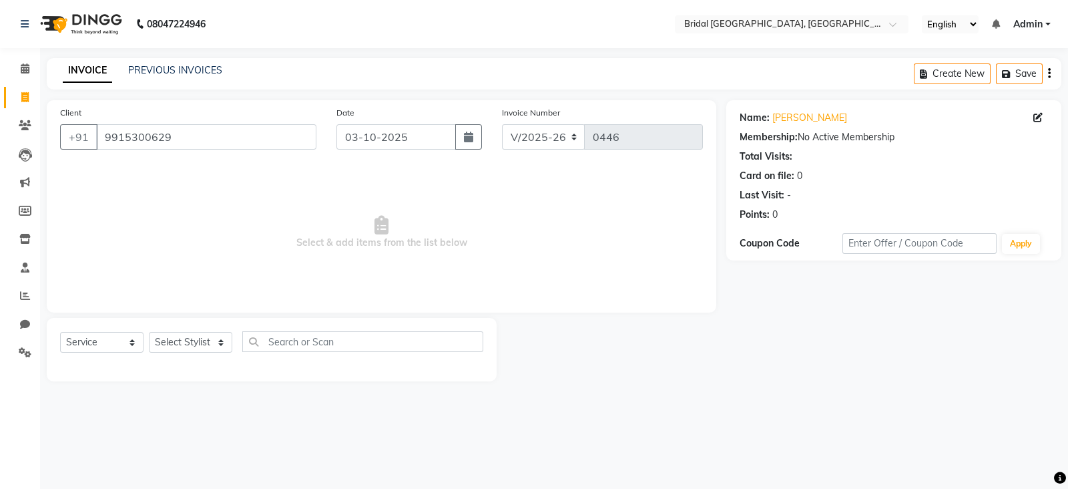
click at [256, 161] on div "Client [PHONE_NUMBER] Date [DATE] Invoice Number V/2025 V/[PHONE_NUMBER] Select…" at bounding box center [382, 206] width 670 height 212
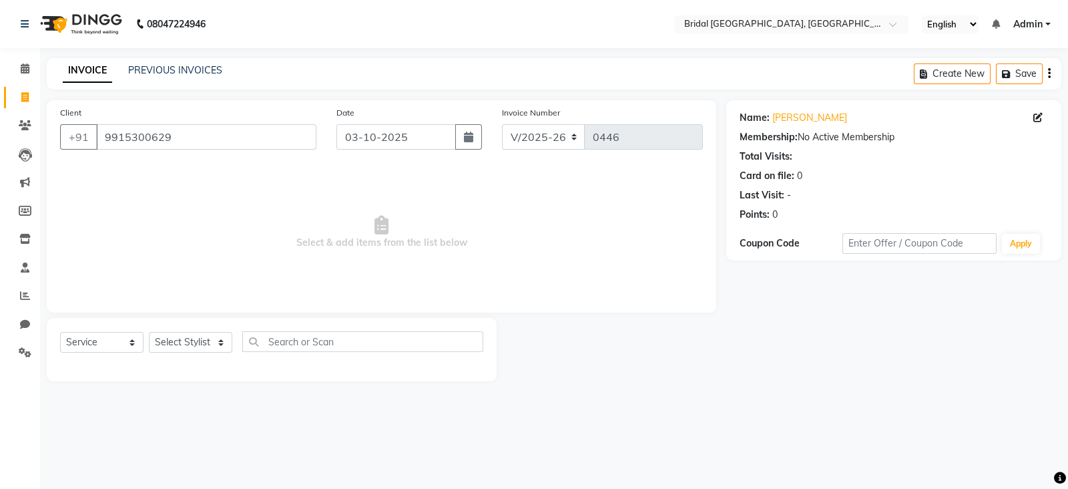
click at [256, 161] on div "Client [PHONE_NUMBER] Date [DATE] Invoice Number V/2025 V/[PHONE_NUMBER] Select…" at bounding box center [382, 206] width 670 height 212
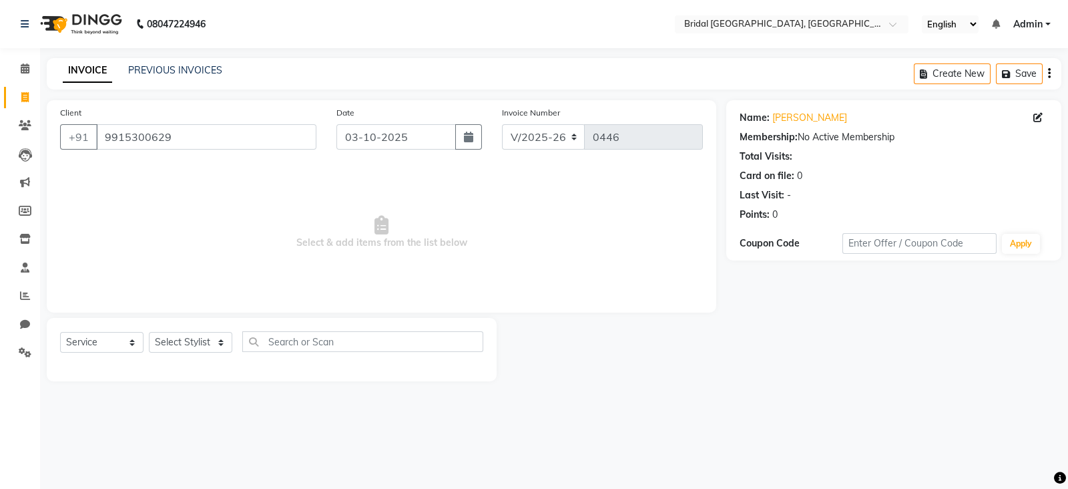
click at [256, 161] on div "Client [PHONE_NUMBER] Date [DATE] Invoice Number V/2025 V/[PHONE_NUMBER] Select…" at bounding box center [382, 206] width 670 height 212
